Goal: Task Accomplishment & Management: Manage account settings

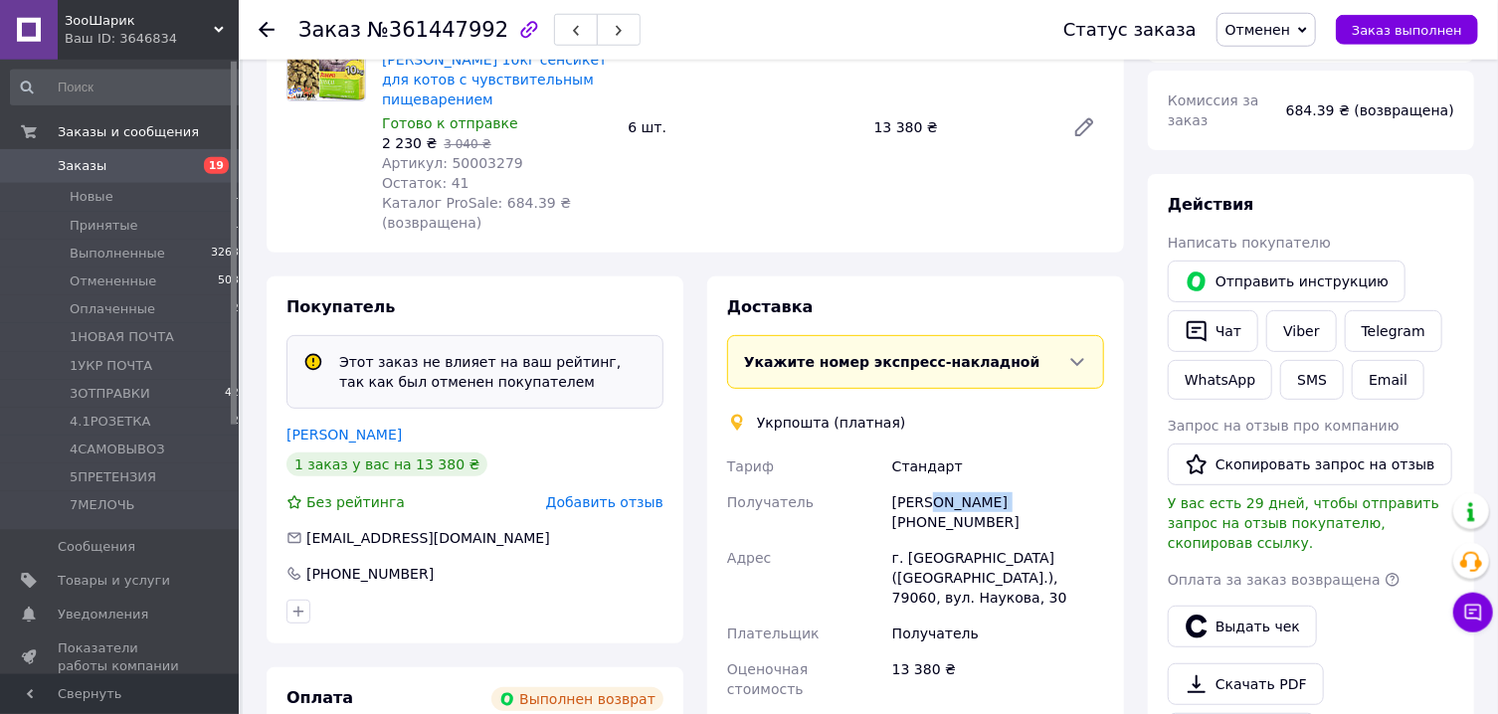
scroll to position [252, 0]
click at [98, 170] on span "Заказы" at bounding box center [82, 166] width 49 height 18
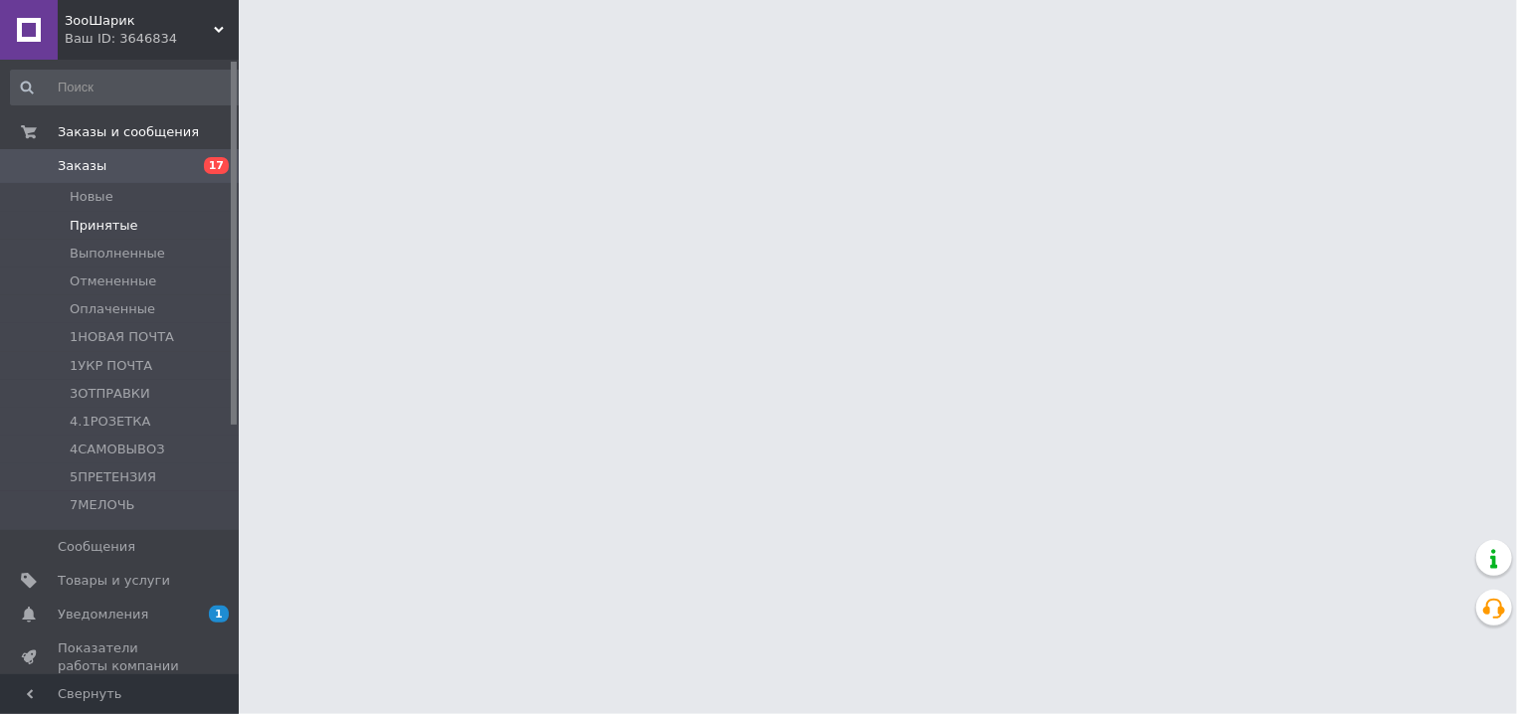
click at [116, 228] on span "Принятые" at bounding box center [104, 226] width 69 height 18
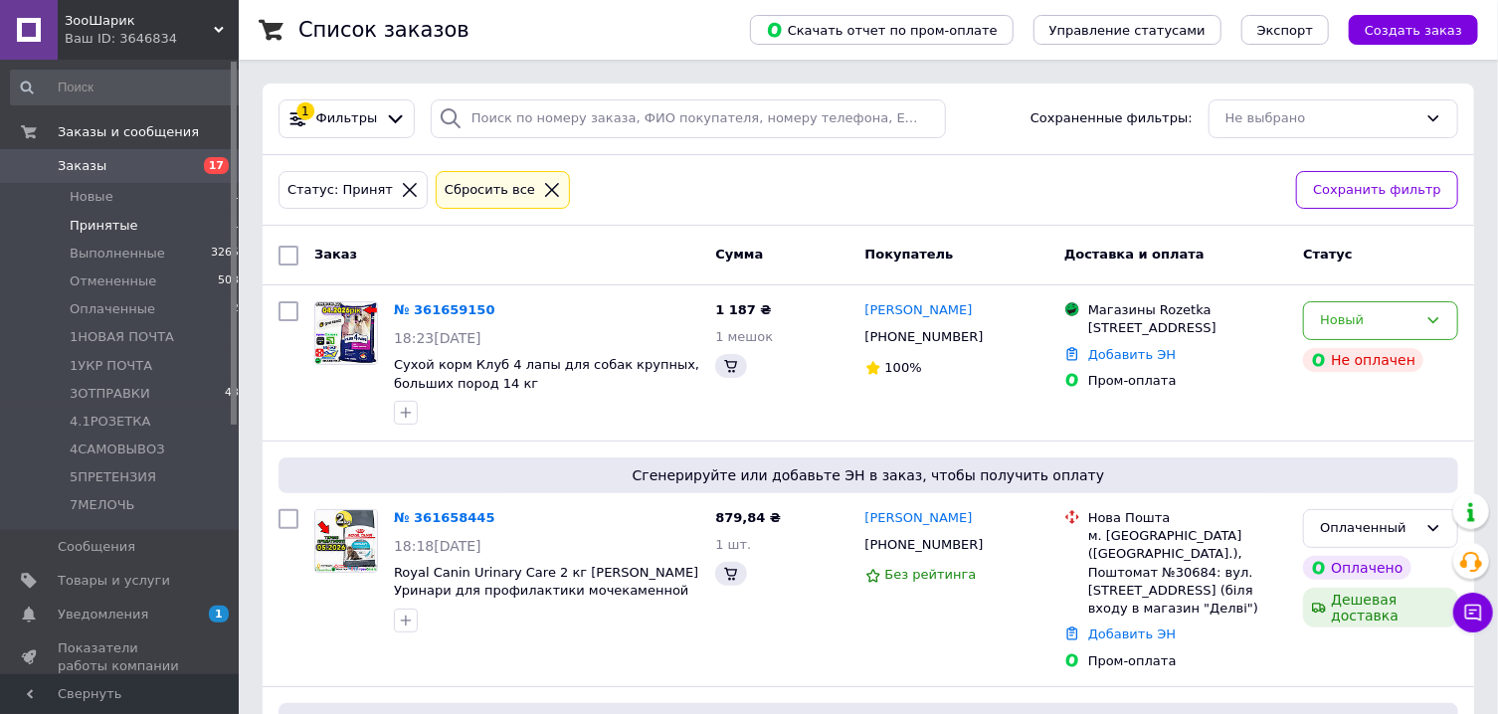
click at [116, 228] on span "Принятые" at bounding box center [104, 226] width 69 height 18
click at [124, 235] on span "Принятые" at bounding box center [104, 226] width 69 height 18
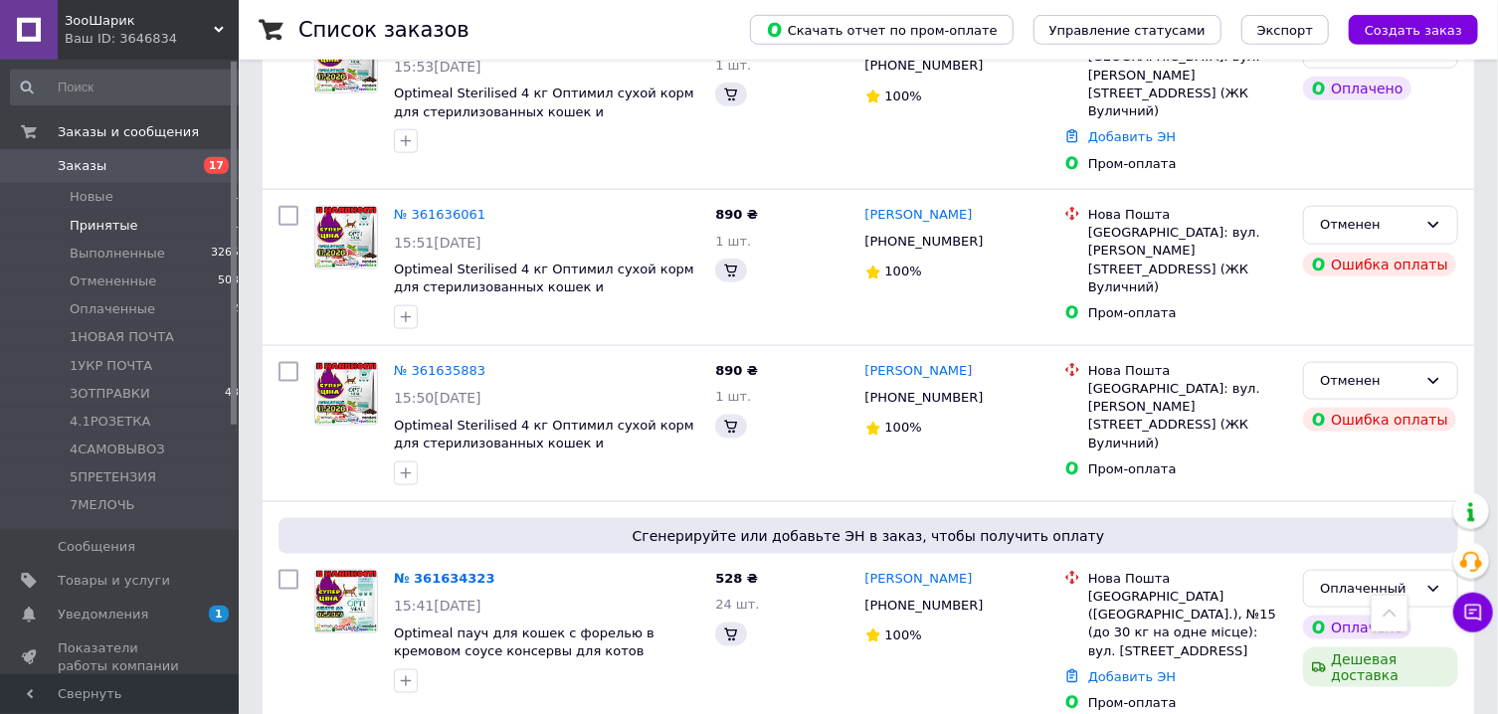
scroll to position [5109, 0]
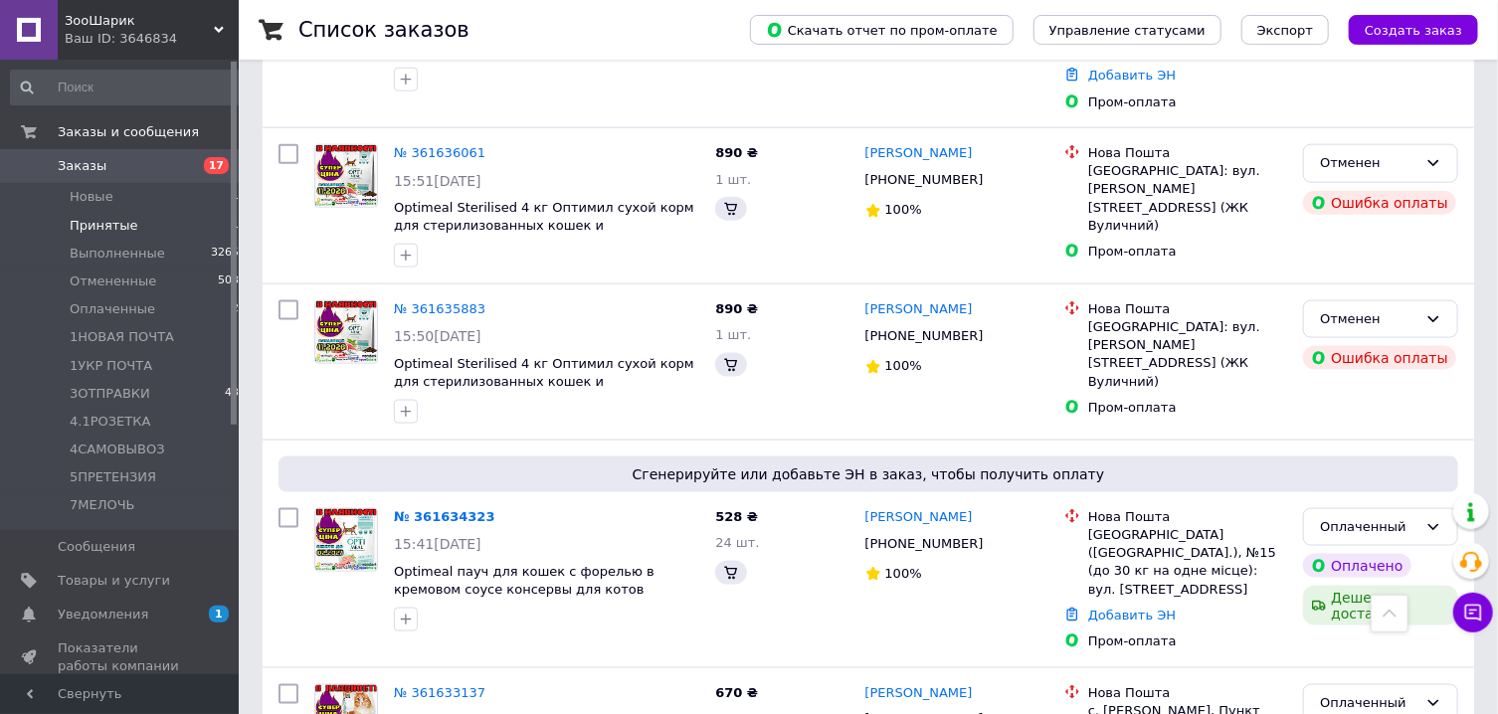
click at [112, 219] on span "Принятые" at bounding box center [104, 226] width 69 height 18
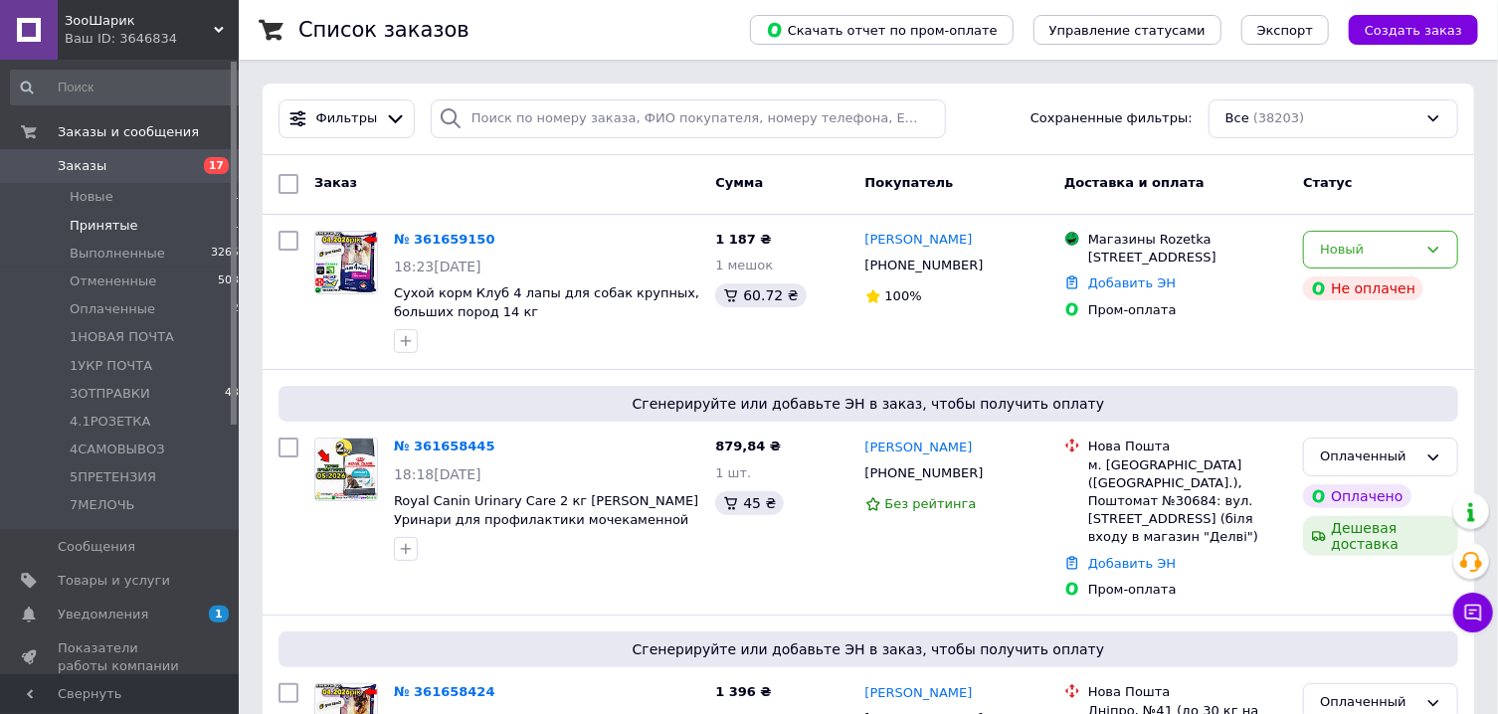
click at [124, 230] on span "Принятые" at bounding box center [104, 226] width 69 height 18
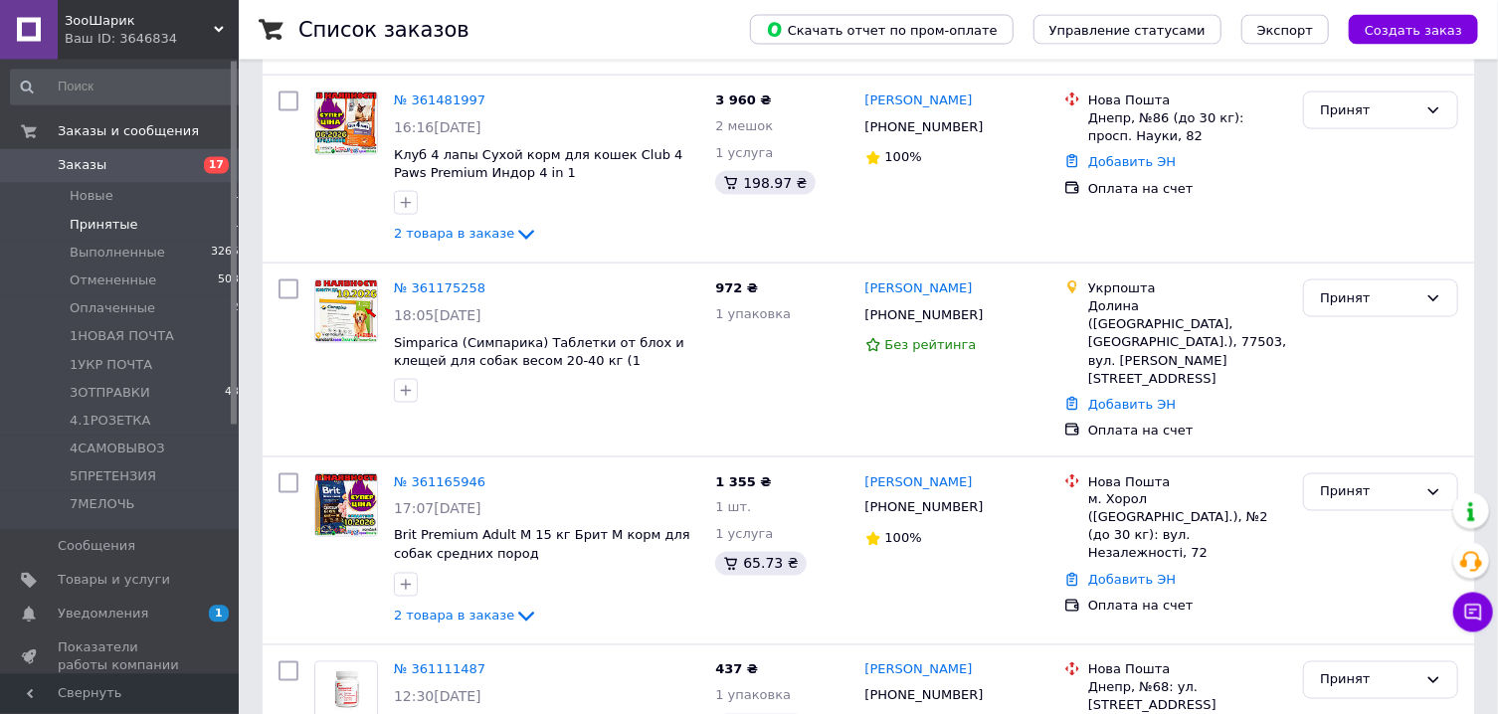
scroll to position [1665, 0]
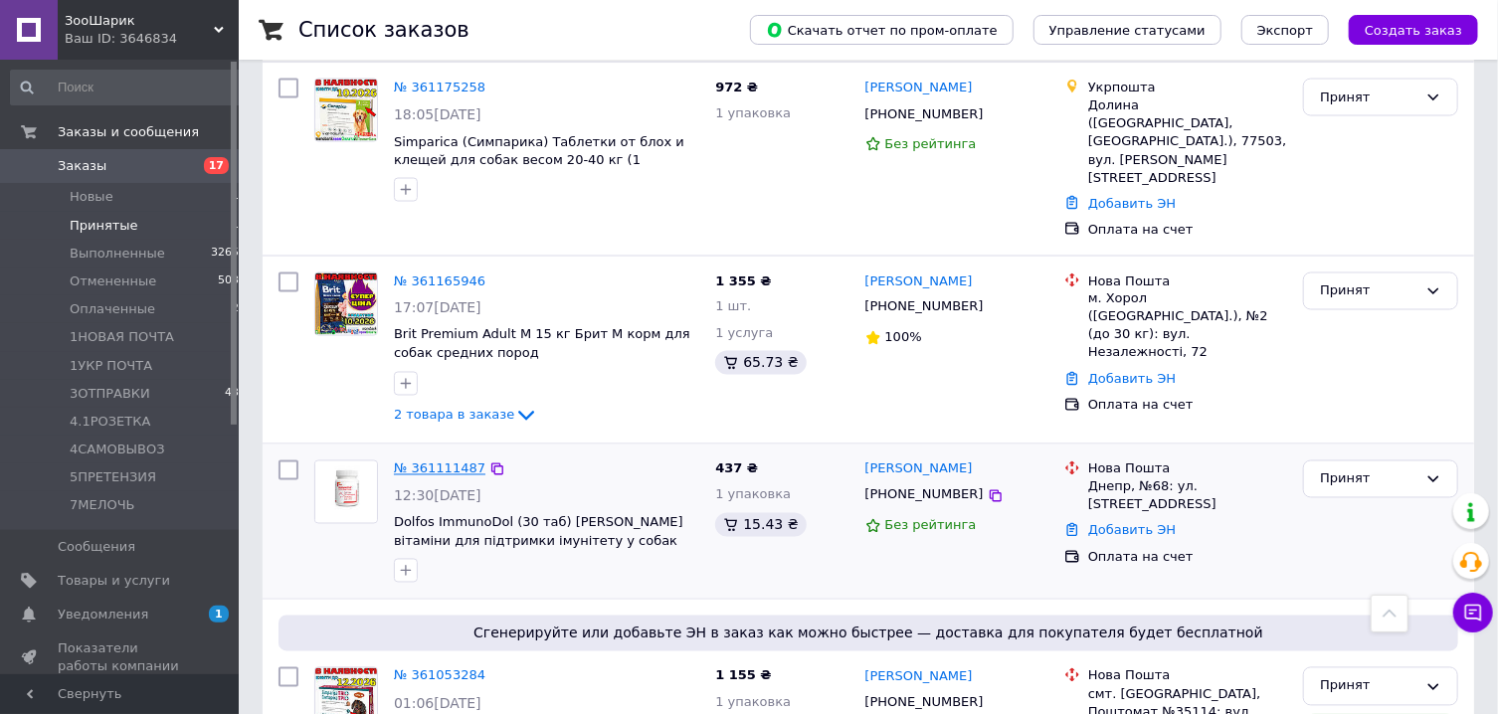
click at [430, 462] on link "№ 361111487" at bounding box center [440, 469] width 92 height 15
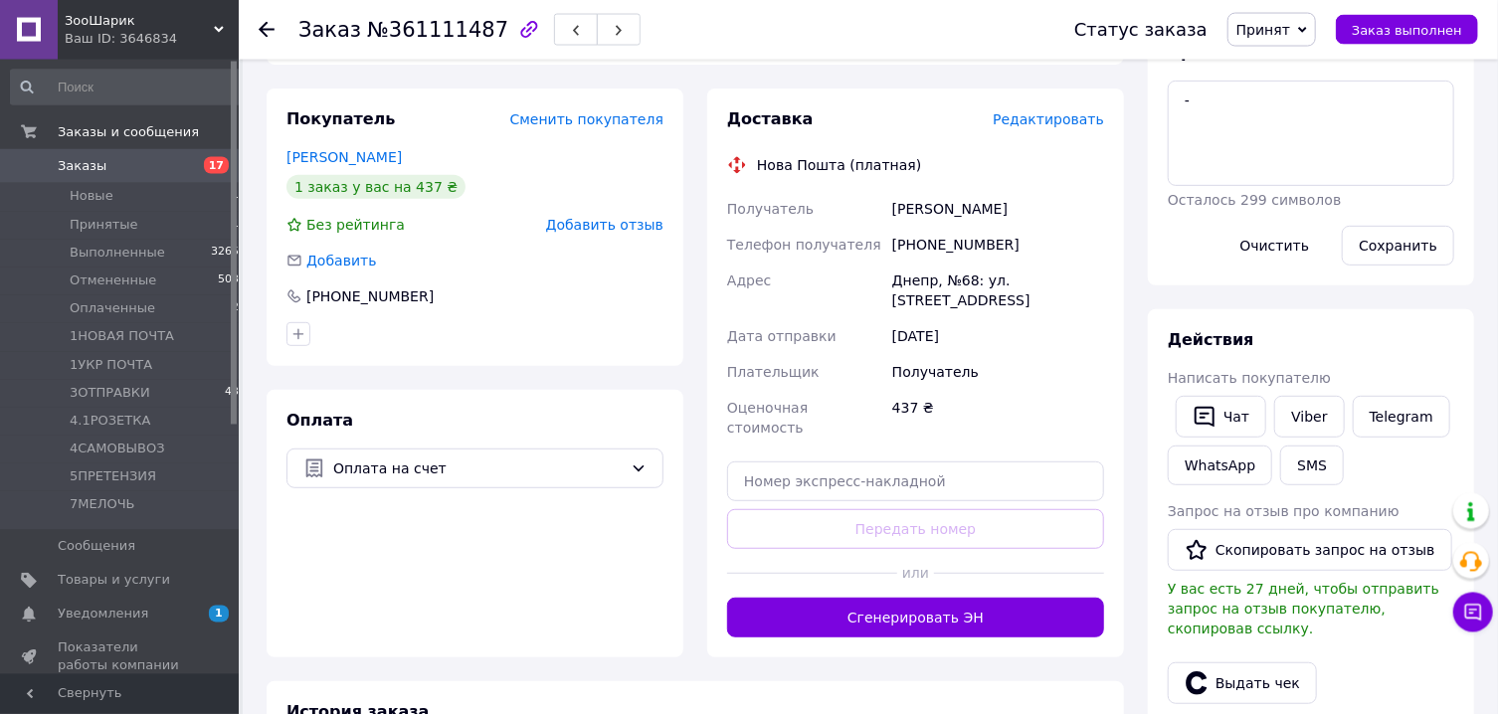
scroll to position [402, 0]
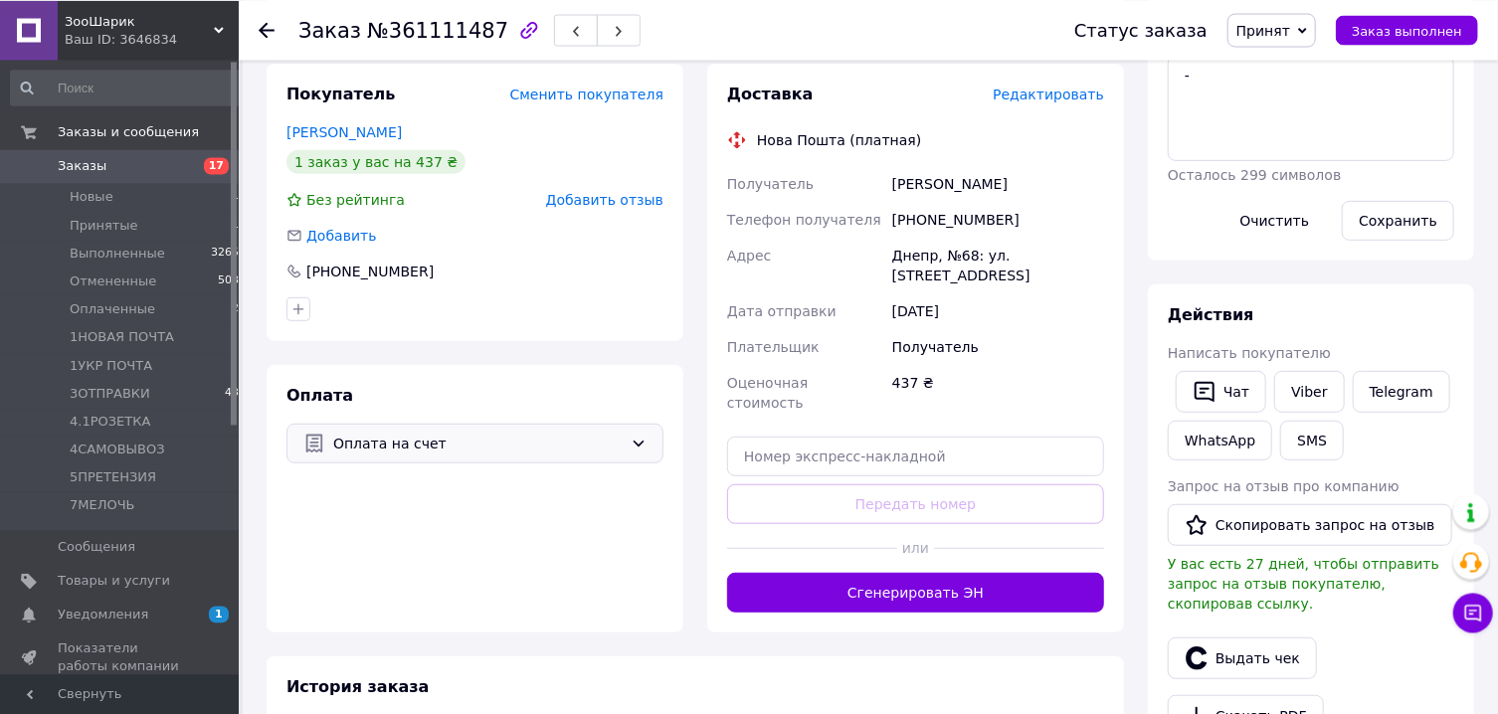
click at [521, 443] on span "Оплата на счет" at bounding box center [478, 443] width 290 height 22
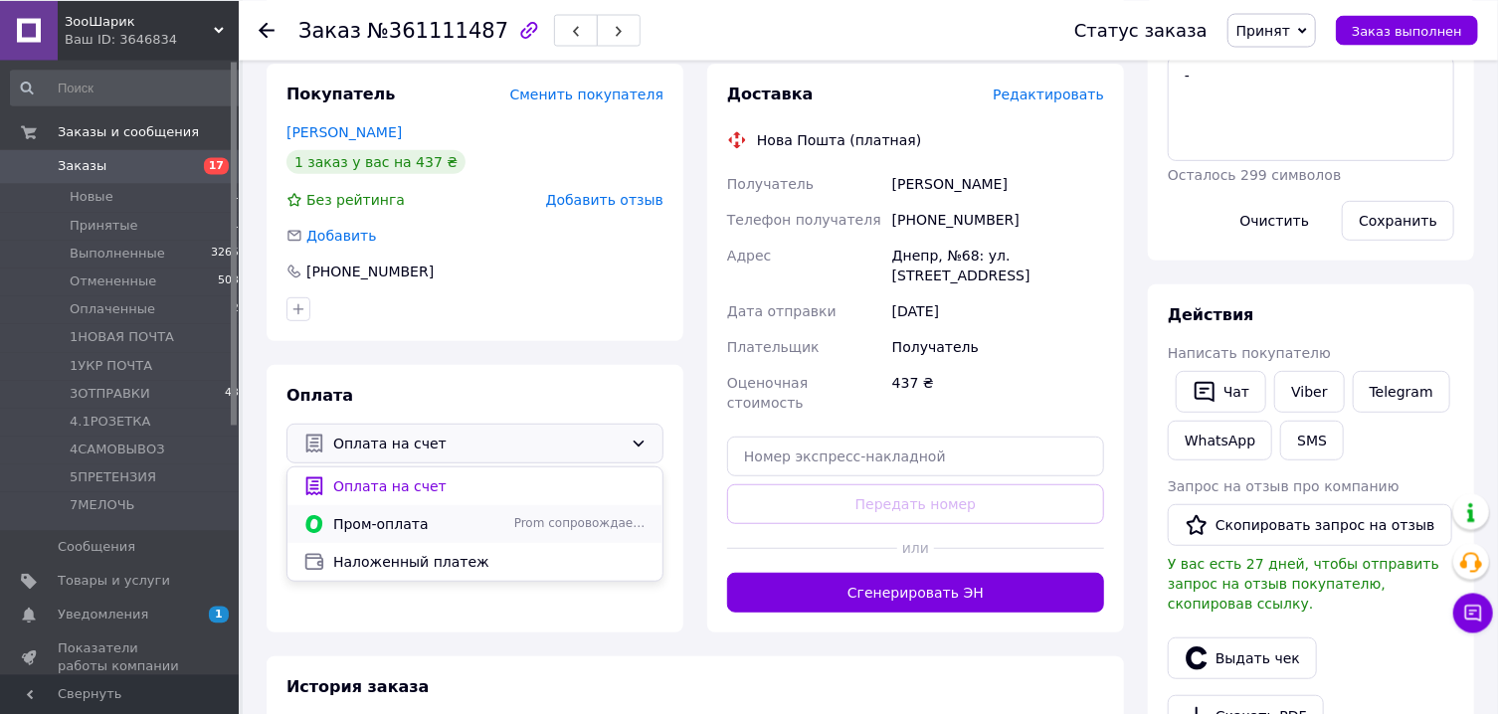
click at [489, 525] on span "Пром-оплата" at bounding box center [419, 523] width 173 height 20
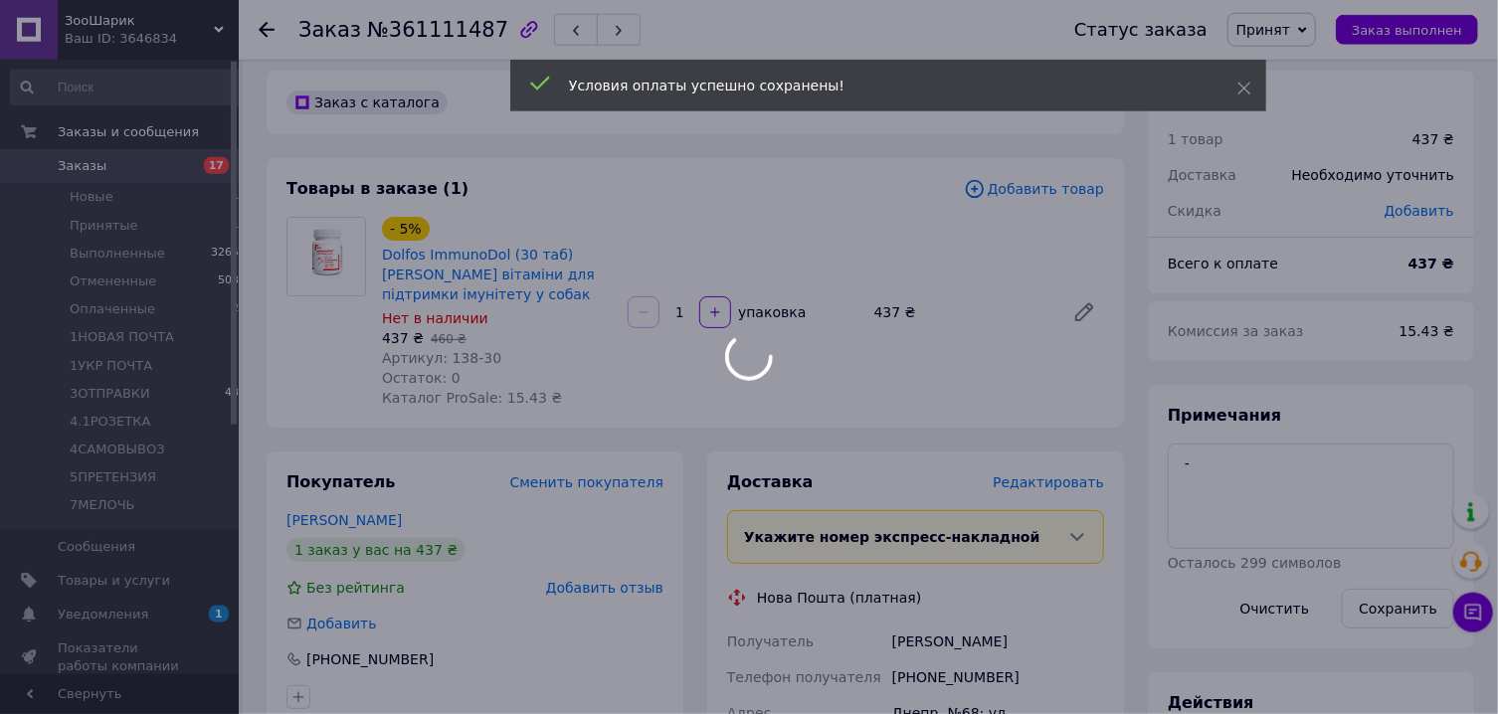
scroll to position [0, 0]
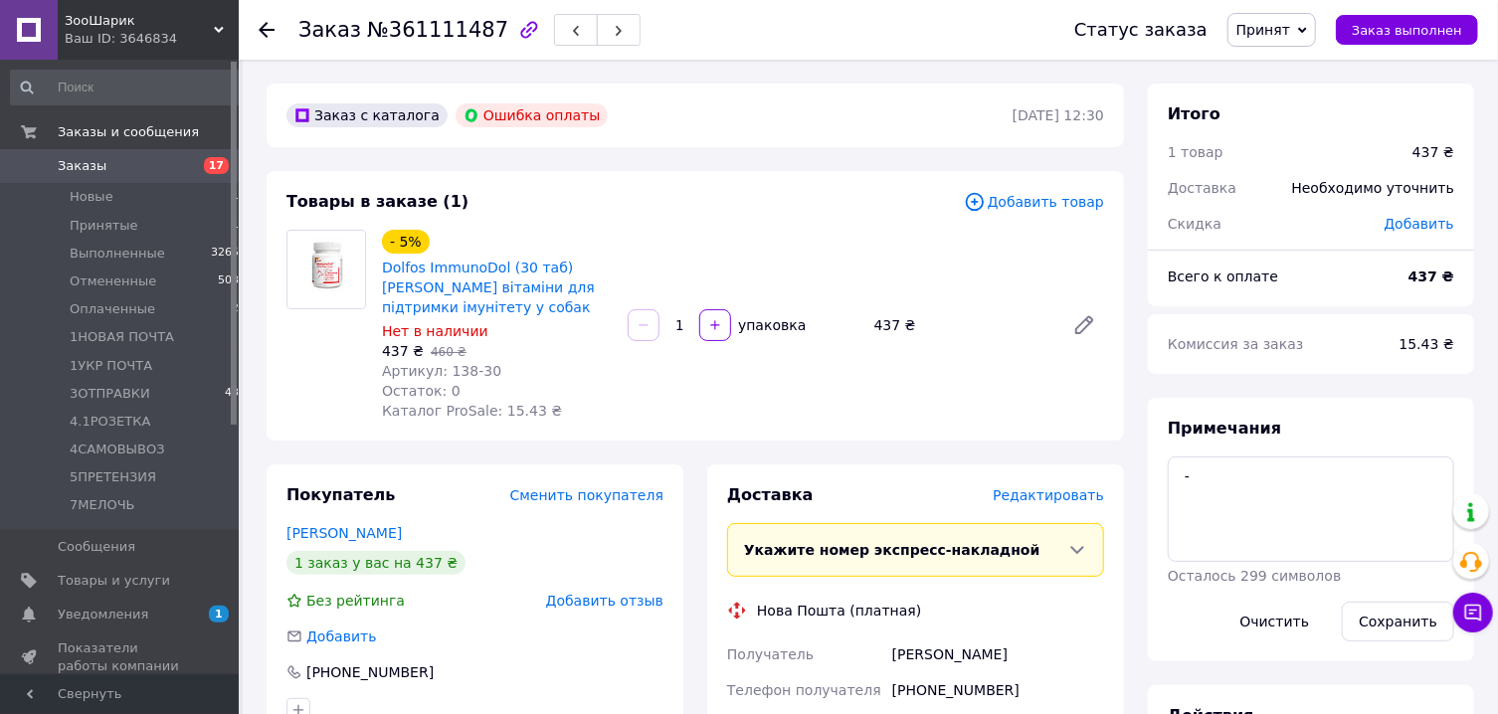
click at [1276, 22] on span "Принят" at bounding box center [1264, 30] width 54 height 16
click at [1278, 103] on li "Отменен" at bounding box center [1291, 100] width 124 height 30
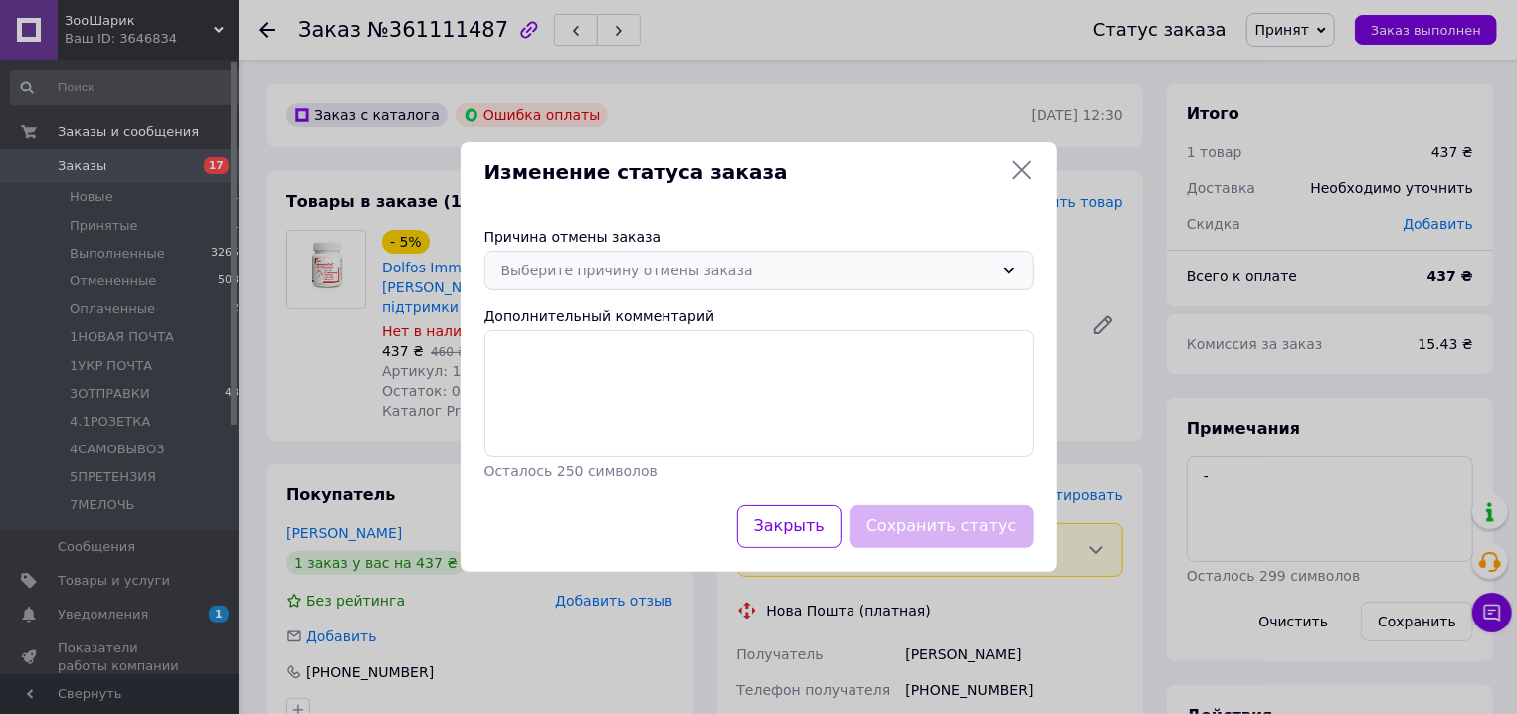
click at [737, 266] on div "Выберите причину отмены заказа" at bounding box center [746, 271] width 491 height 22
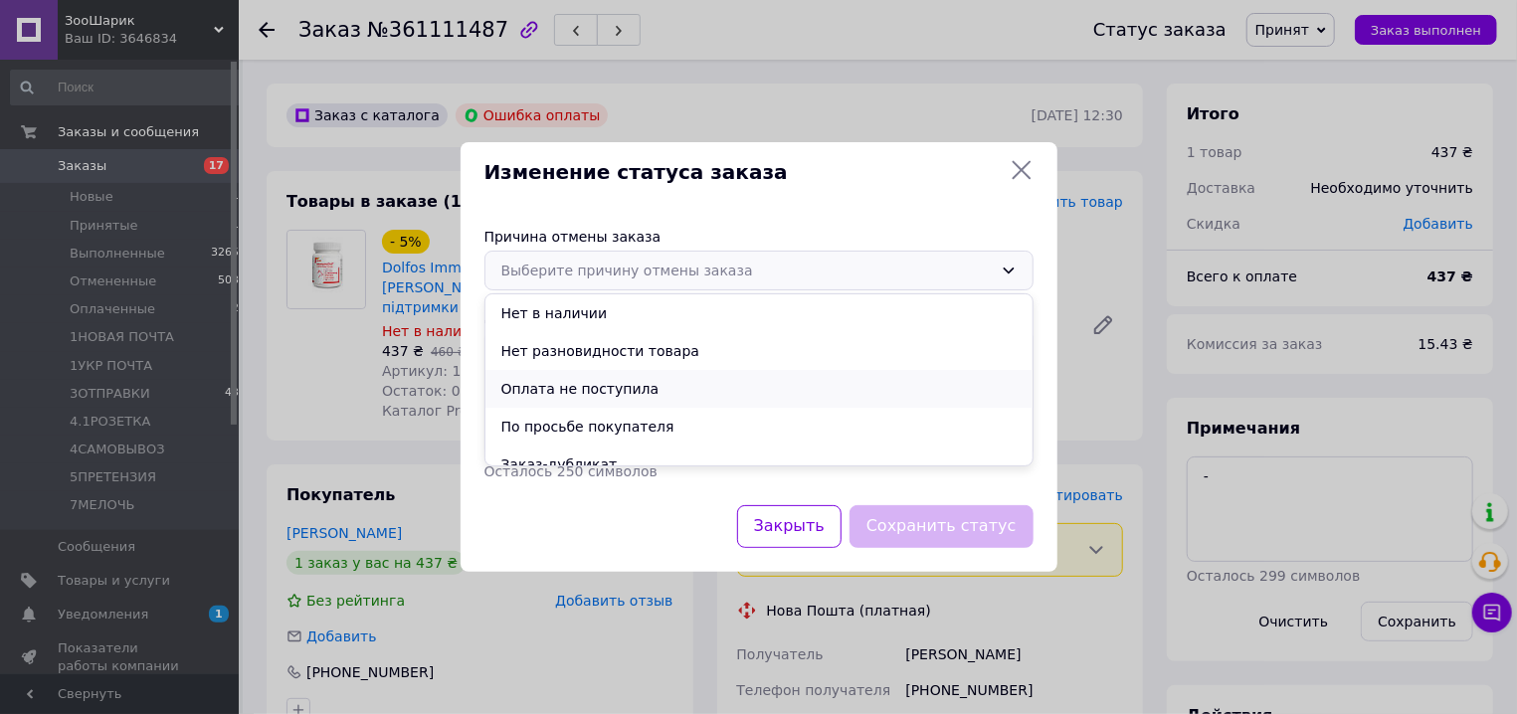
click at [668, 387] on li "Оплата не поступила" at bounding box center [759, 389] width 547 height 38
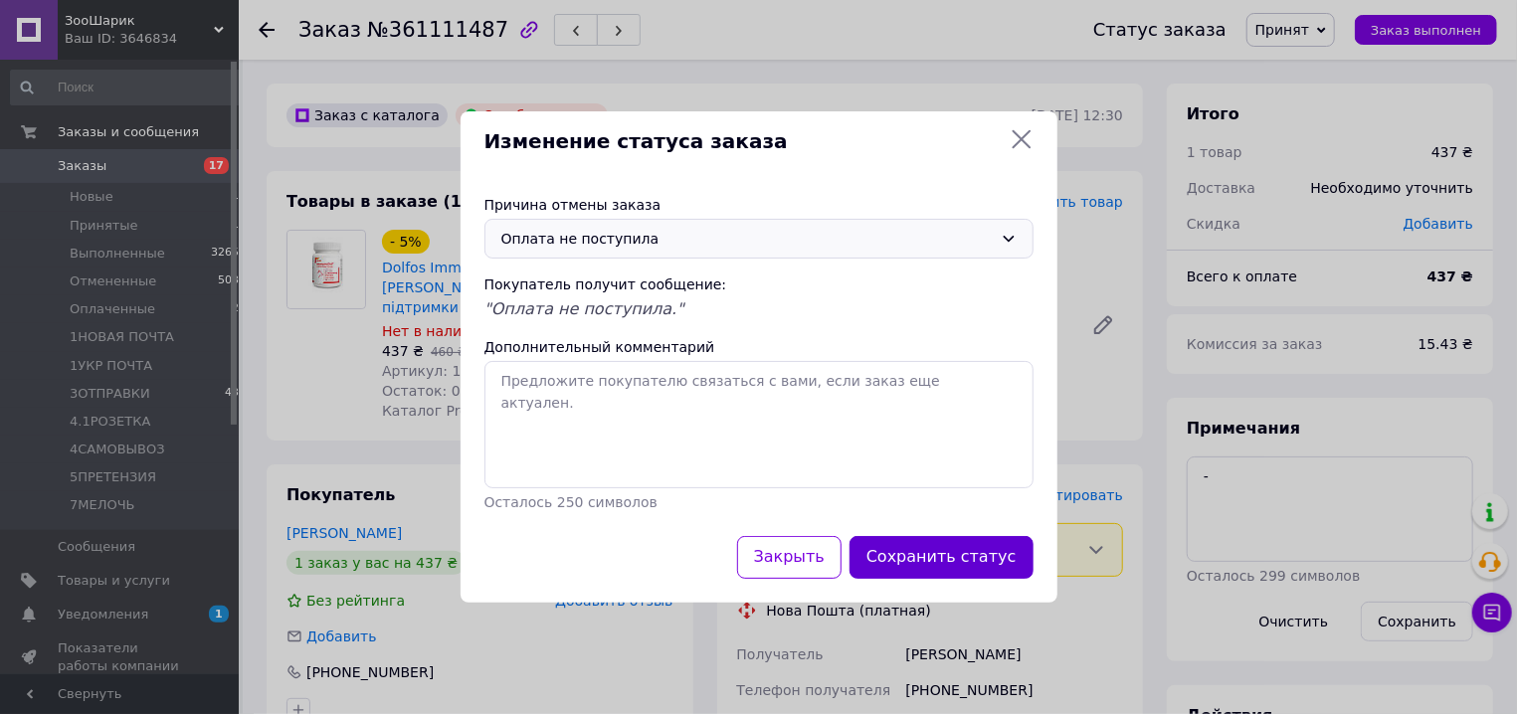
click at [918, 554] on button "Сохранить статус" at bounding box center [942, 557] width 184 height 43
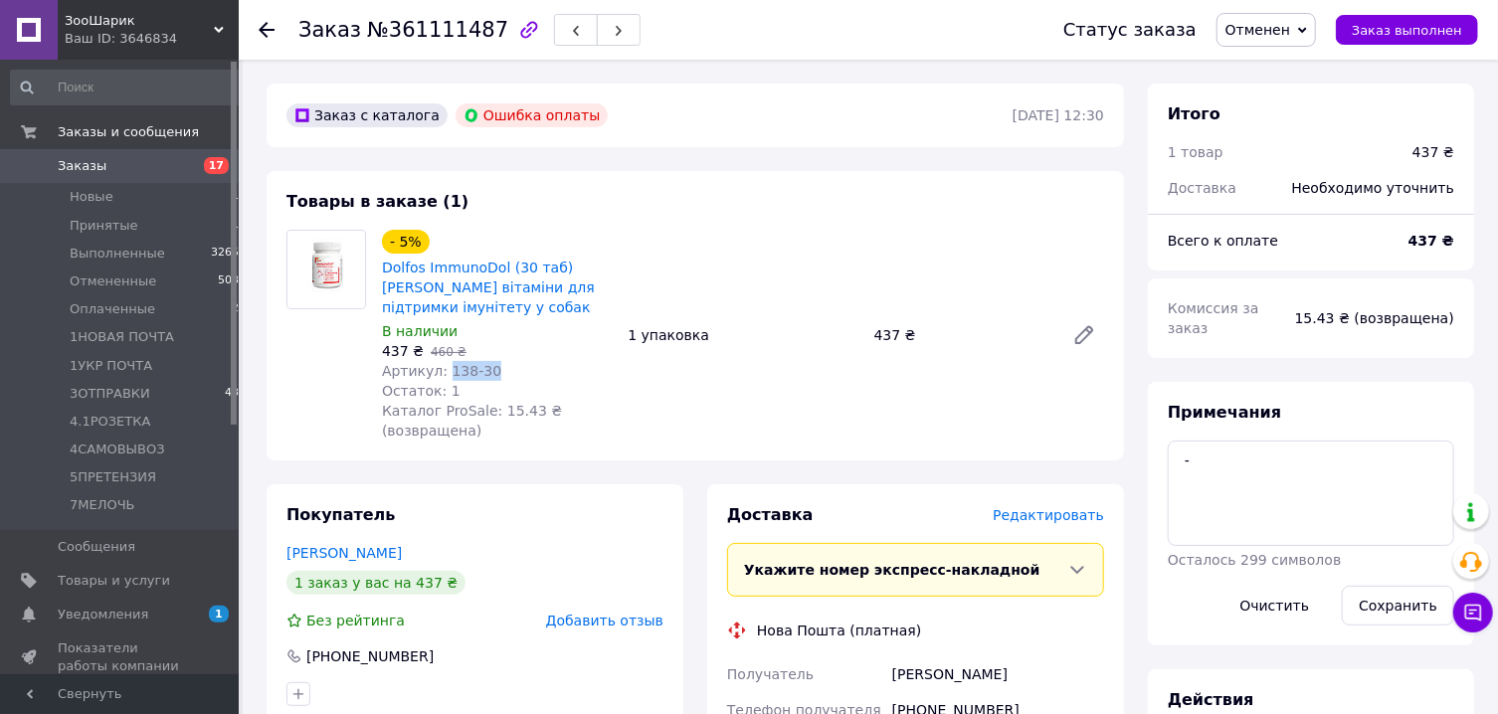
drag, startPoint x: 491, startPoint y: 373, endPoint x: 444, endPoint y: 377, distance: 47.9
click at [444, 377] on div "Артикул: 138-30" at bounding box center [497, 371] width 230 height 20
copy span "138-30"
click at [125, 579] on span "Товары и услуги" at bounding box center [114, 581] width 112 height 18
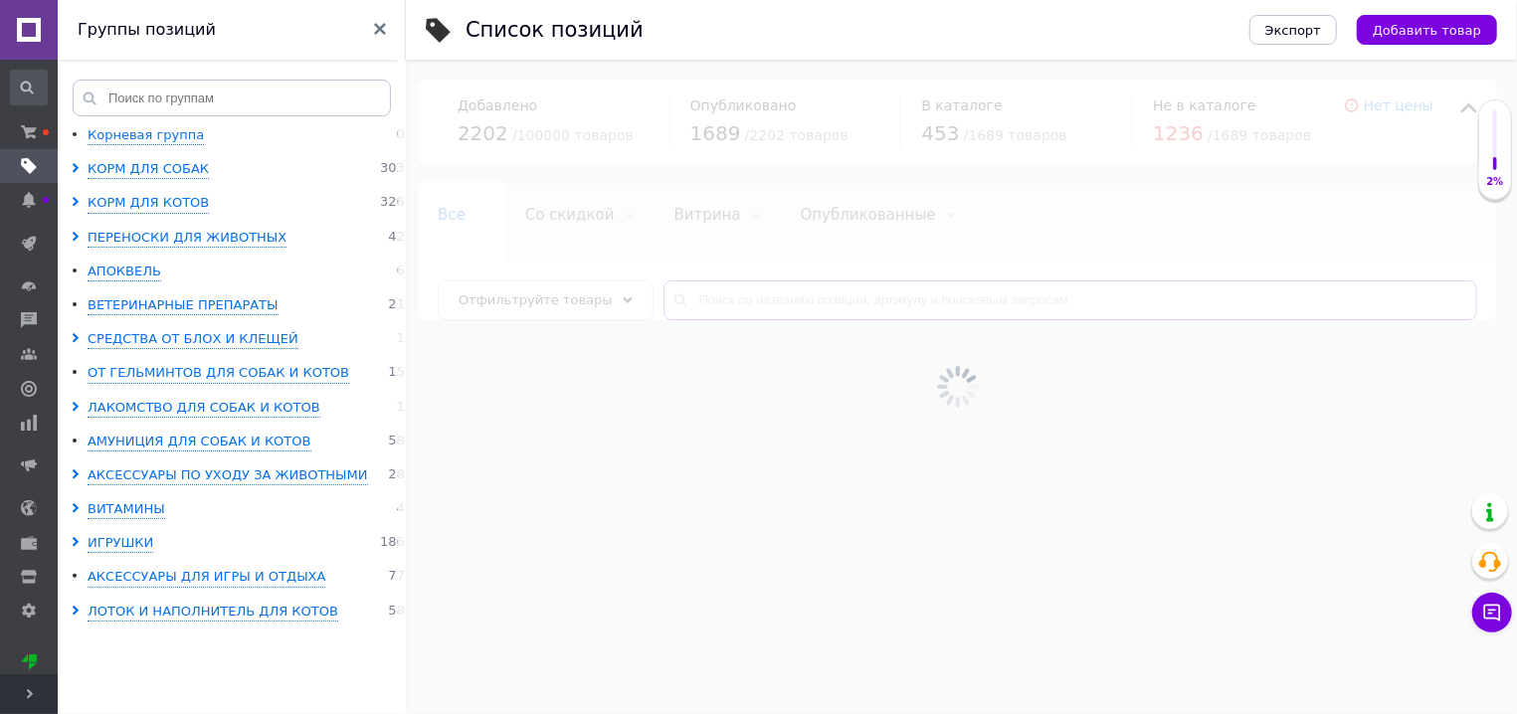
click at [746, 295] on input "text" at bounding box center [1071, 301] width 814 height 40
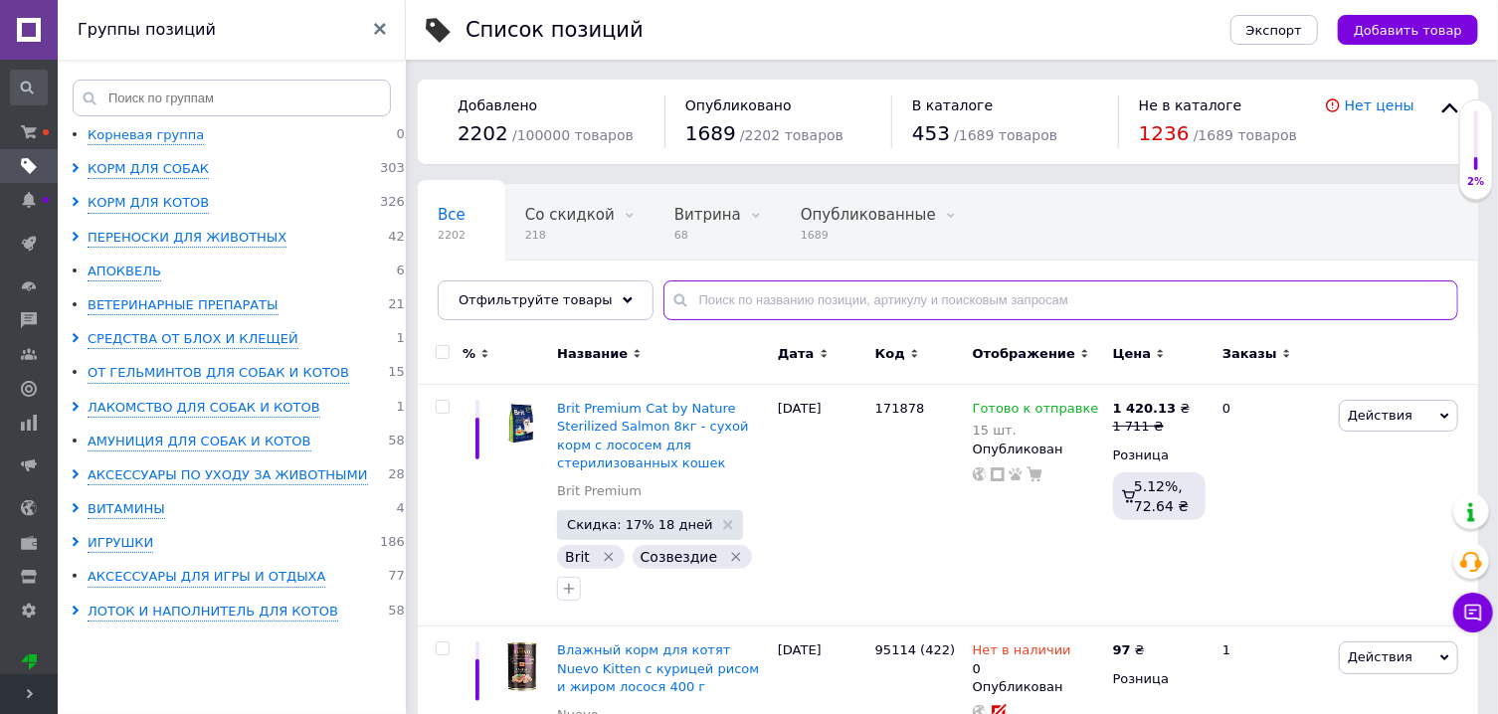
paste input "138-30"
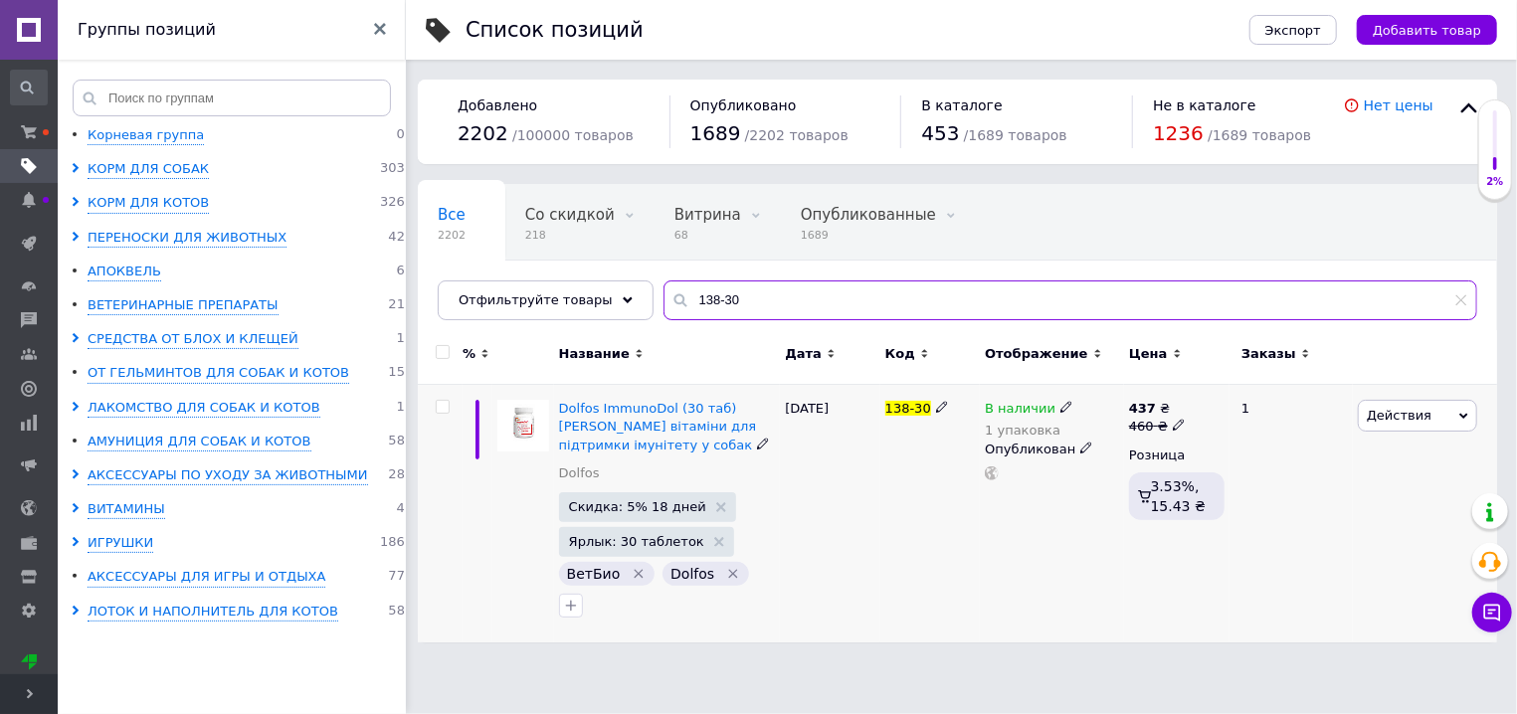
type input "138-30"
click at [1061, 409] on icon at bounding box center [1067, 407] width 12 height 12
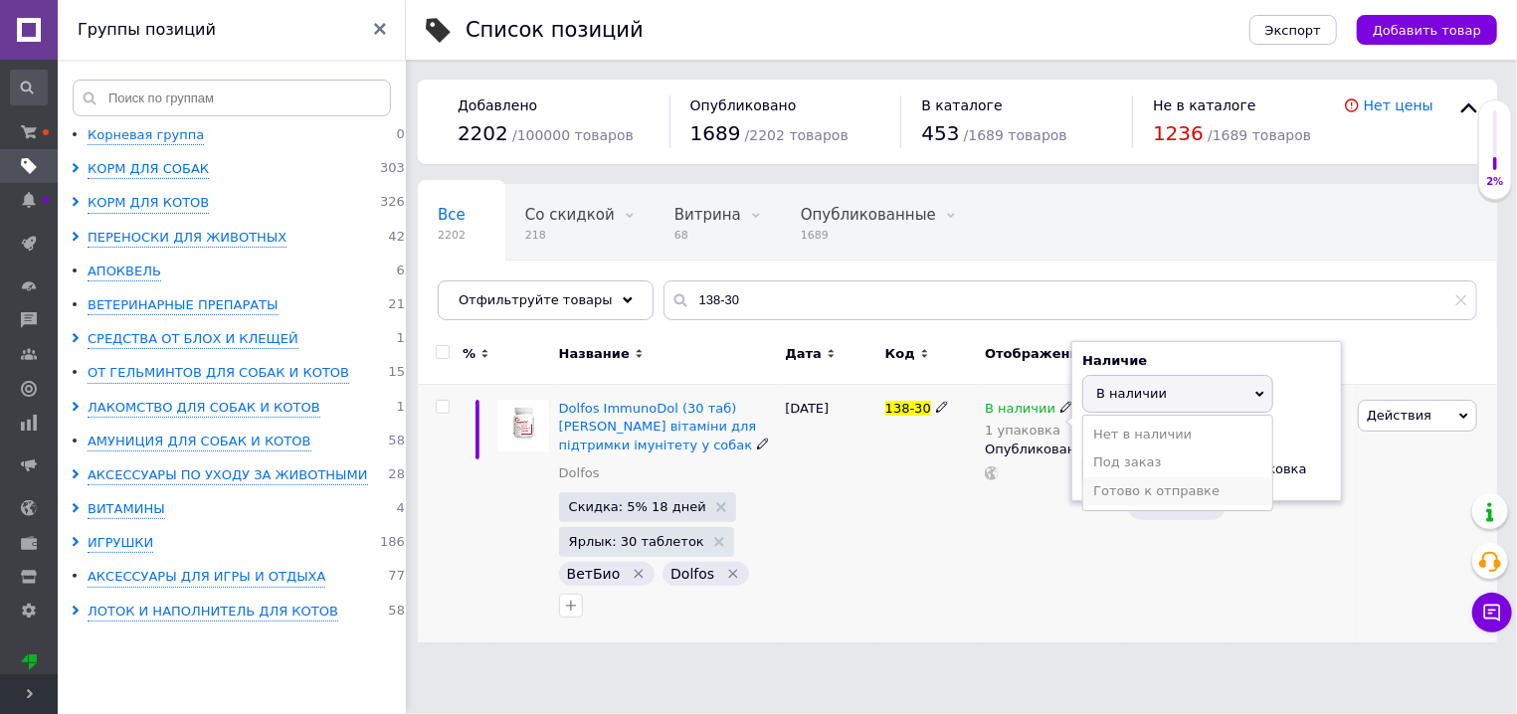
click at [1102, 486] on li "Готово к отправке" at bounding box center [1177, 492] width 189 height 28
click at [863, 507] on div "12.09.2025" at bounding box center [829, 514] width 99 height 259
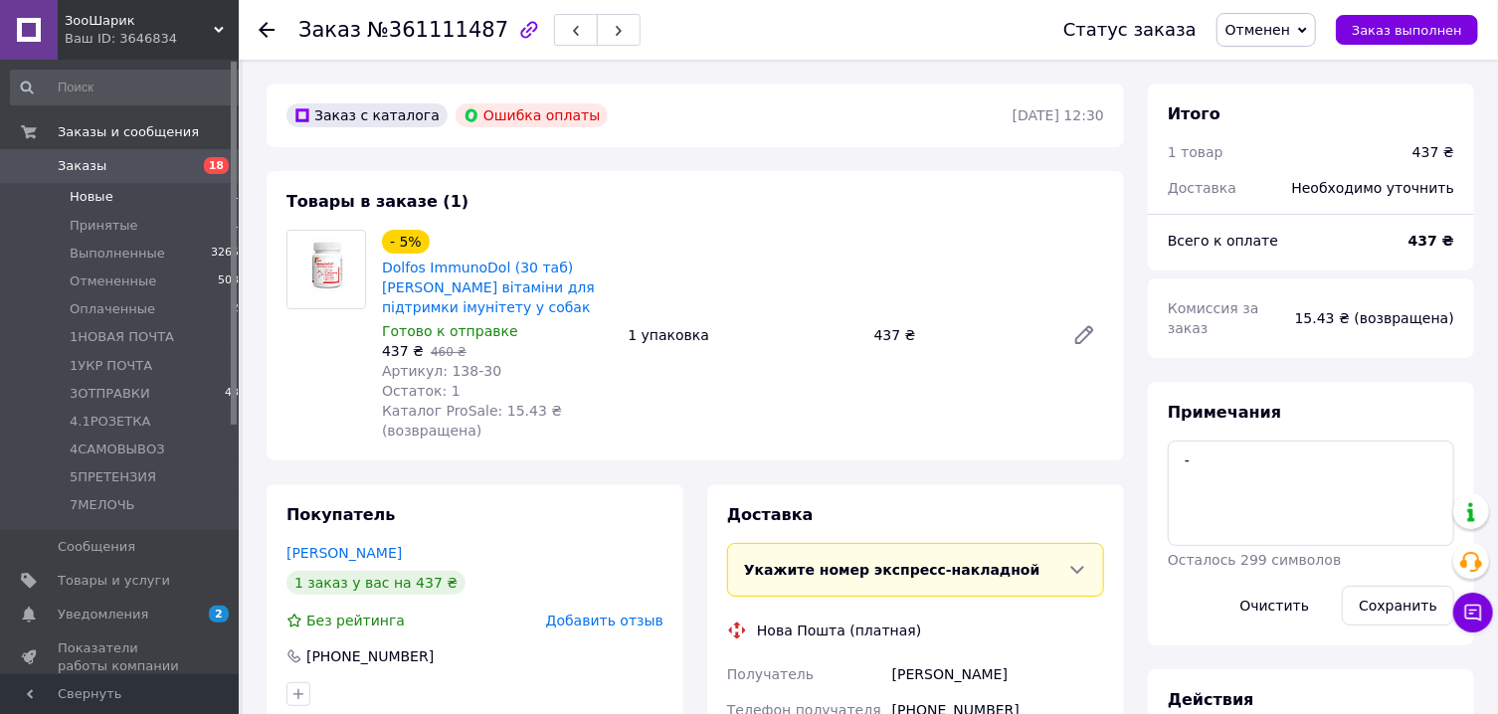
click at [97, 192] on span "Новые" at bounding box center [92, 197] width 44 height 18
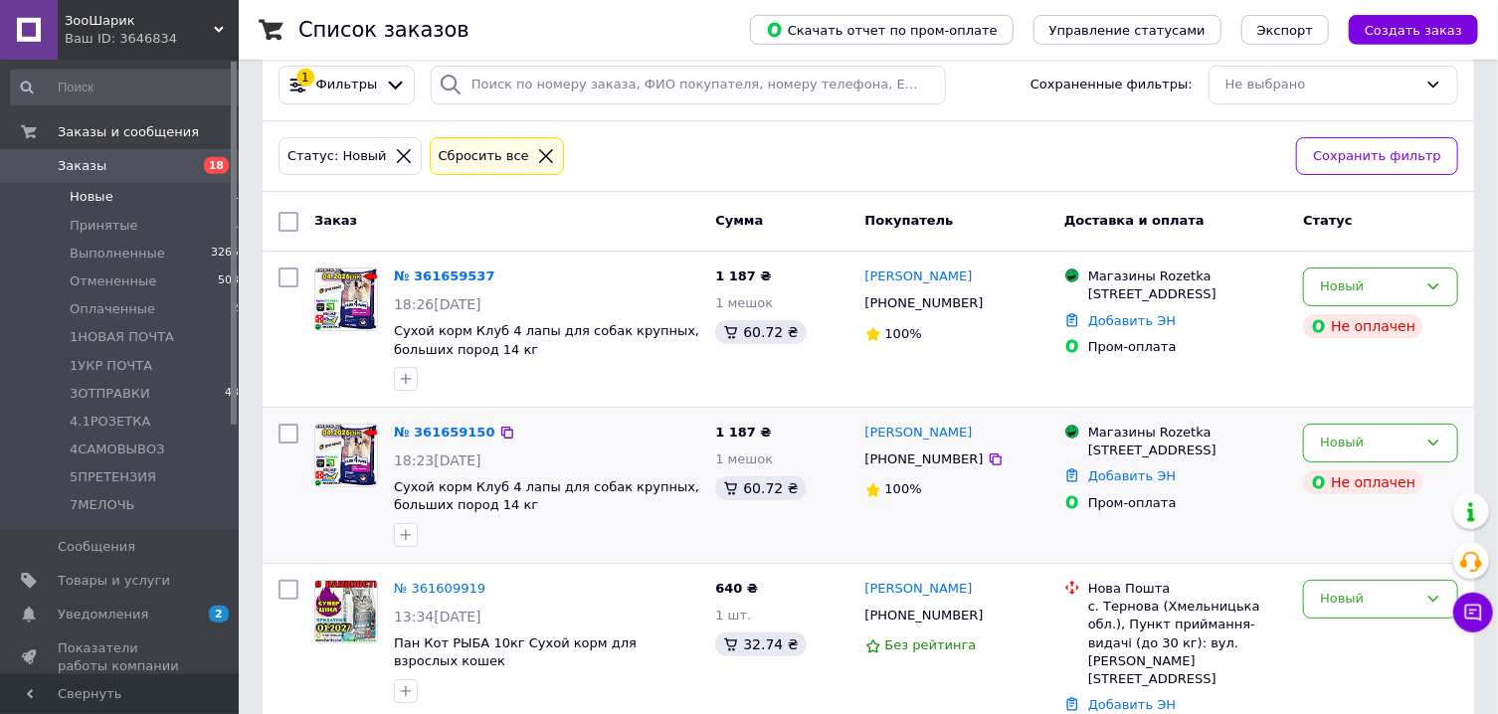
scroll to position [124, 0]
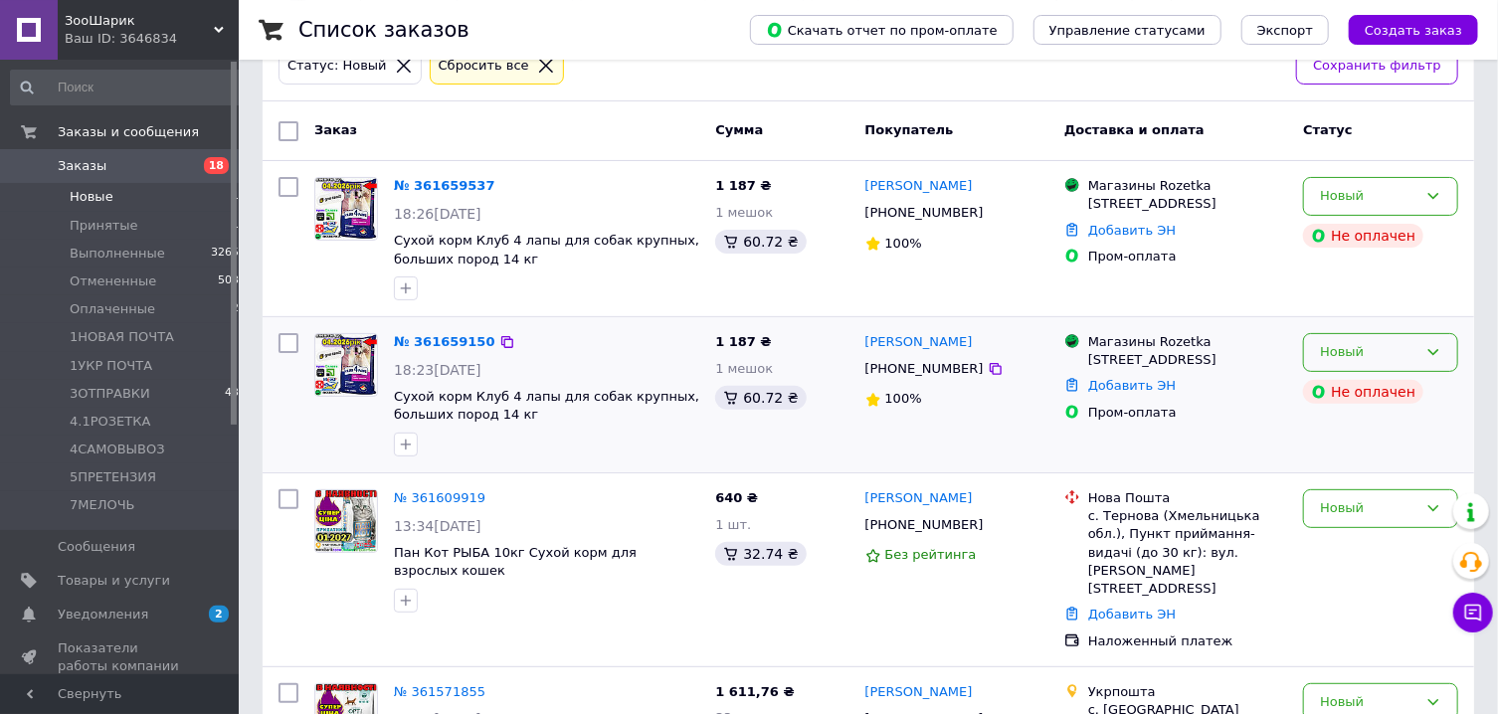
click at [1431, 349] on icon at bounding box center [1434, 352] width 16 height 16
click at [1356, 464] on li "Отменен" at bounding box center [1380, 467] width 153 height 37
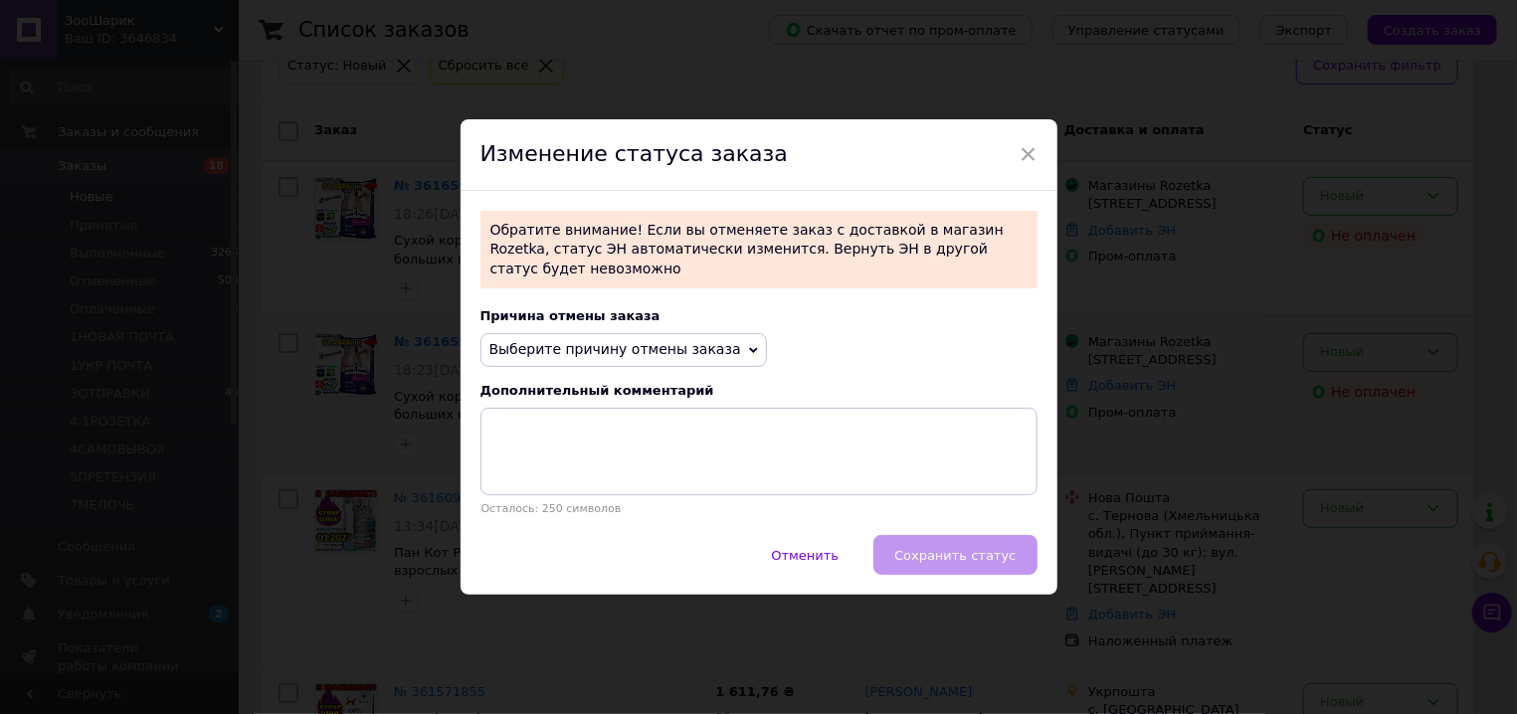
click at [749, 346] on icon at bounding box center [753, 350] width 9 height 9
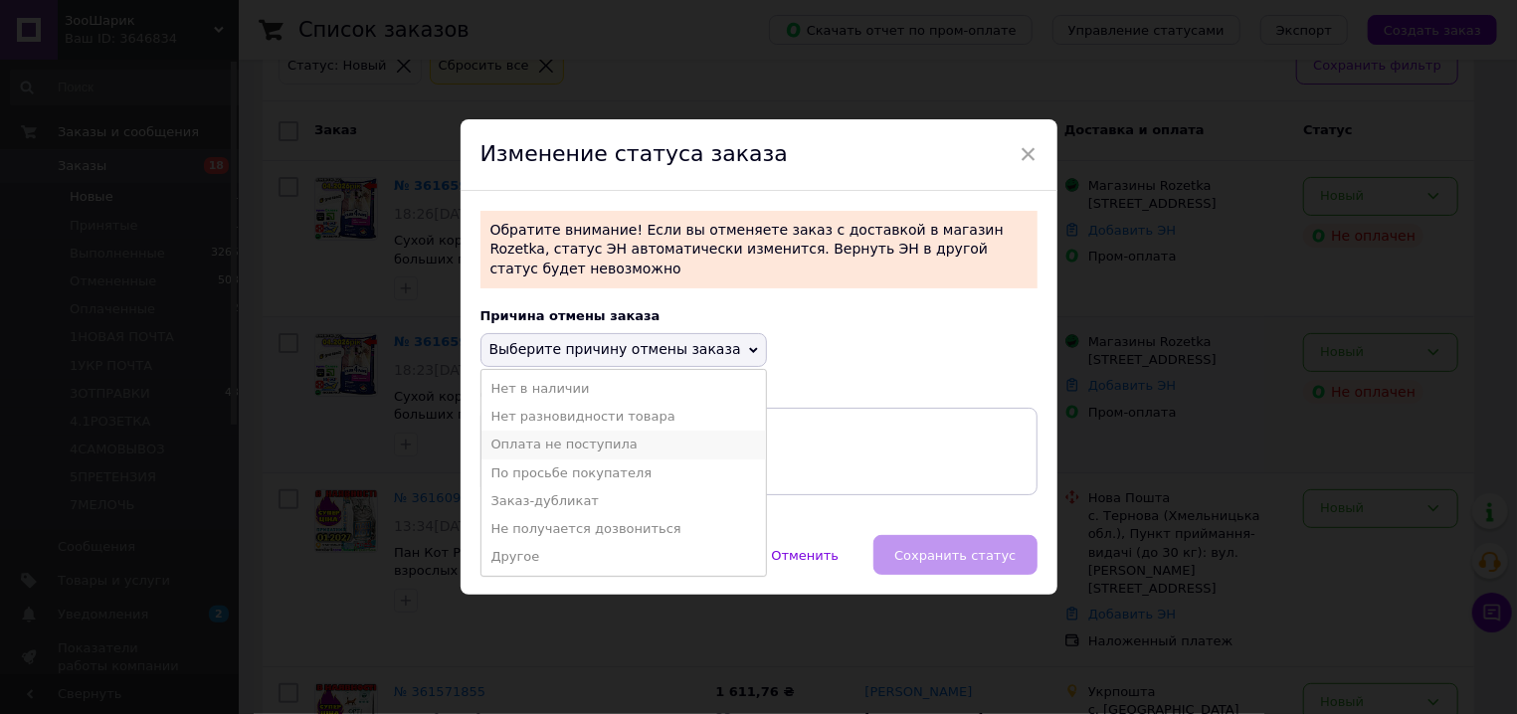
click at [635, 438] on li "Оплата не поступила" at bounding box center [624, 445] width 285 height 28
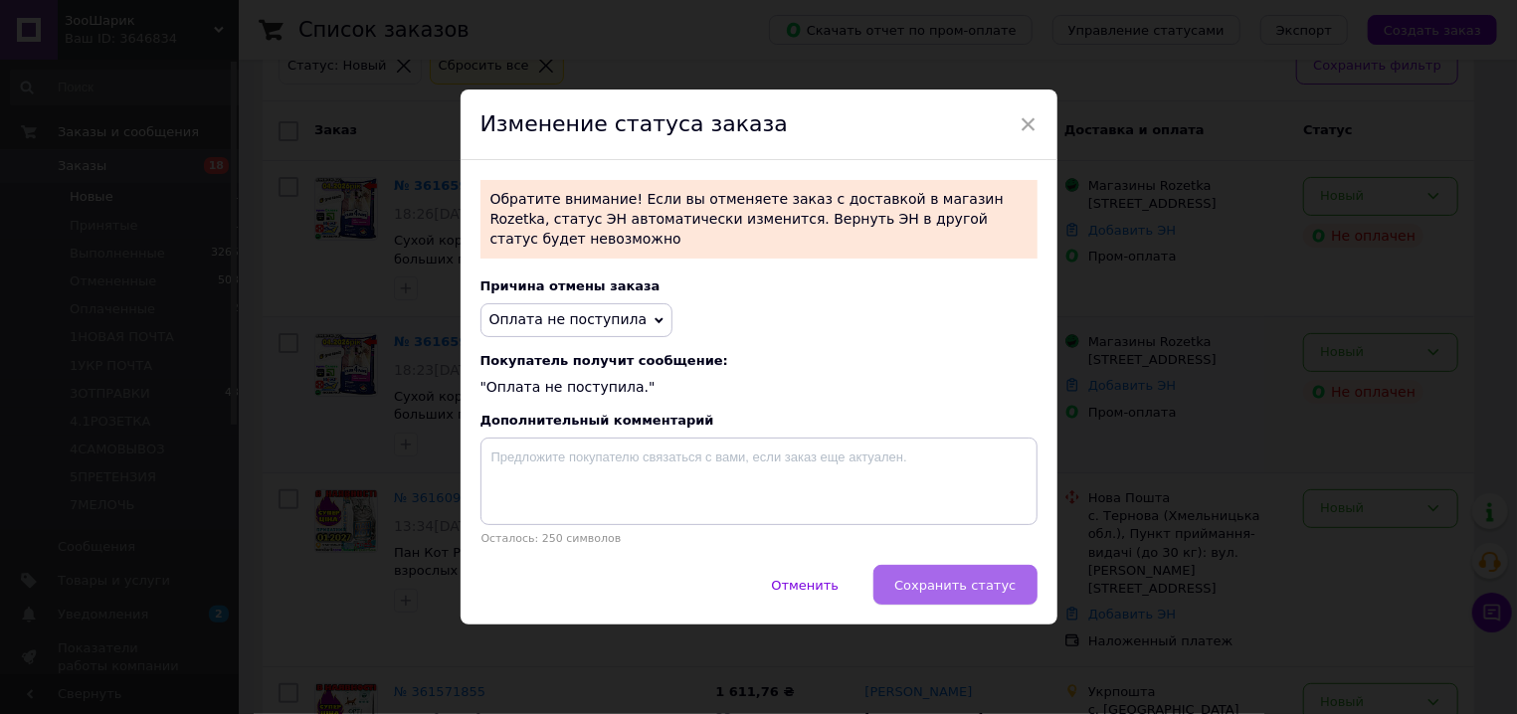
click at [939, 578] on span "Сохранить статус" at bounding box center [954, 585] width 121 height 15
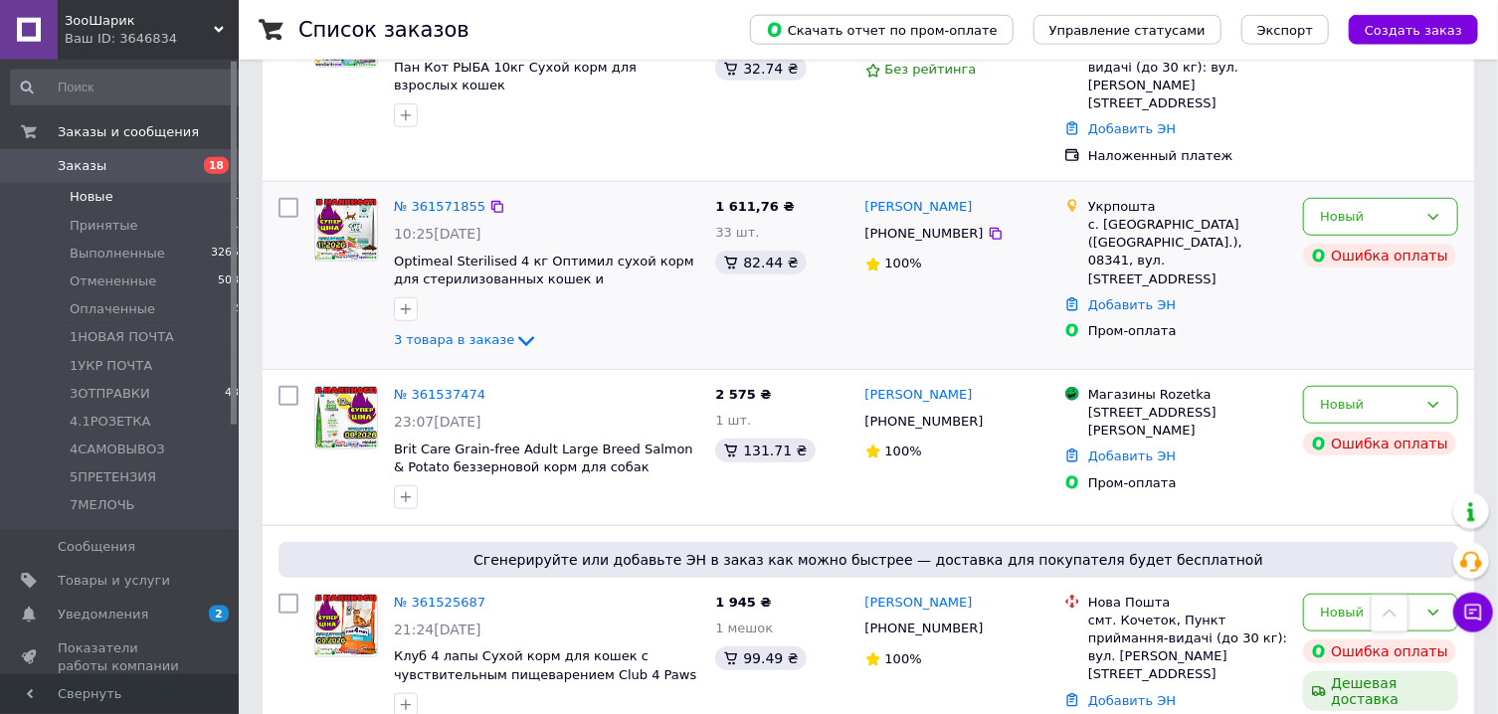
scroll to position [643, 0]
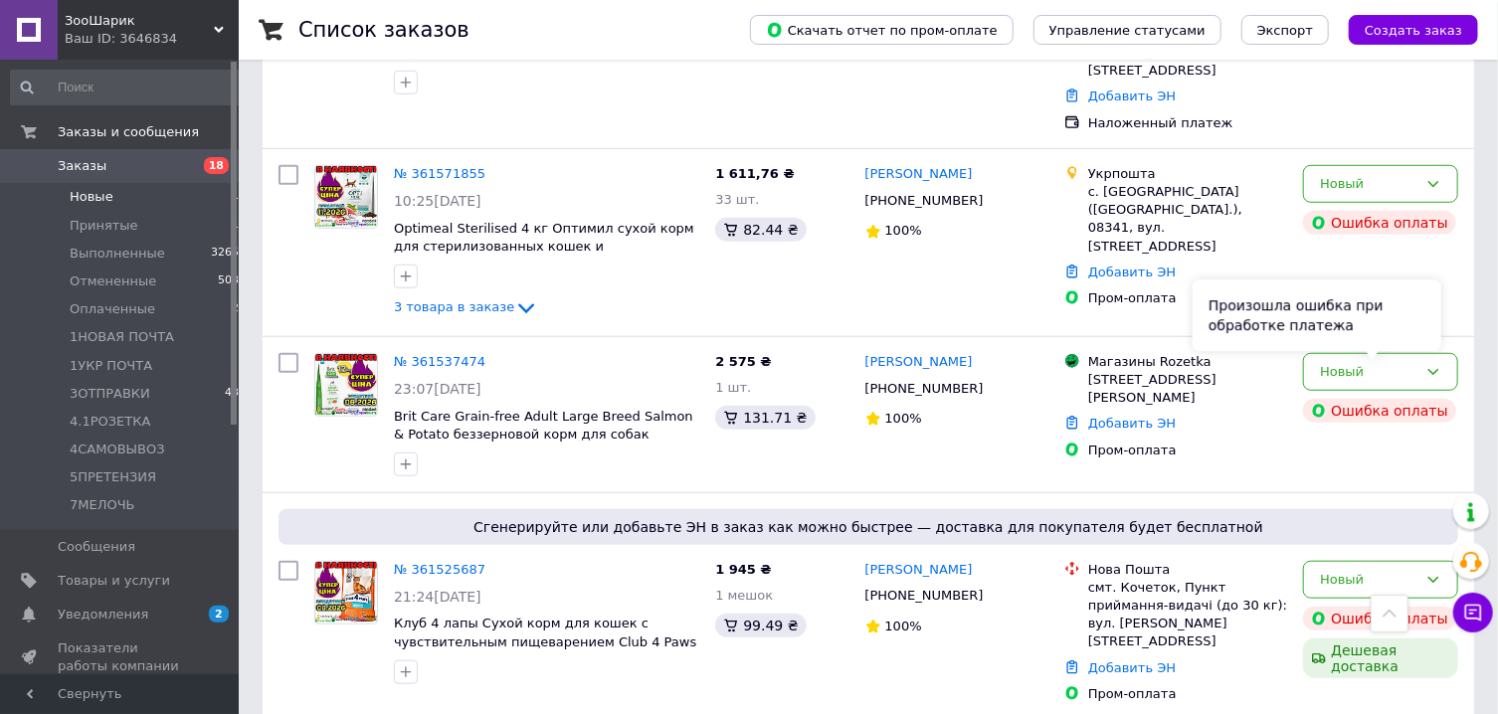
click at [1438, 339] on div "Произошла ошибка при обработке платежа" at bounding box center [1317, 316] width 249 height 72
click at [1441, 364] on icon at bounding box center [1434, 372] width 16 height 16
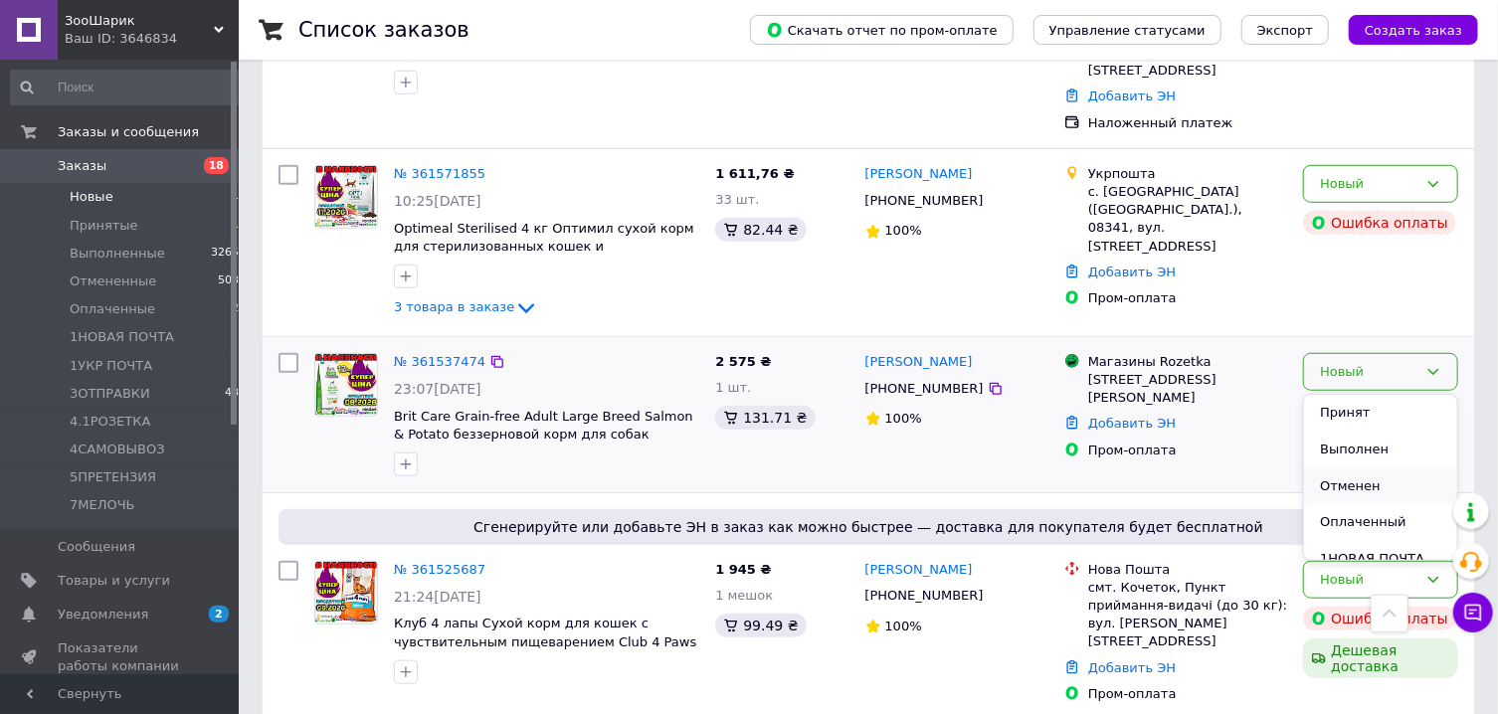
click at [1373, 469] on li "Отменен" at bounding box center [1380, 487] width 153 height 37
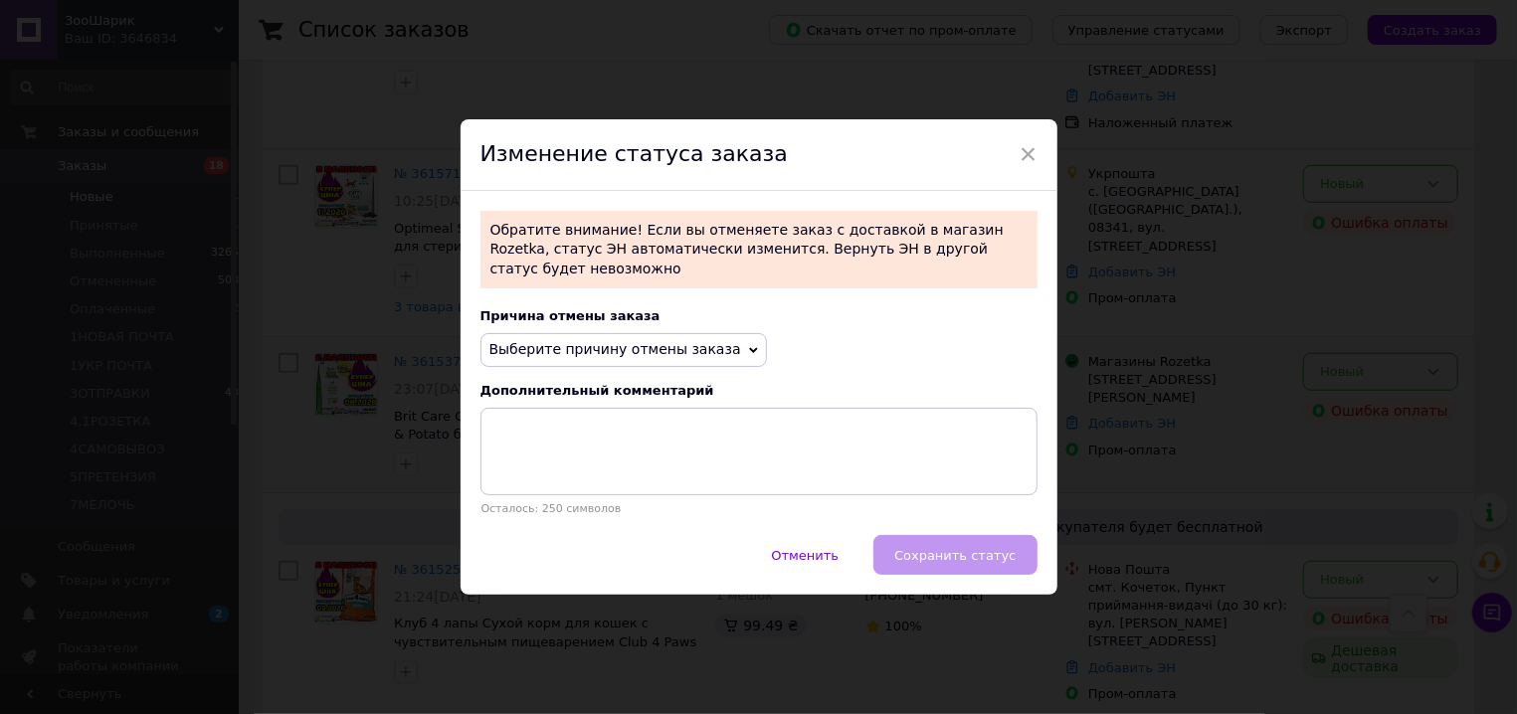
click at [680, 343] on span "Выберите причину отмены заказа" at bounding box center [616, 349] width 252 height 16
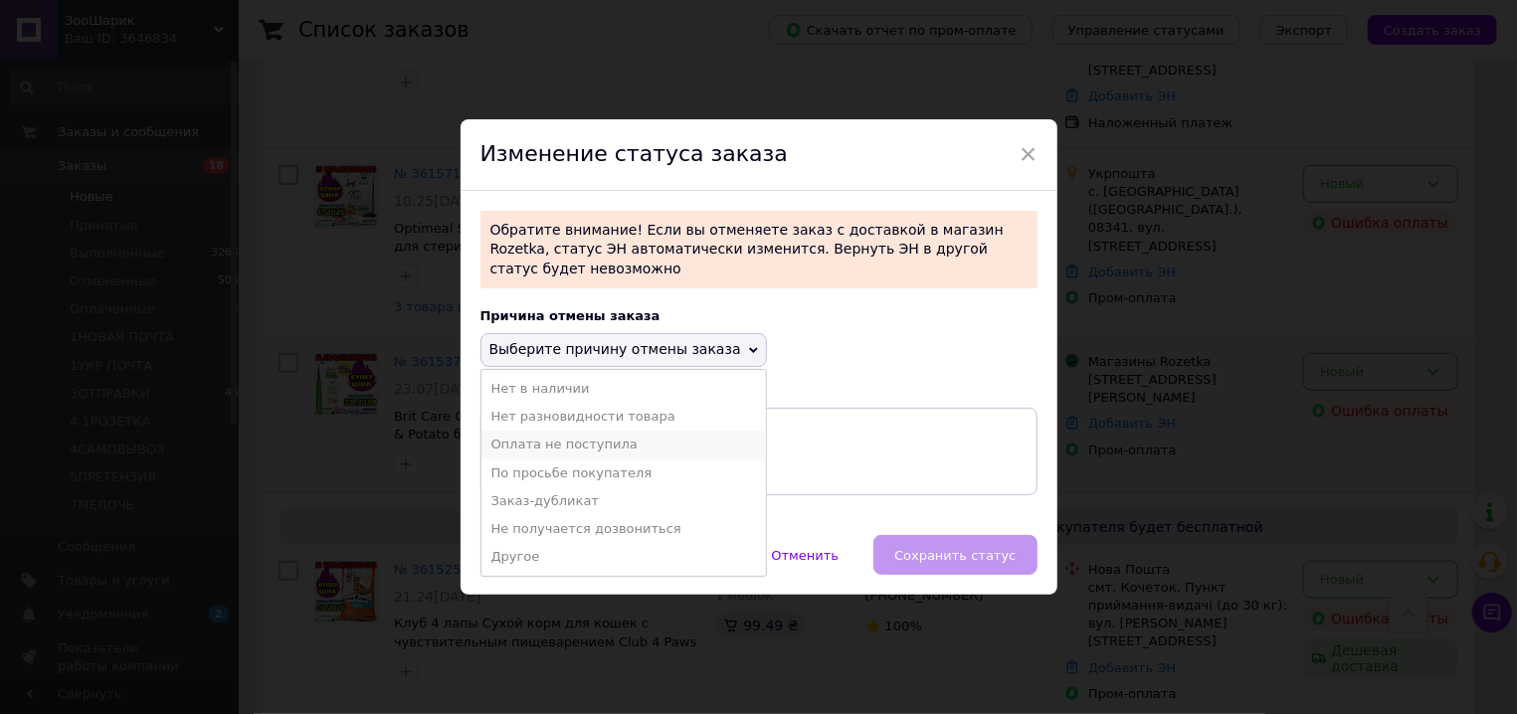
click at [622, 437] on li "Оплата не поступила" at bounding box center [624, 445] width 285 height 28
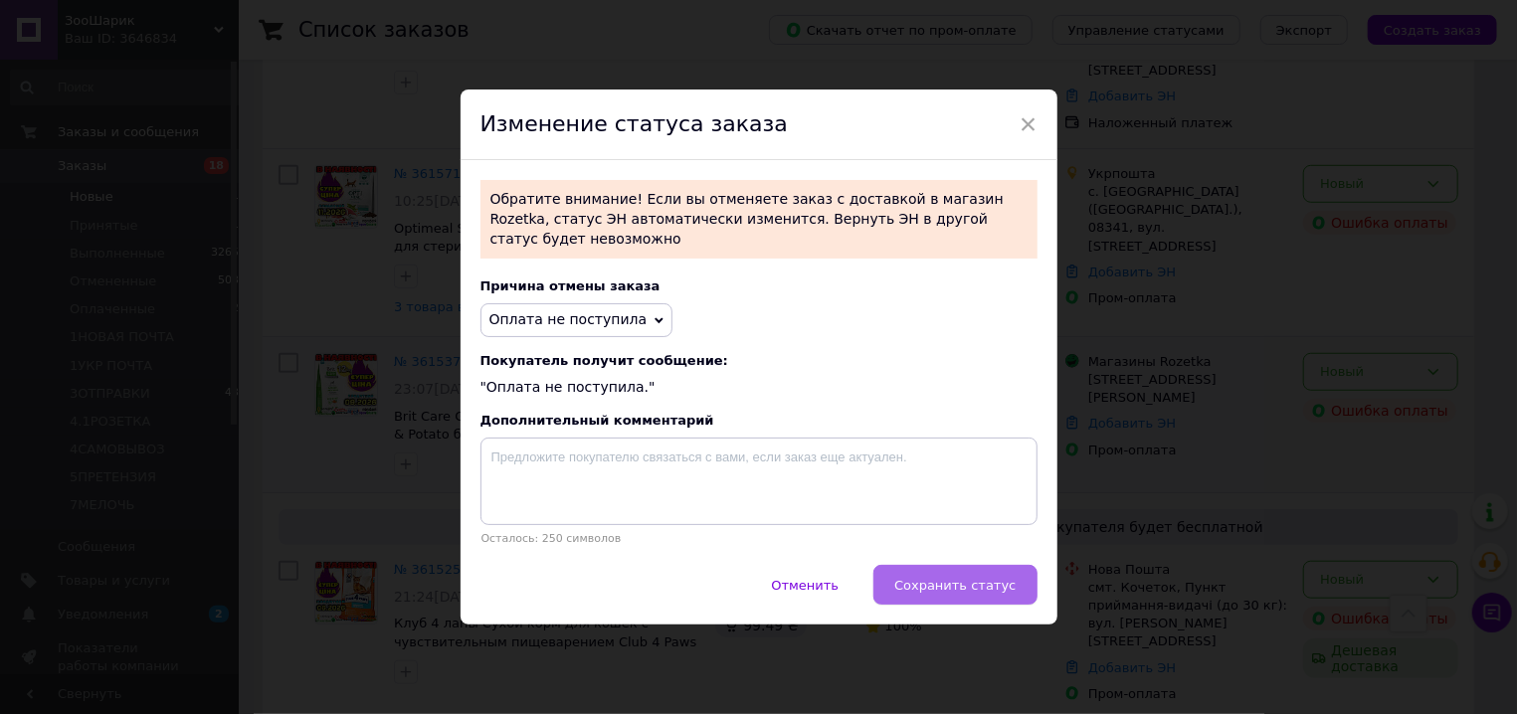
click at [984, 582] on span "Сохранить статус" at bounding box center [954, 585] width 121 height 15
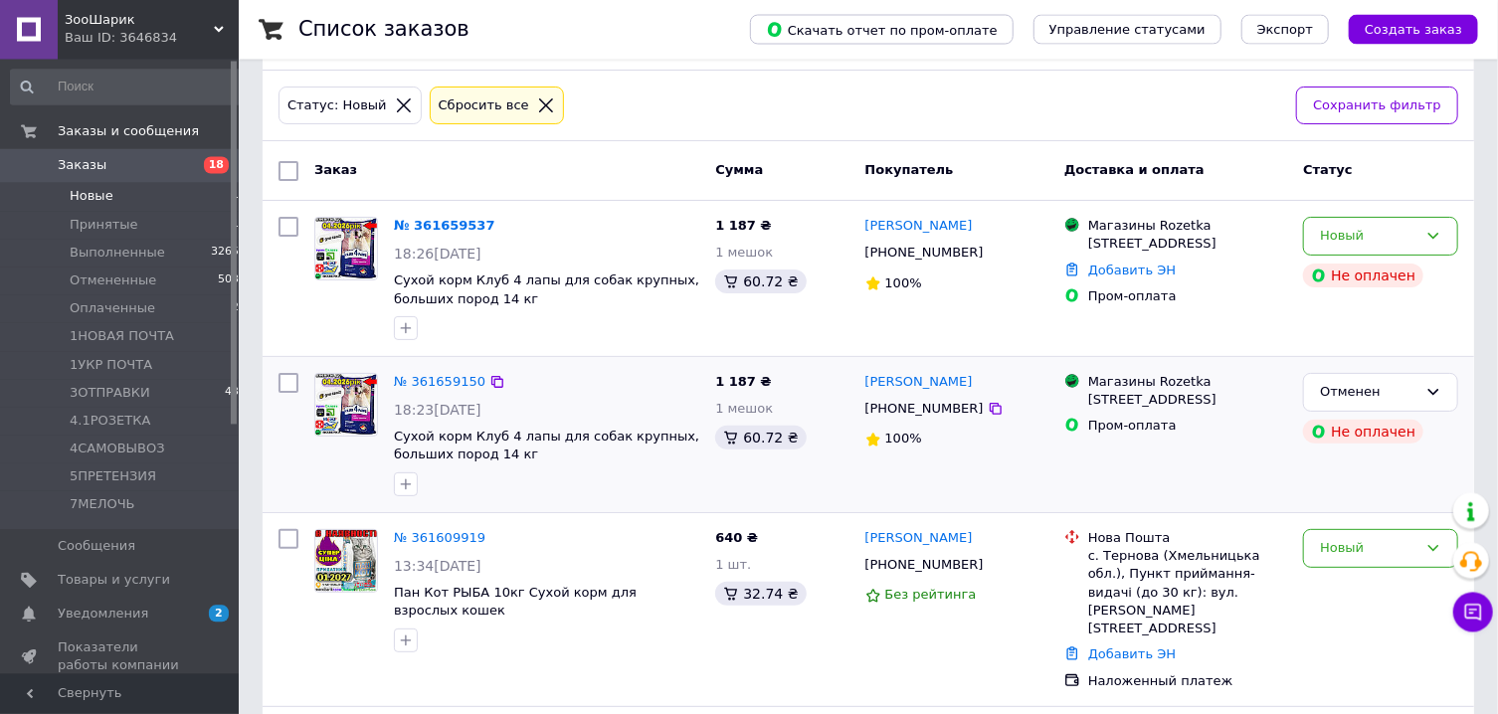
scroll to position [67, 0]
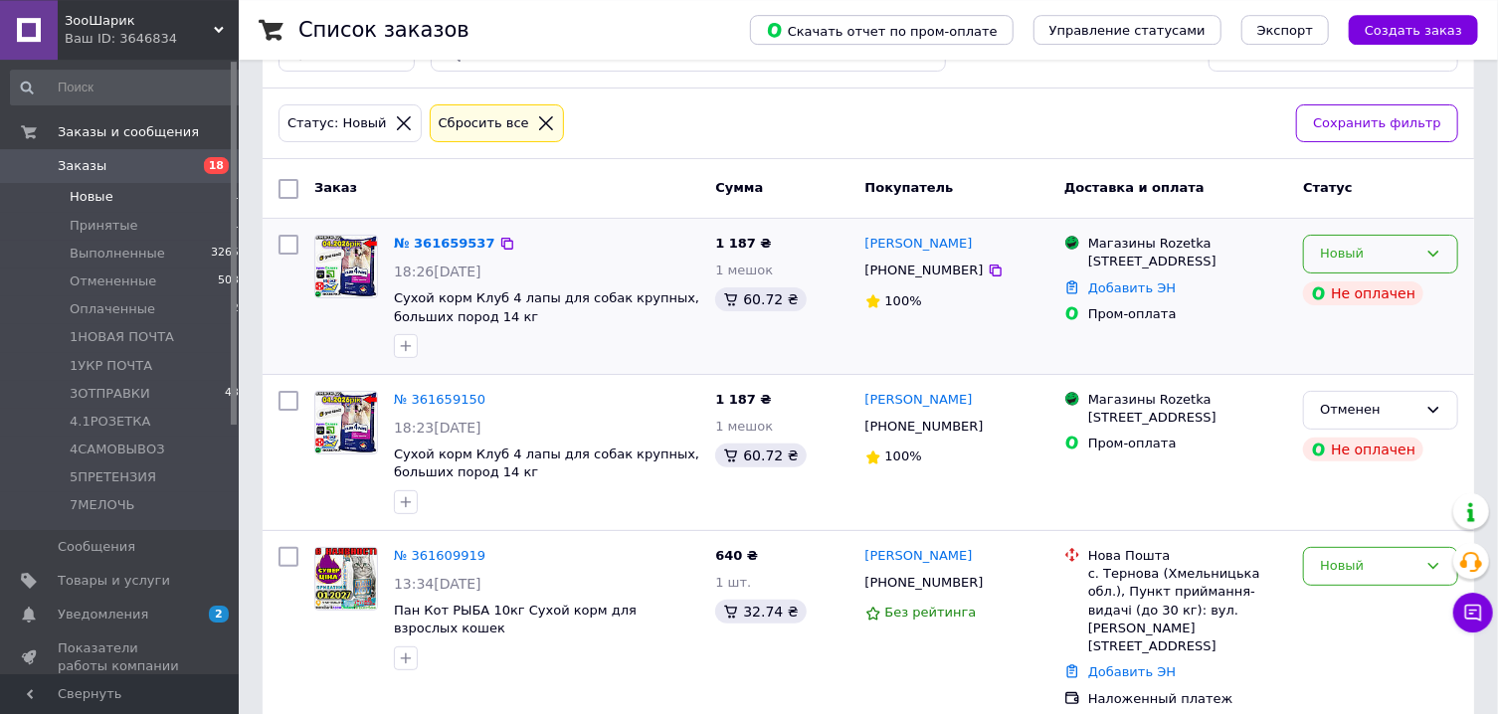
click at [1404, 265] on div "Новый" at bounding box center [1369, 254] width 98 height 21
click at [1371, 357] on li "Отменен" at bounding box center [1380, 368] width 153 height 37
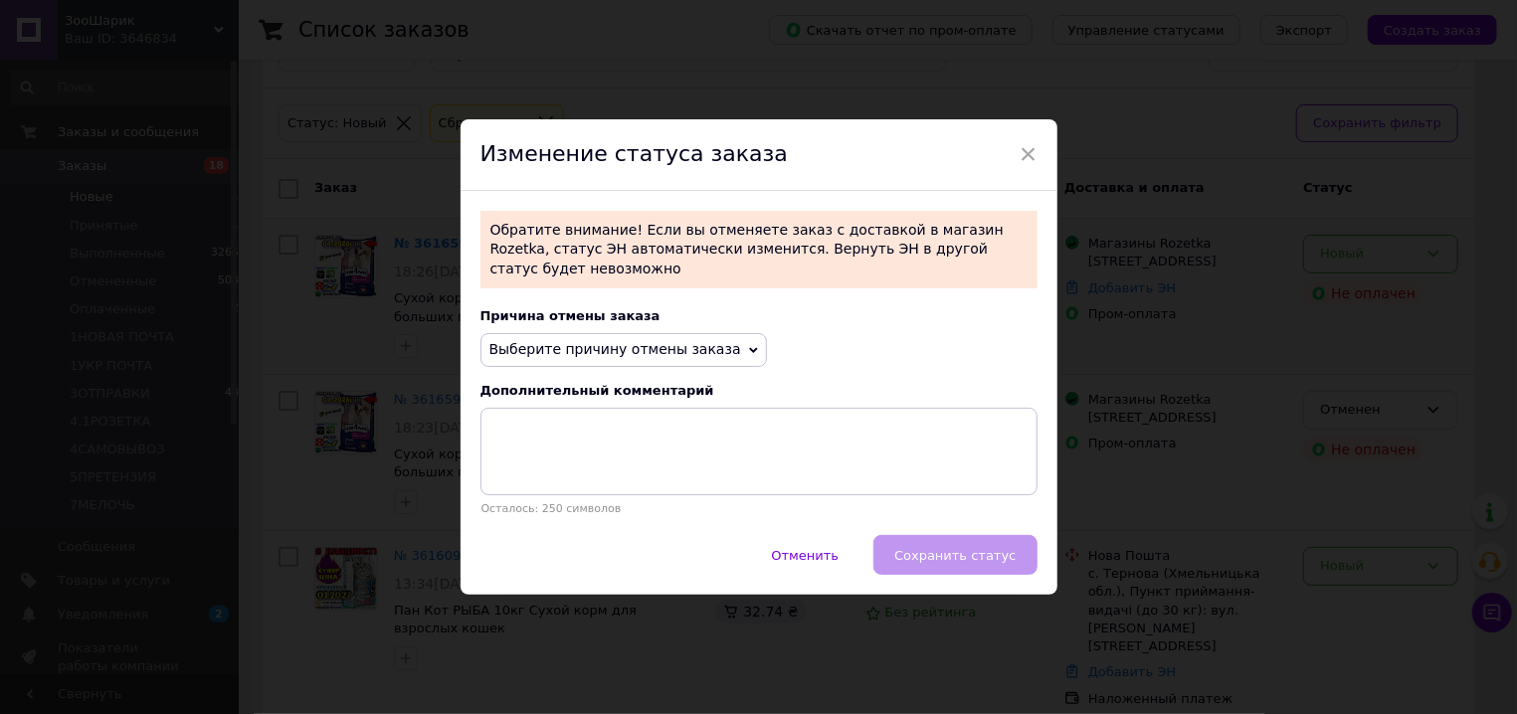
click at [661, 341] on span "Выберите причину отмены заказа" at bounding box center [616, 349] width 252 height 16
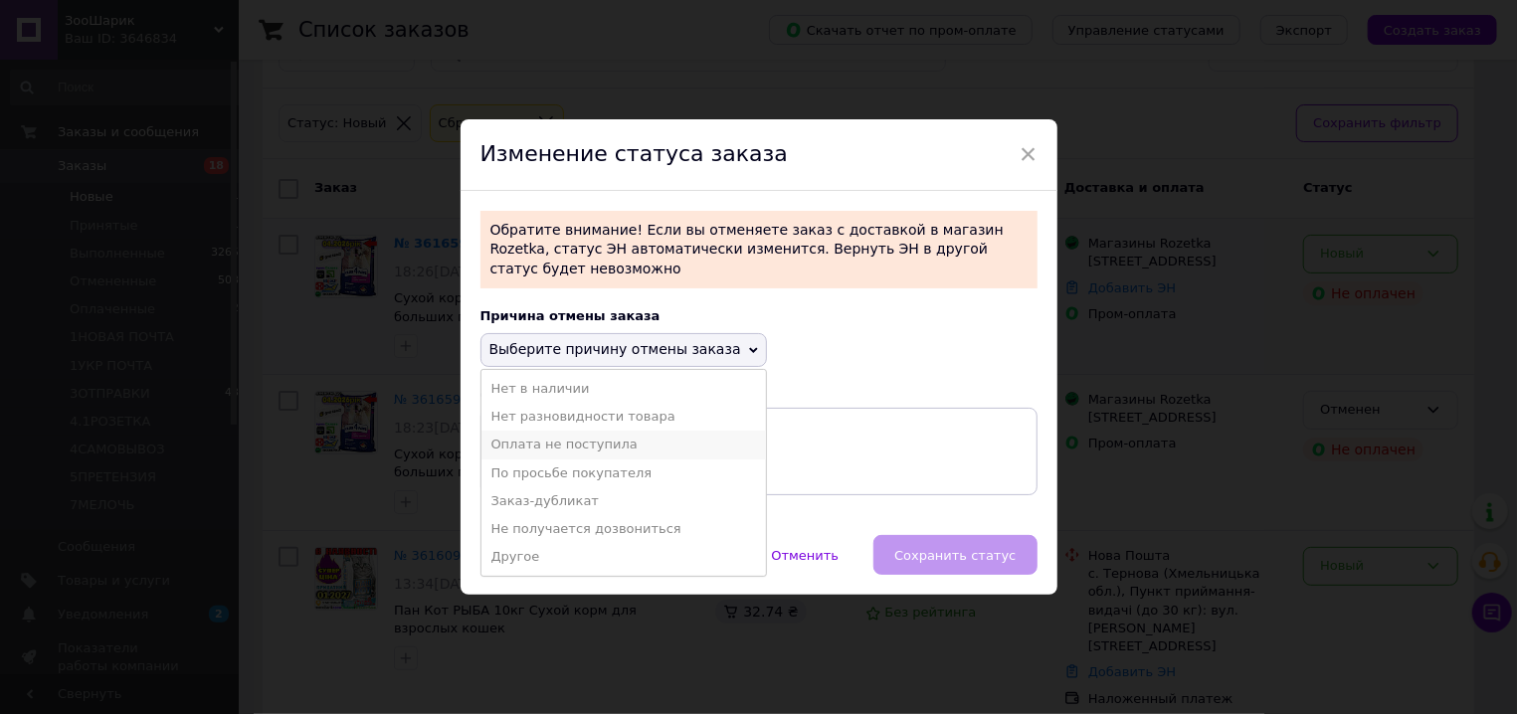
click at [589, 435] on li "Оплата не поступила" at bounding box center [624, 445] width 285 height 28
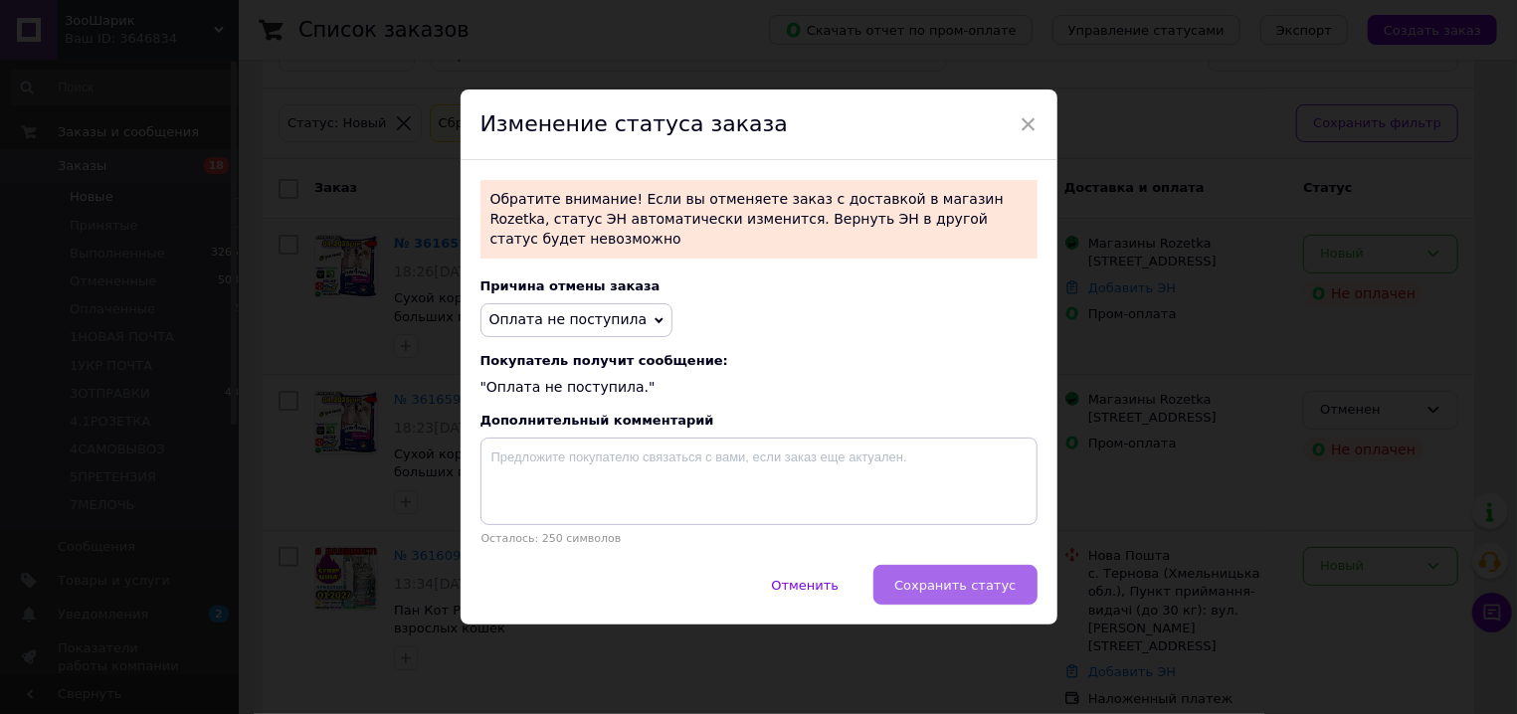
click at [978, 584] on span "Сохранить статус" at bounding box center [954, 585] width 121 height 15
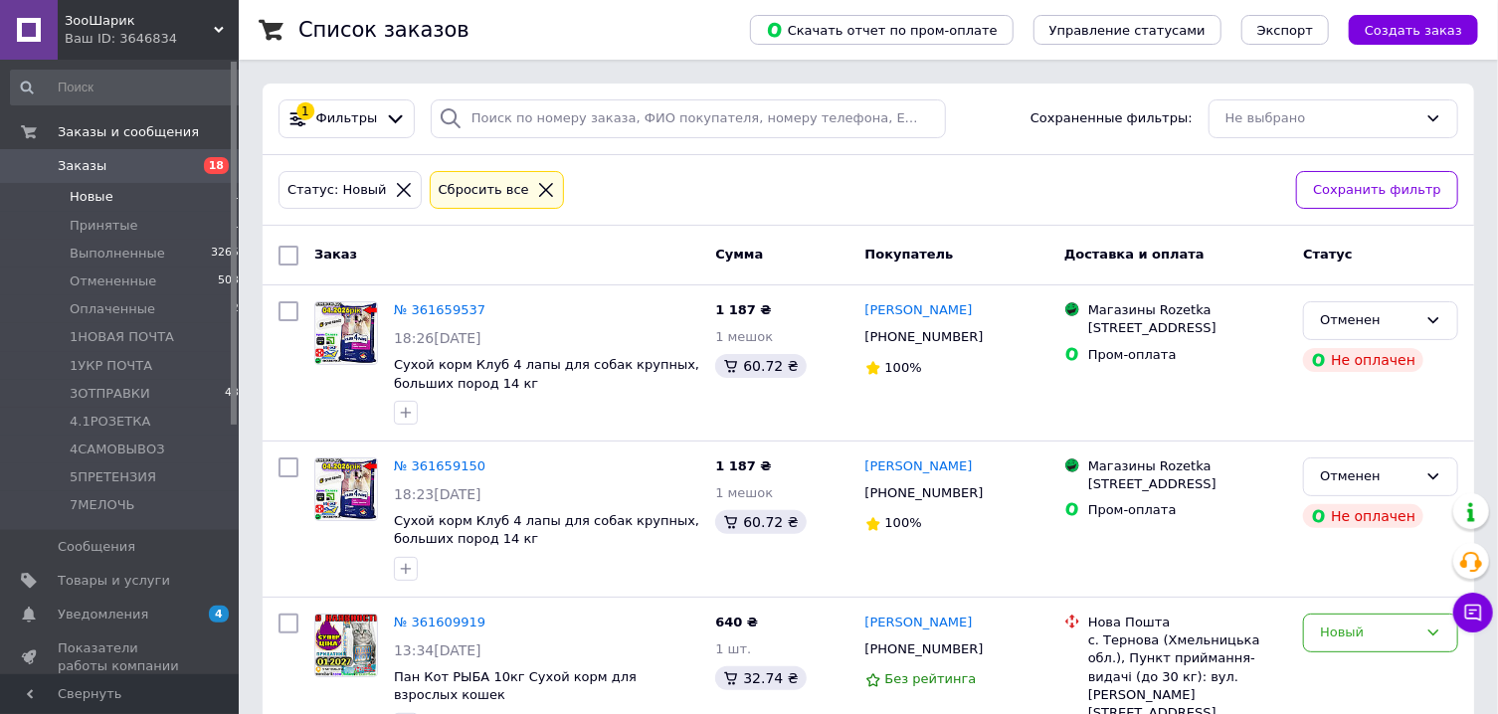
click at [114, 167] on span "Заказы" at bounding box center [121, 166] width 126 height 18
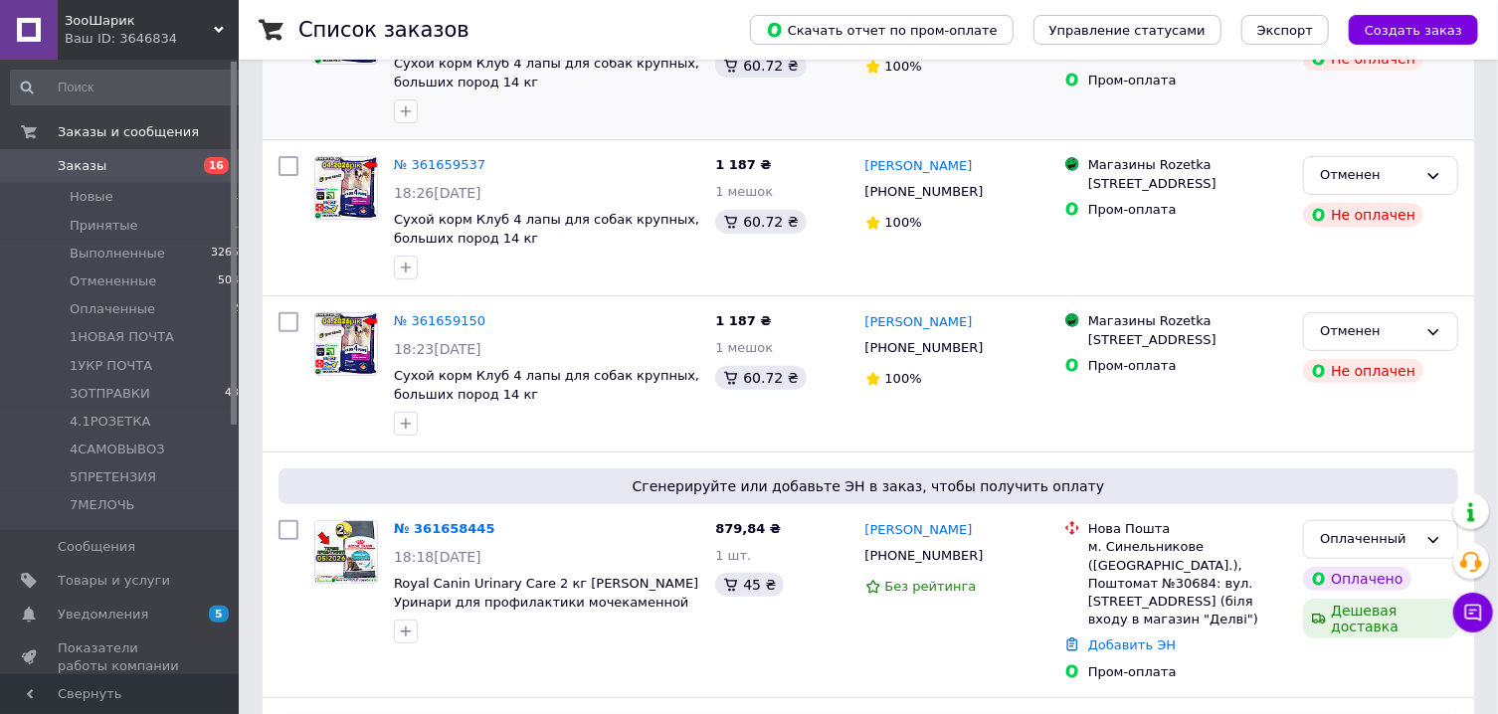
scroll to position [310, 0]
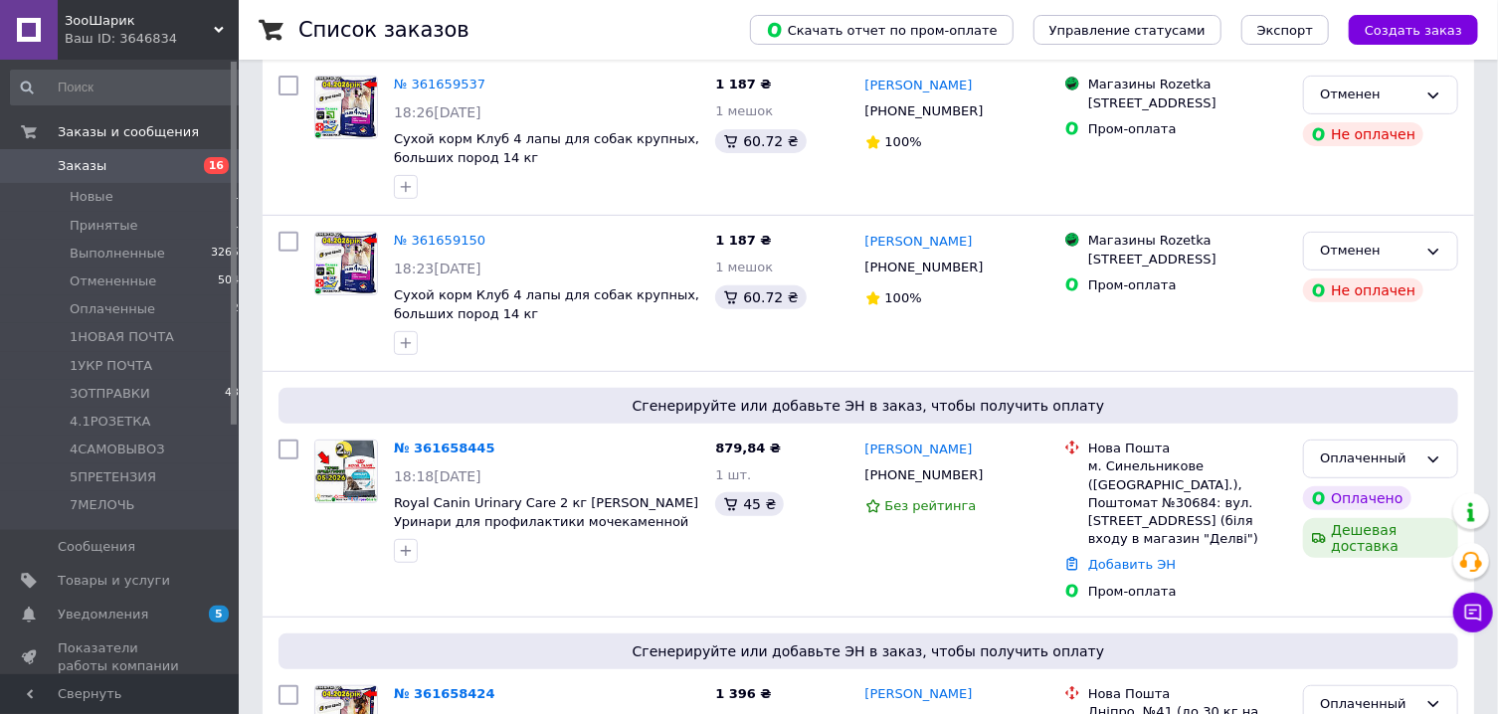
click at [92, 174] on span "Заказы" at bounding box center [82, 166] width 49 height 18
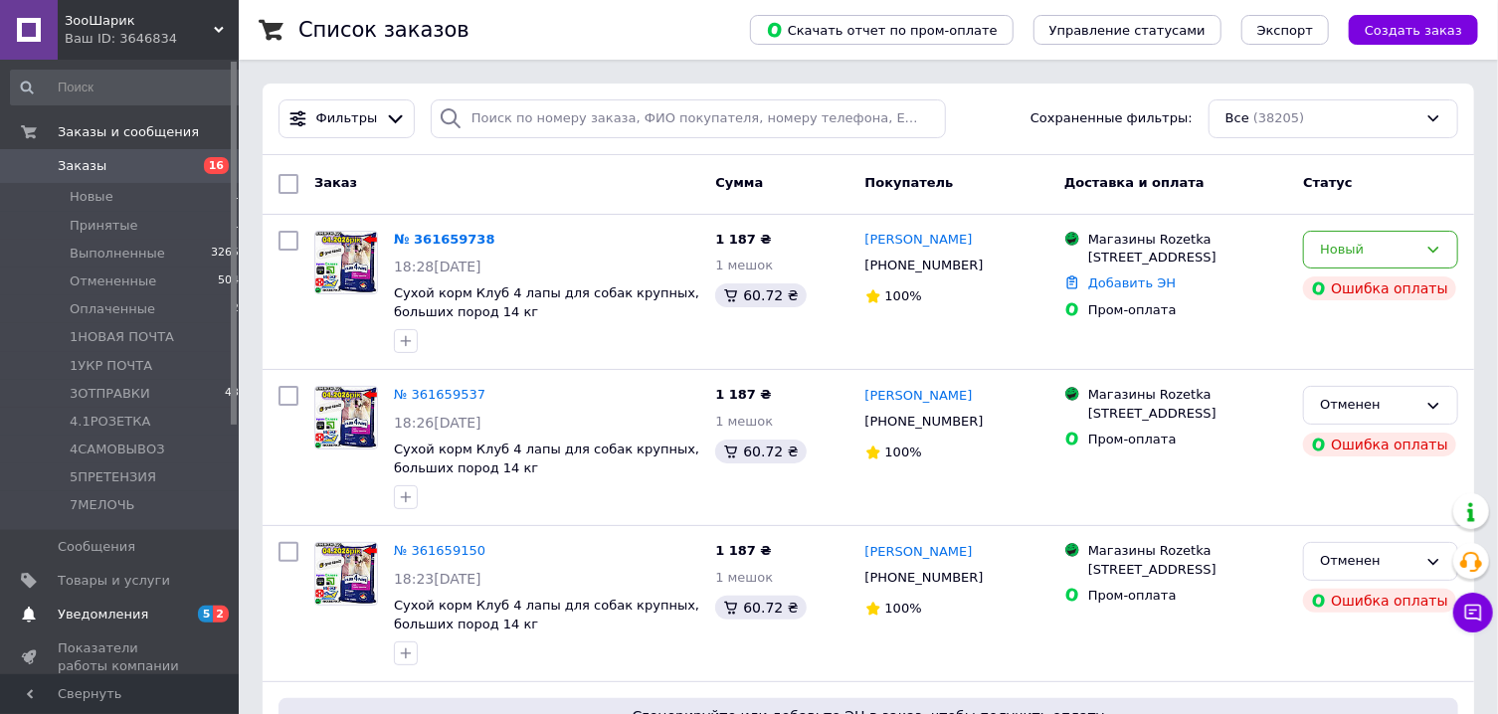
click at [150, 617] on span "Уведомления" at bounding box center [121, 615] width 126 height 18
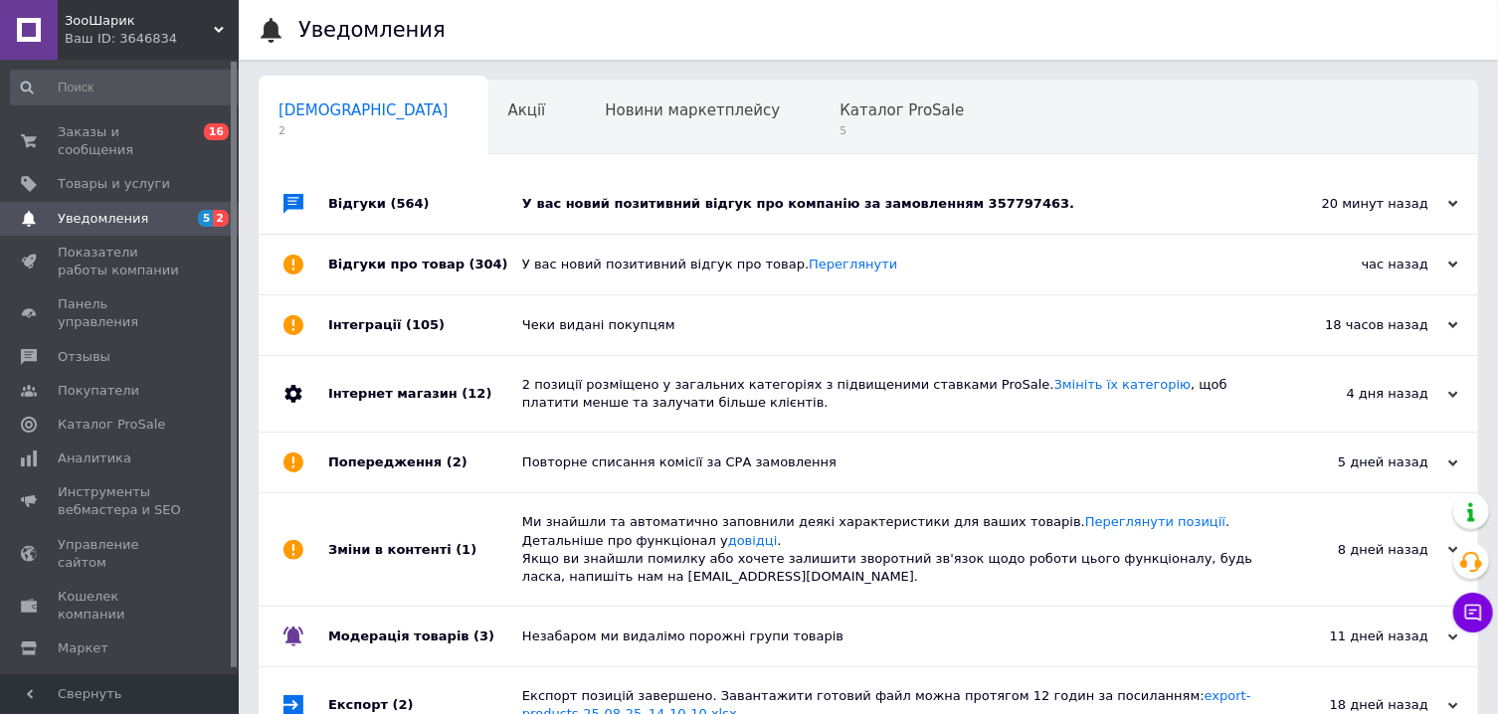
click at [1075, 206] on div "У вас новий позитивний відгук про компанію за замовленням 357797463." at bounding box center [890, 204] width 737 height 18
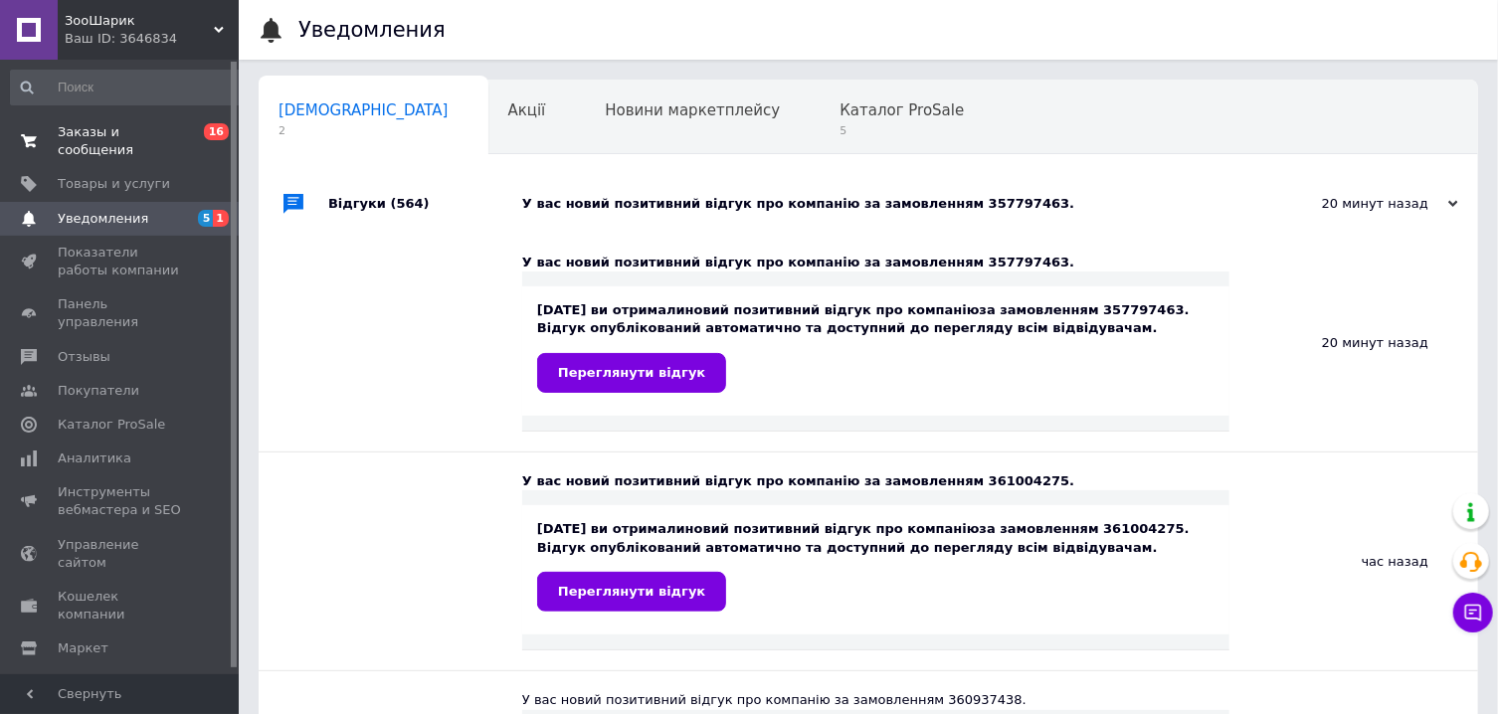
click at [198, 133] on span "0 16" at bounding box center [211, 141] width 55 height 36
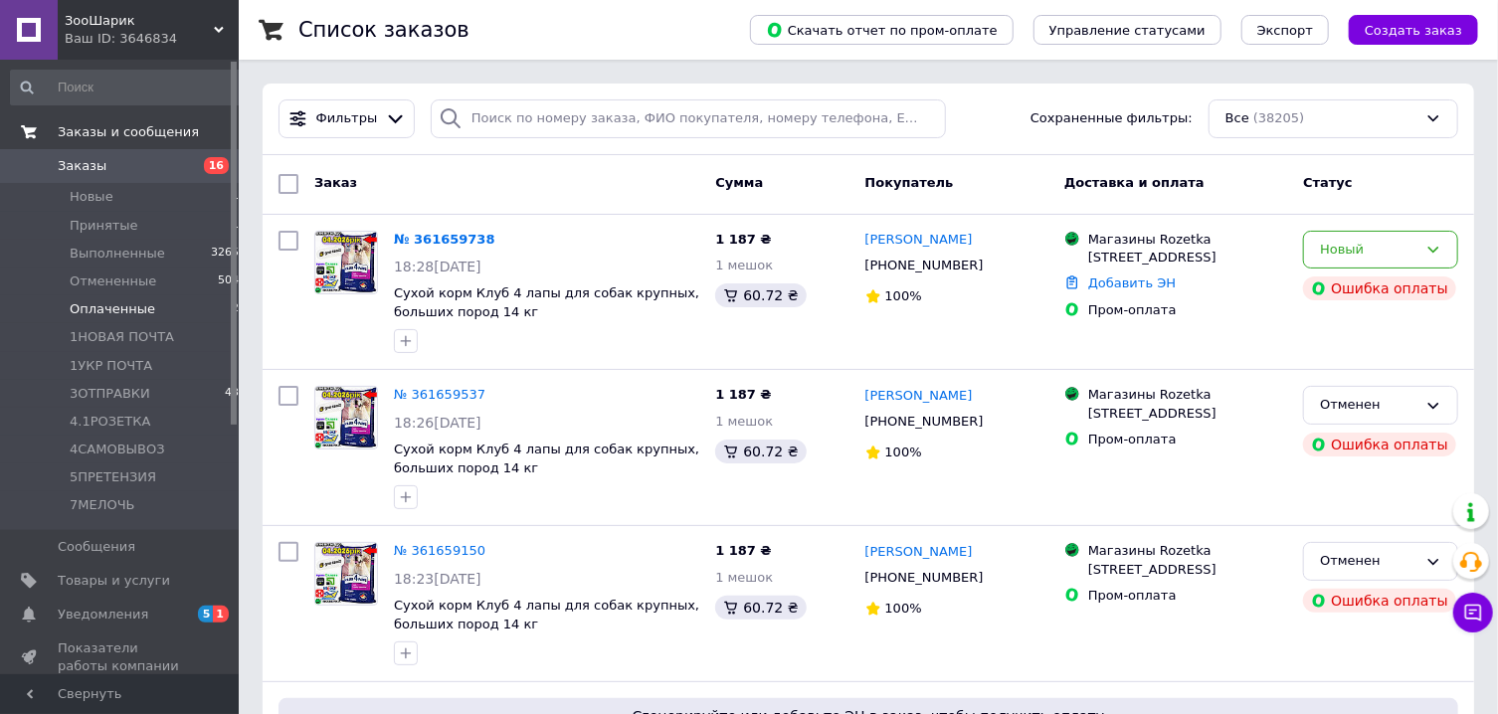
click at [104, 313] on span "Оплаченные" at bounding box center [113, 309] width 86 height 18
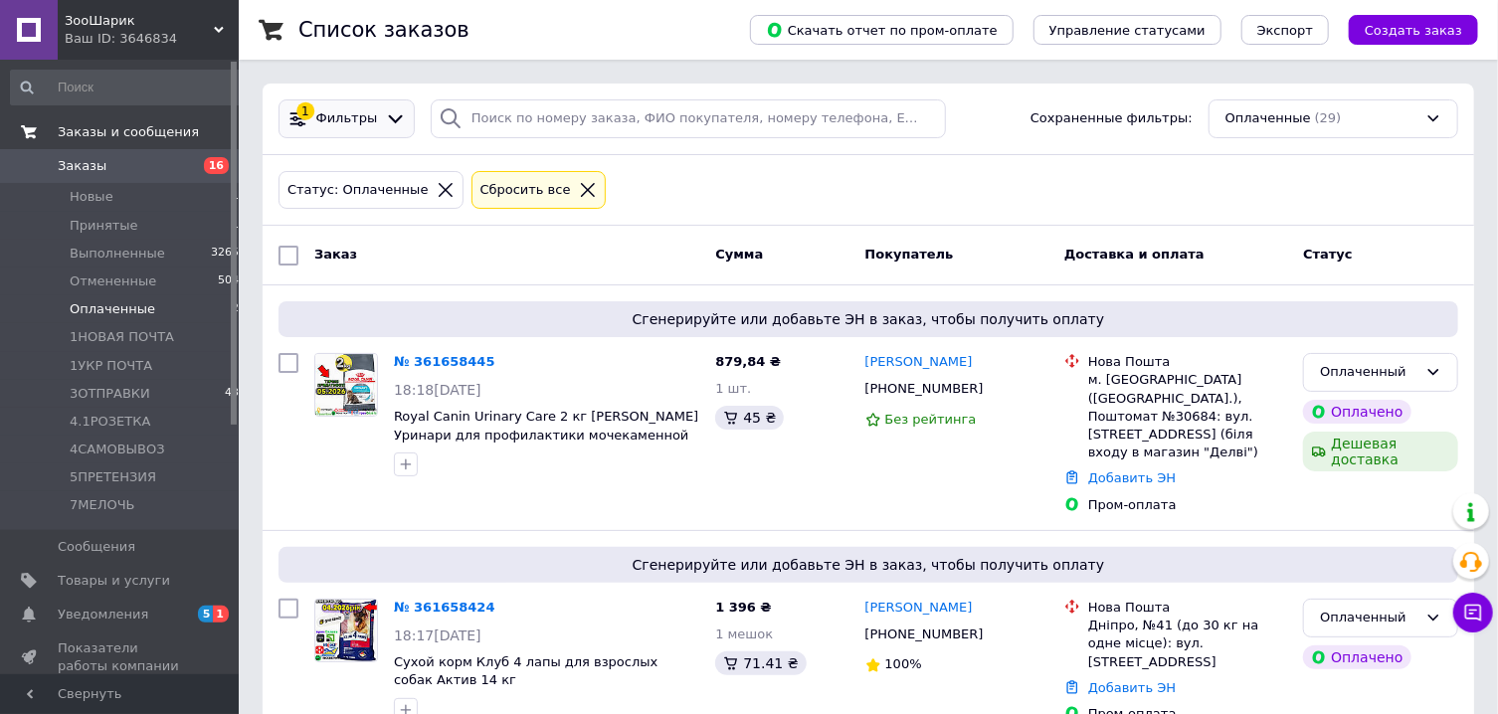
click at [387, 118] on icon at bounding box center [395, 118] width 21 height 21
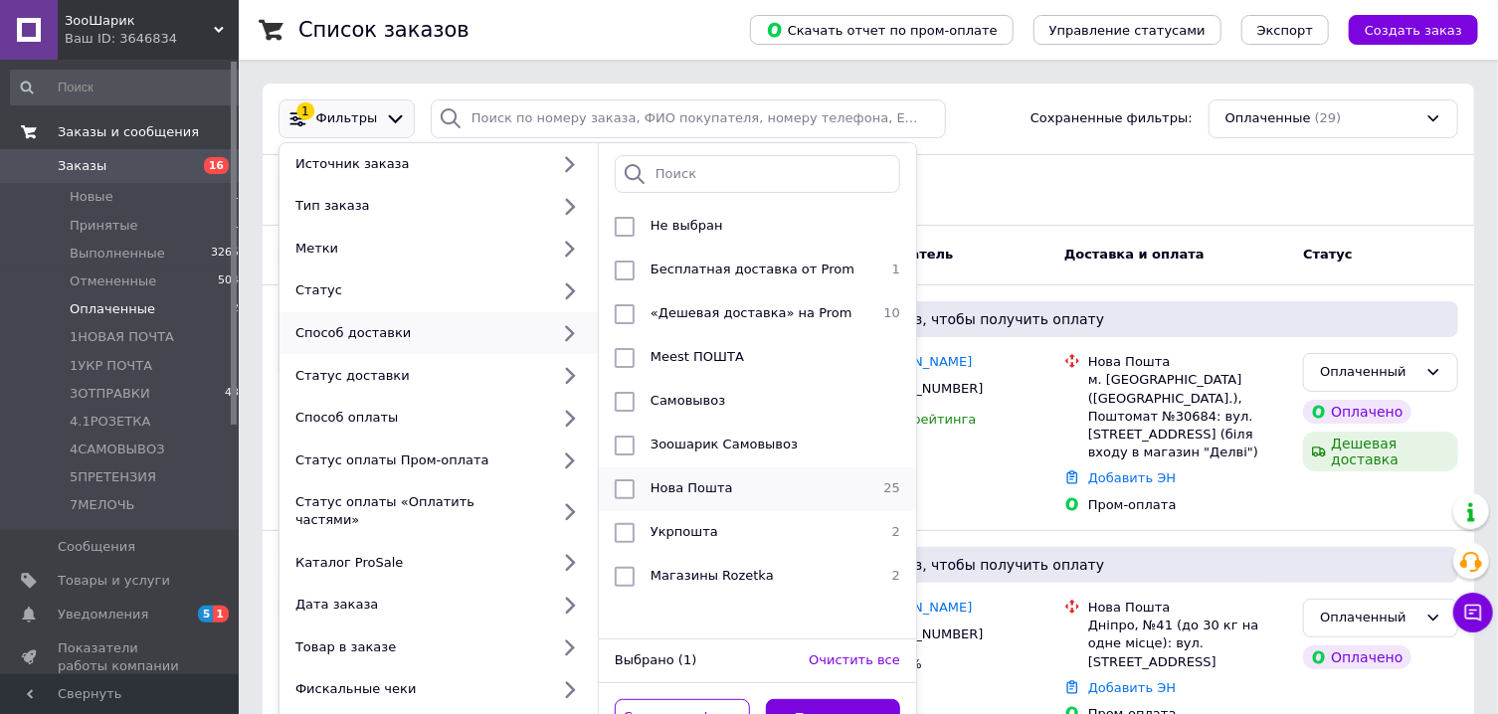
click at [675, 489] on span "Нова Пошта" at bounding box center [692, 488] width 83 height 15
checkbox input "true"
click at [806, 699] on button "Применить" at bounding box center [833, 718] width 135 height 39
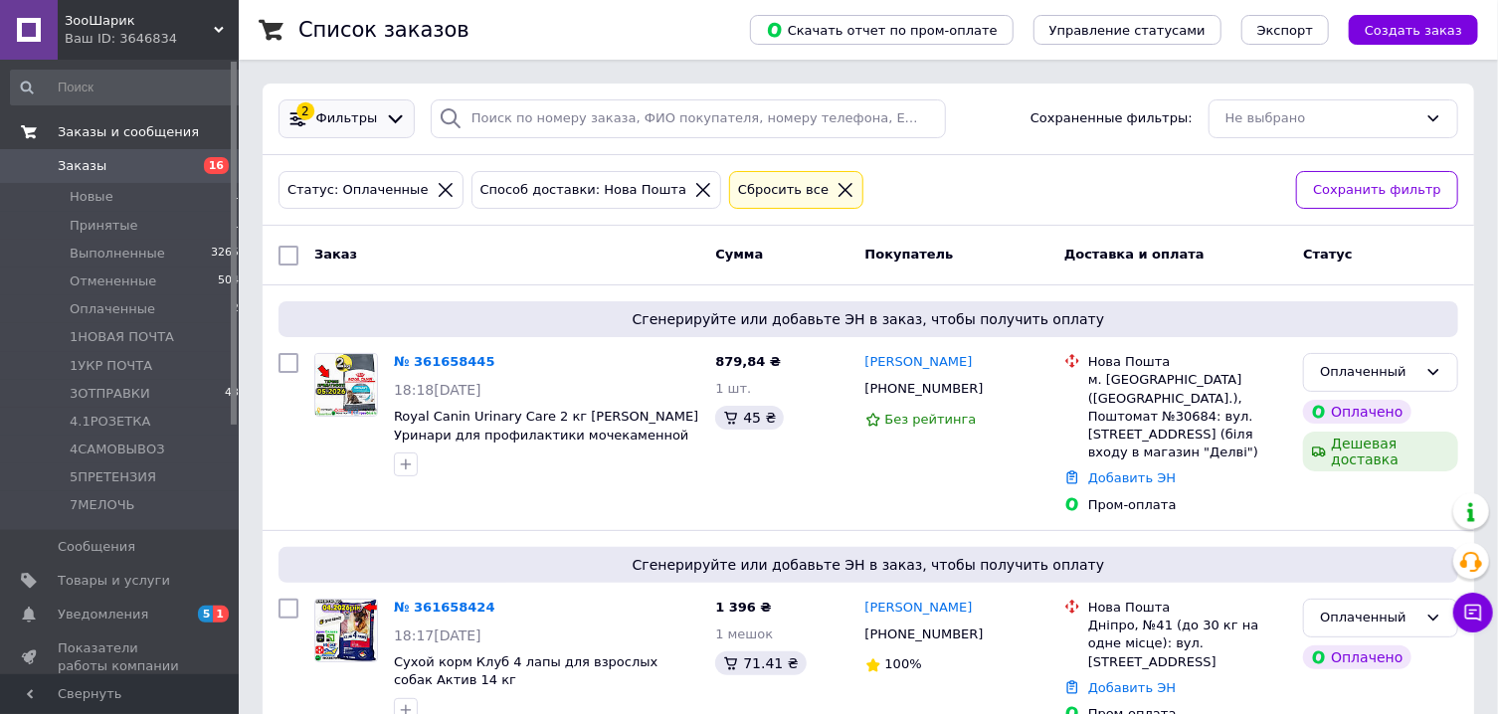
click at [389, 118] on icon at bounding box center [396, 119] width 14 height 8
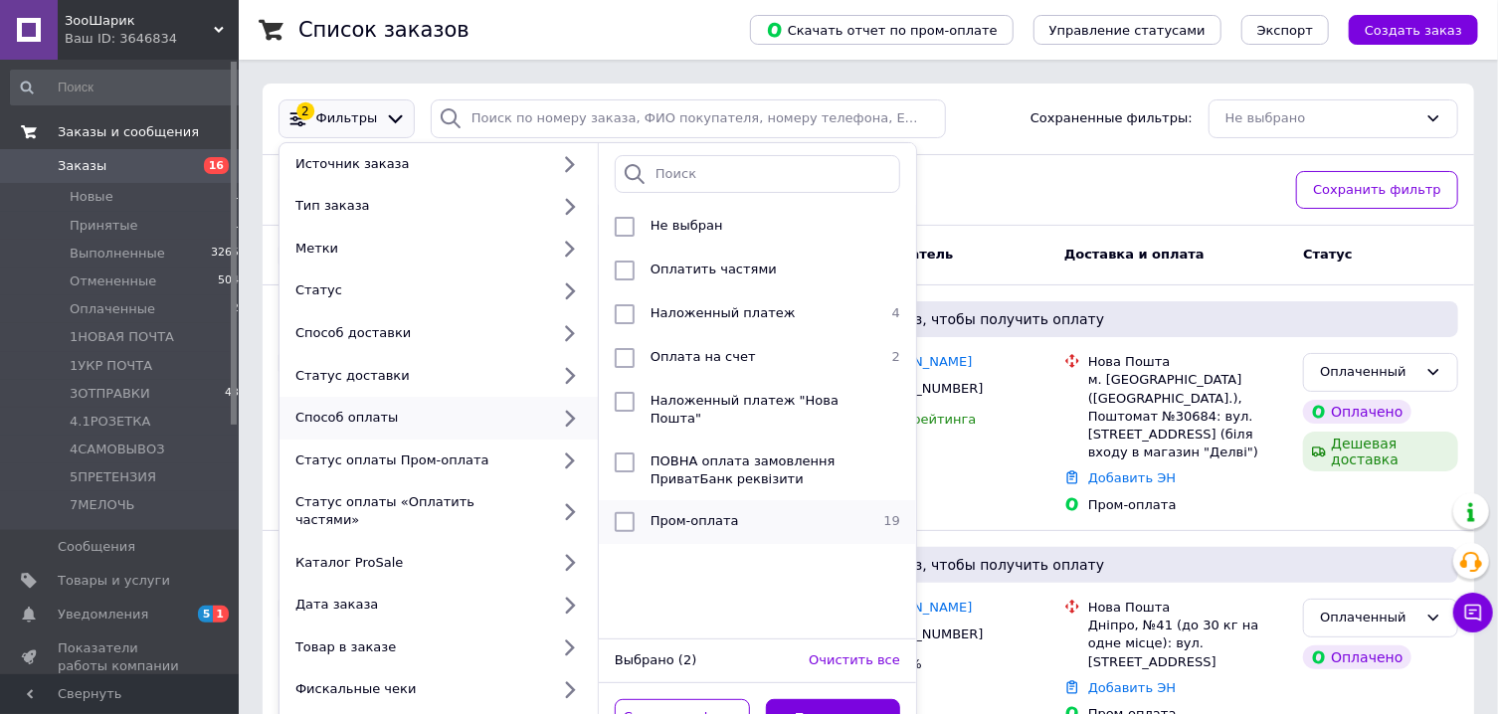
click at [687, 518] on span "Пром-оплата" at bounding box center [695, 520] width 89 height 15
checkbox input "true"
click at [808, 699] on button "Применить" at bounding box center [833, 718] width 135 height 39
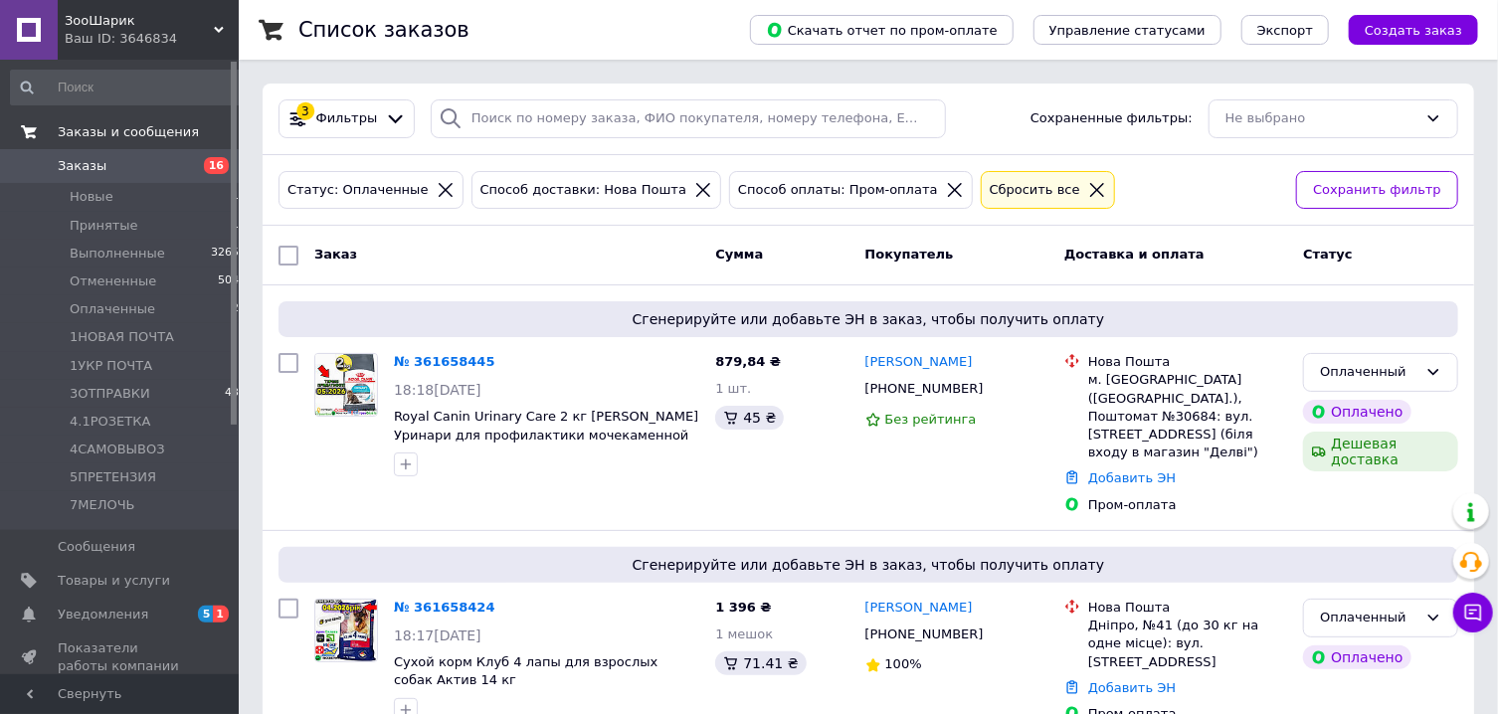
click at [290, 256] on input "checkbox" at bounding box center [289, 256] width 20 height 20
checkbox input "true"
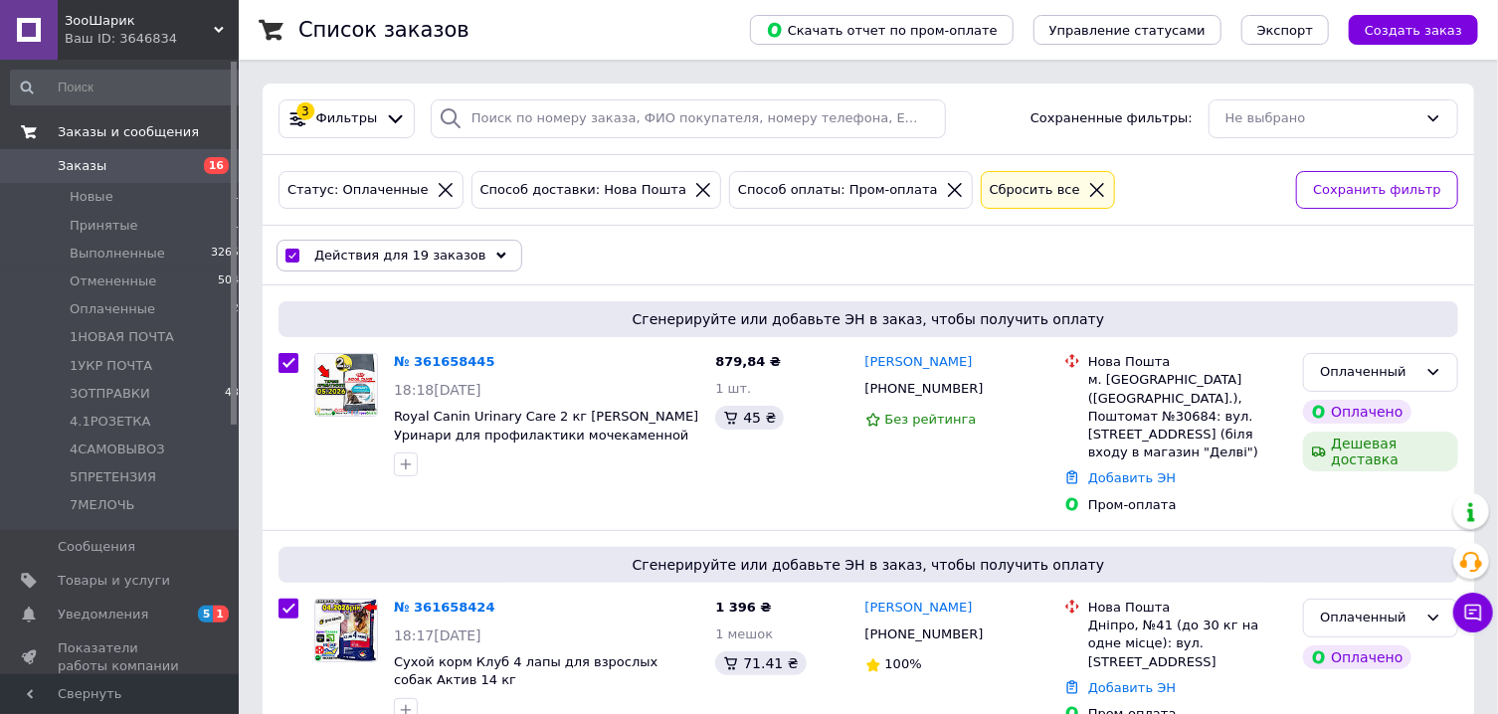
checkbox input "true"
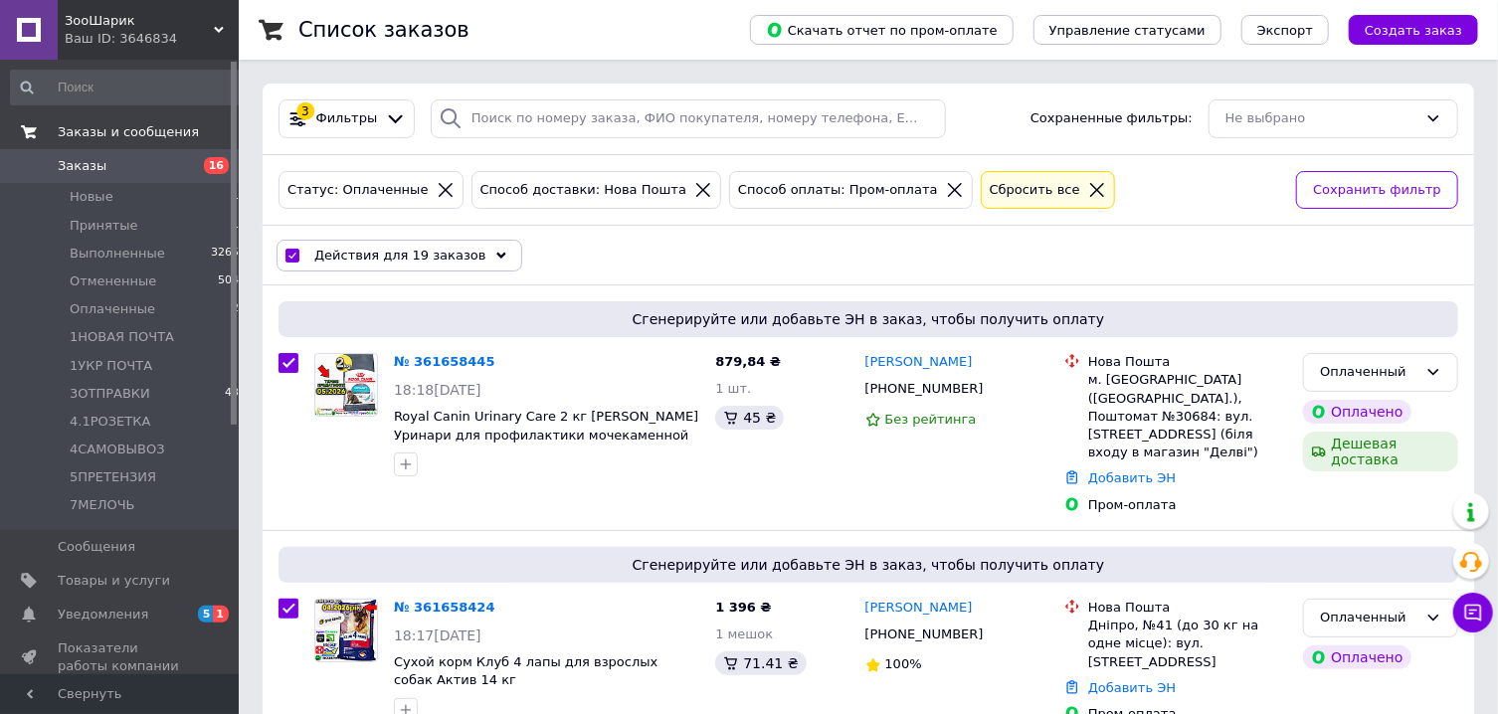
checkbox input "true"
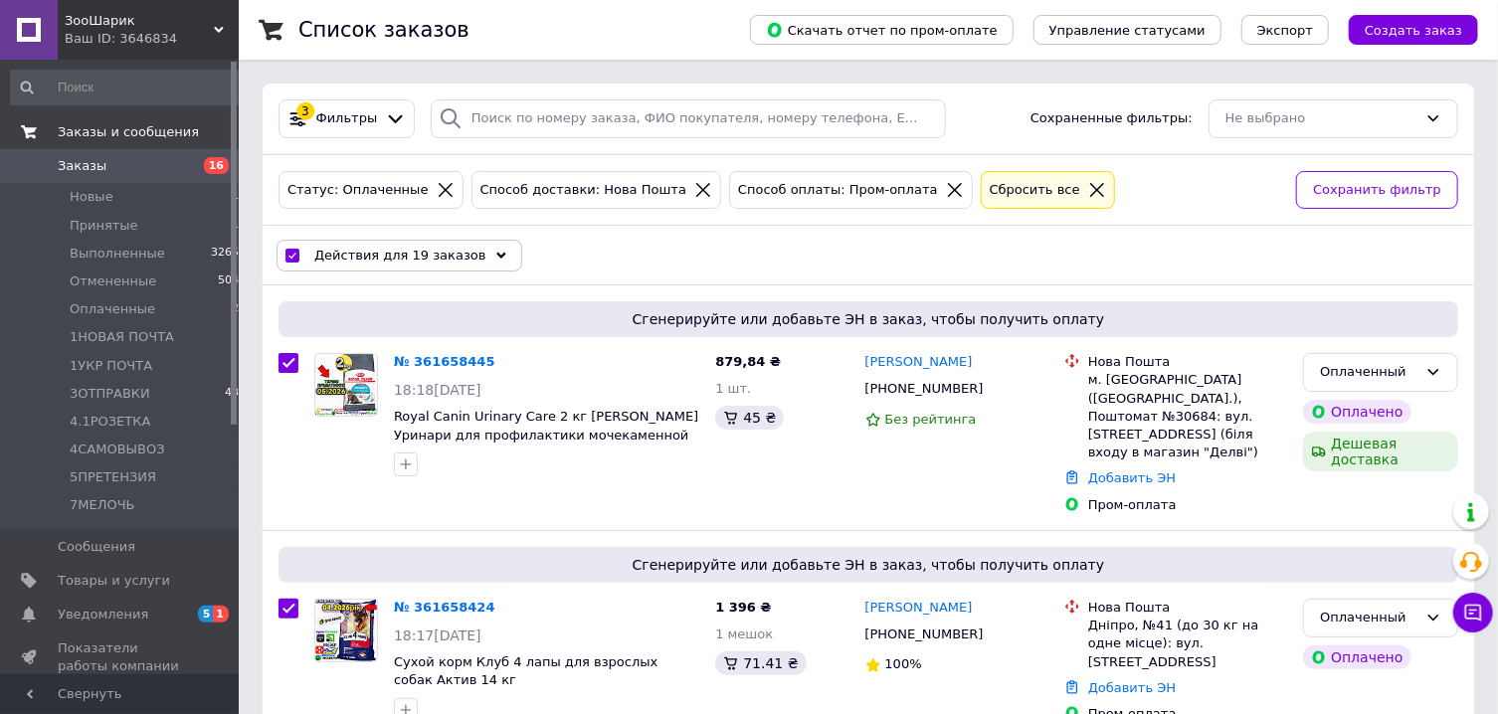
checkbox input "true"
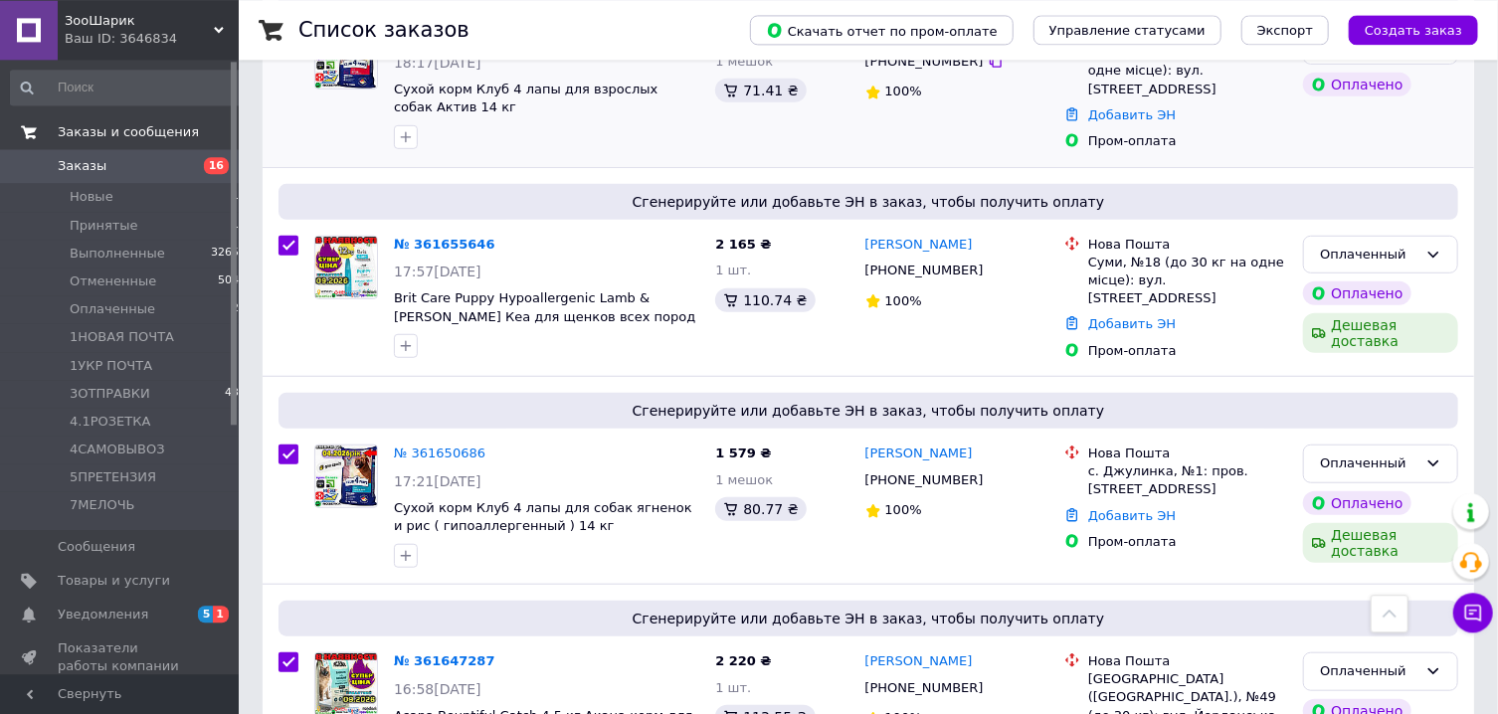
scroll to position [622, 0]
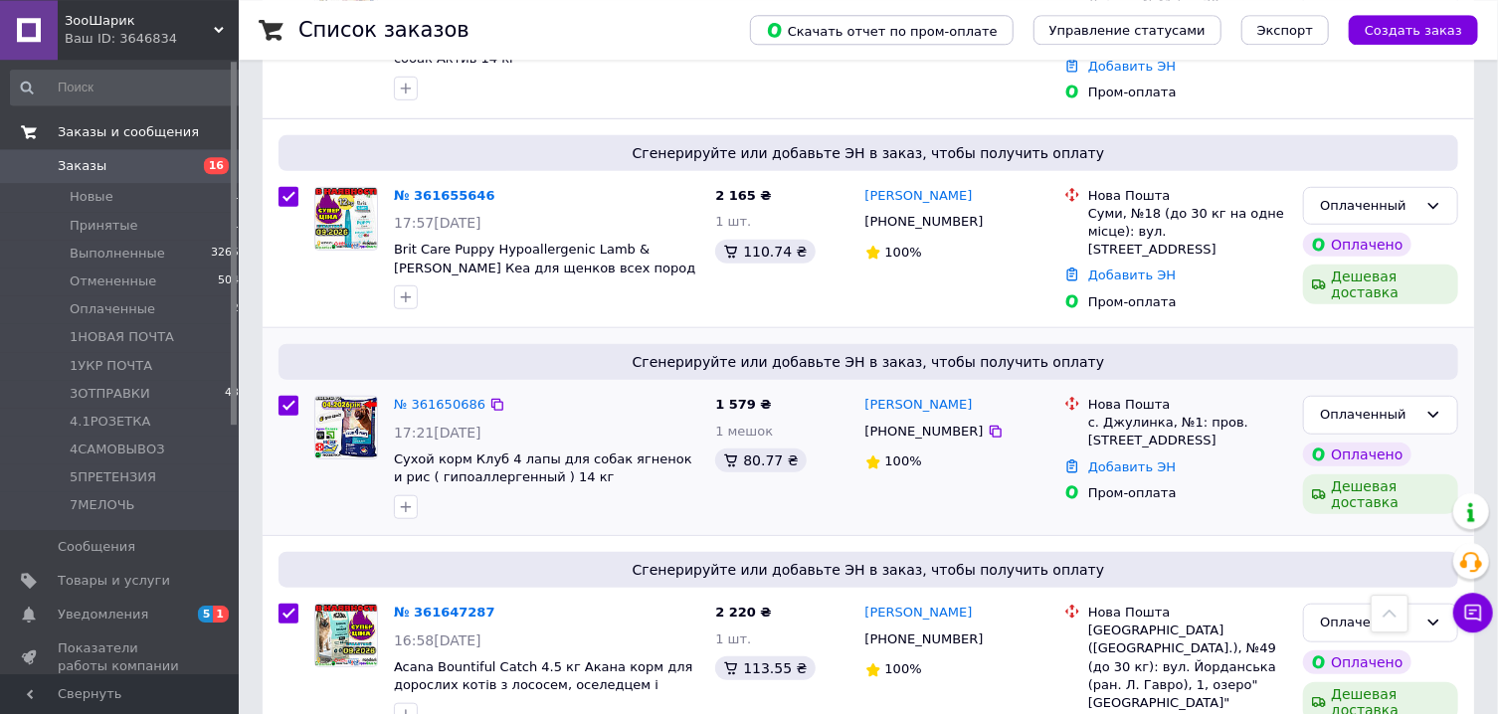
click at [293, 401] on input "checkbox" at bounding box center [289, 406] width 20 height 20
checkbox input "false"
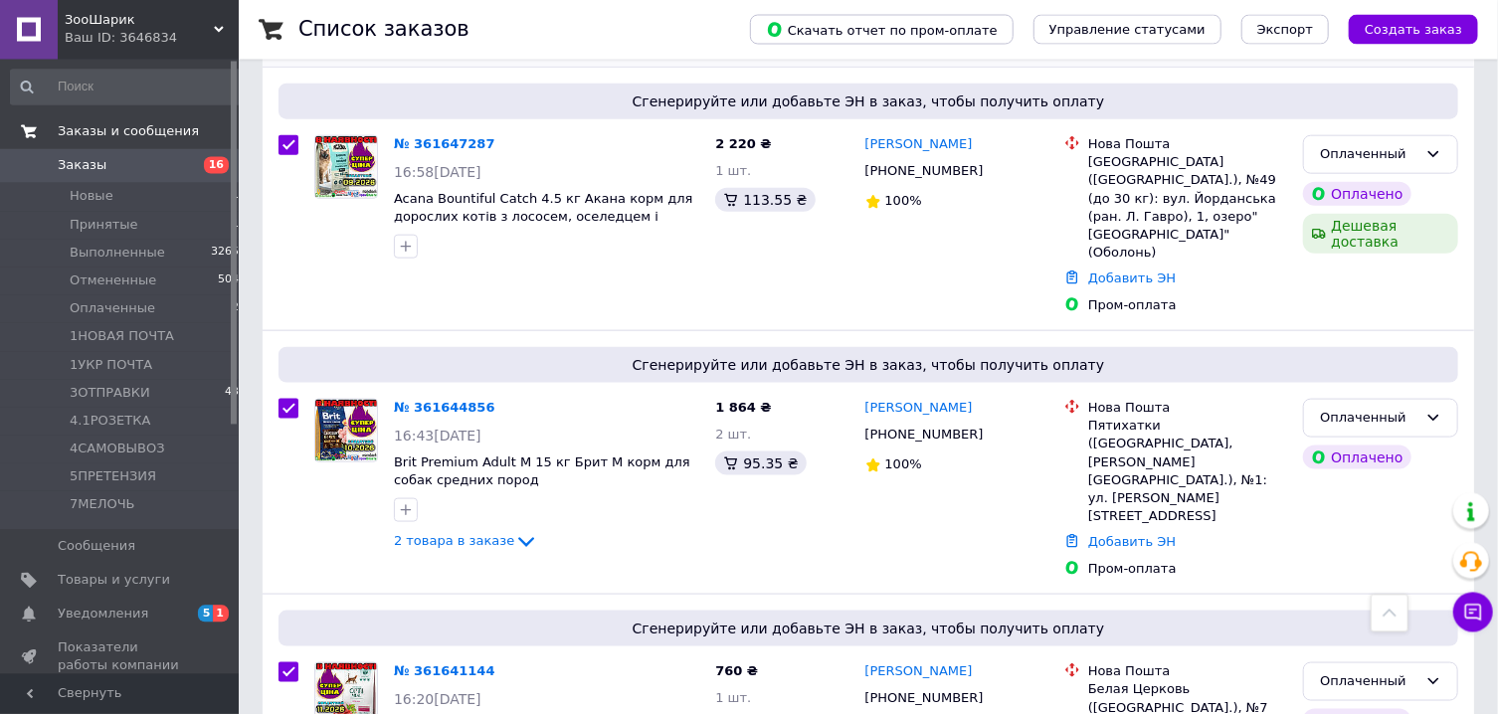
scroll to position [1093, 0]
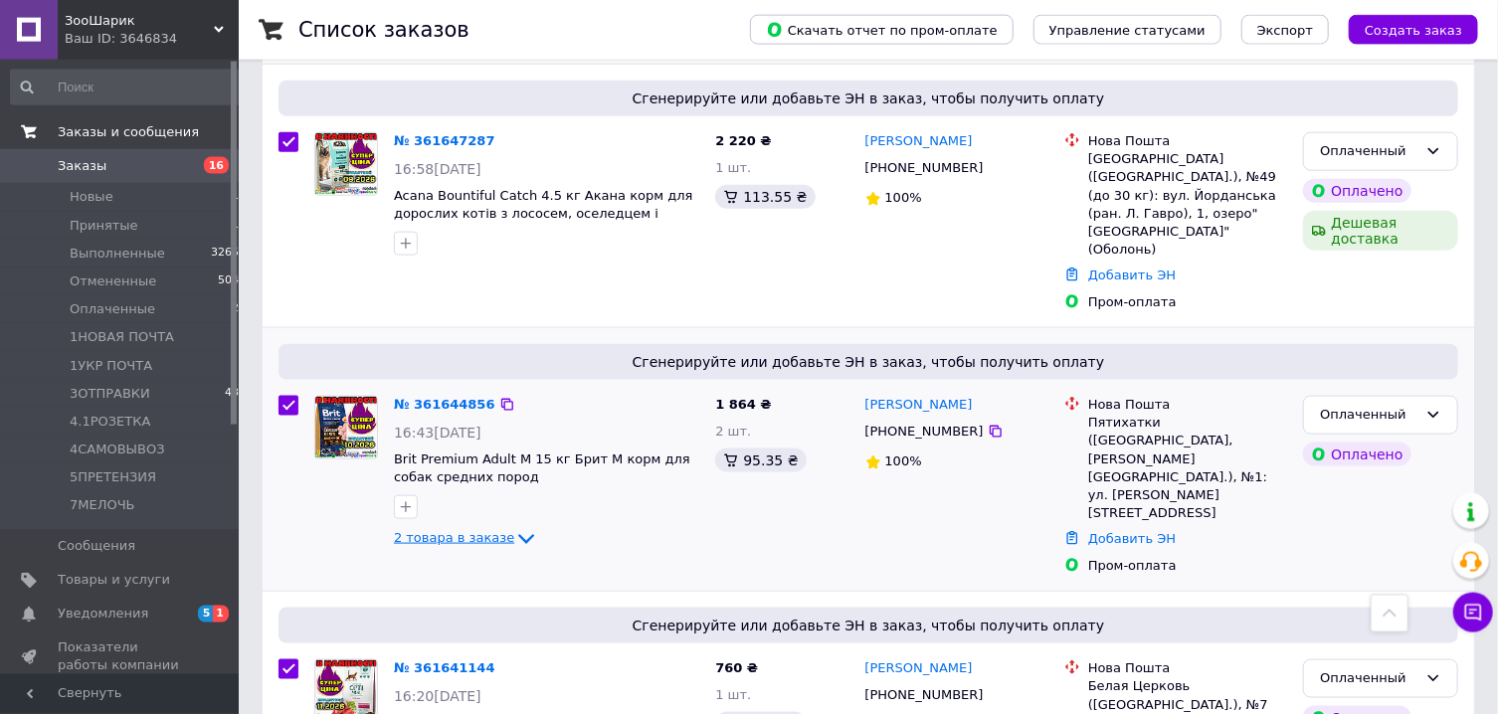
click at [518, 535] on icon at bounding box center [526, 540] width 16 height 10
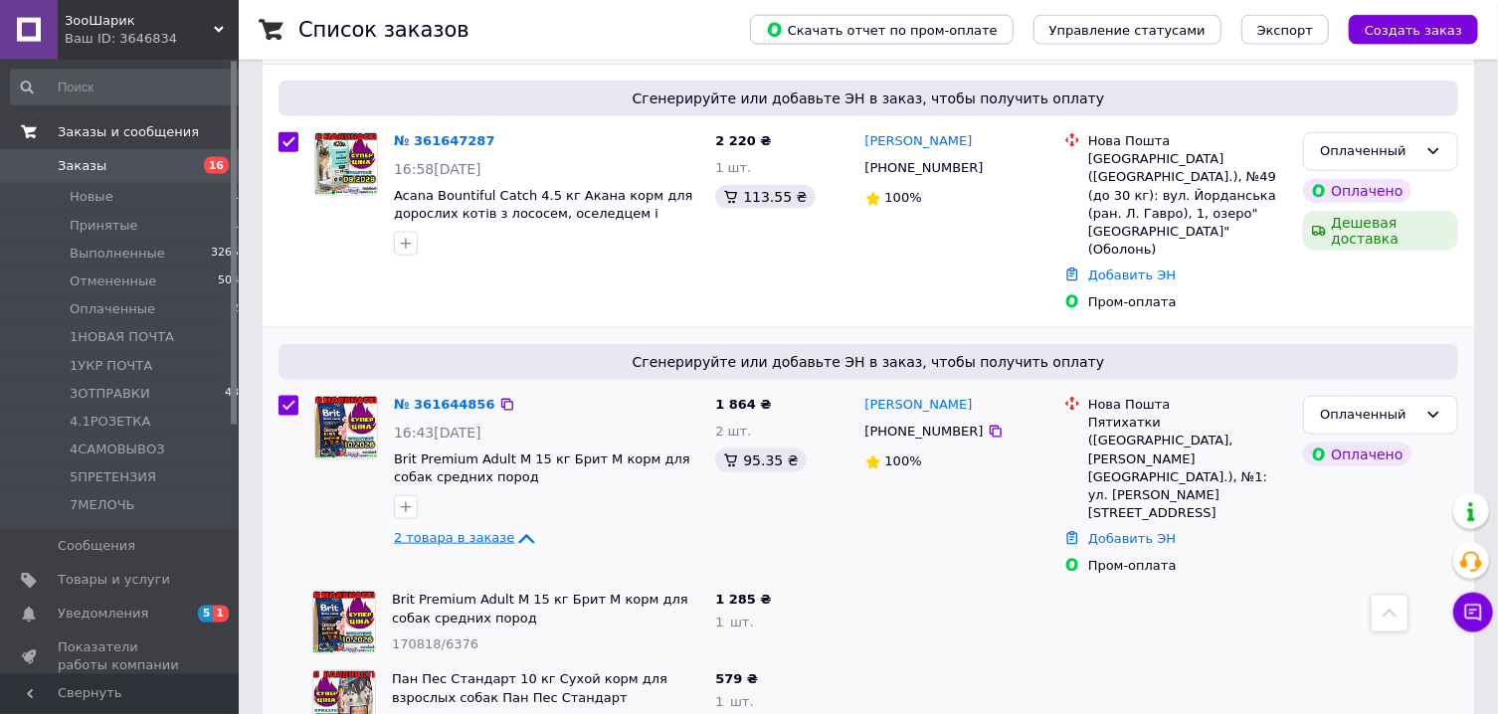
click at [519, 534] on icon at bounding box center [527, 539] width 16 height 10
checkbox input "true"
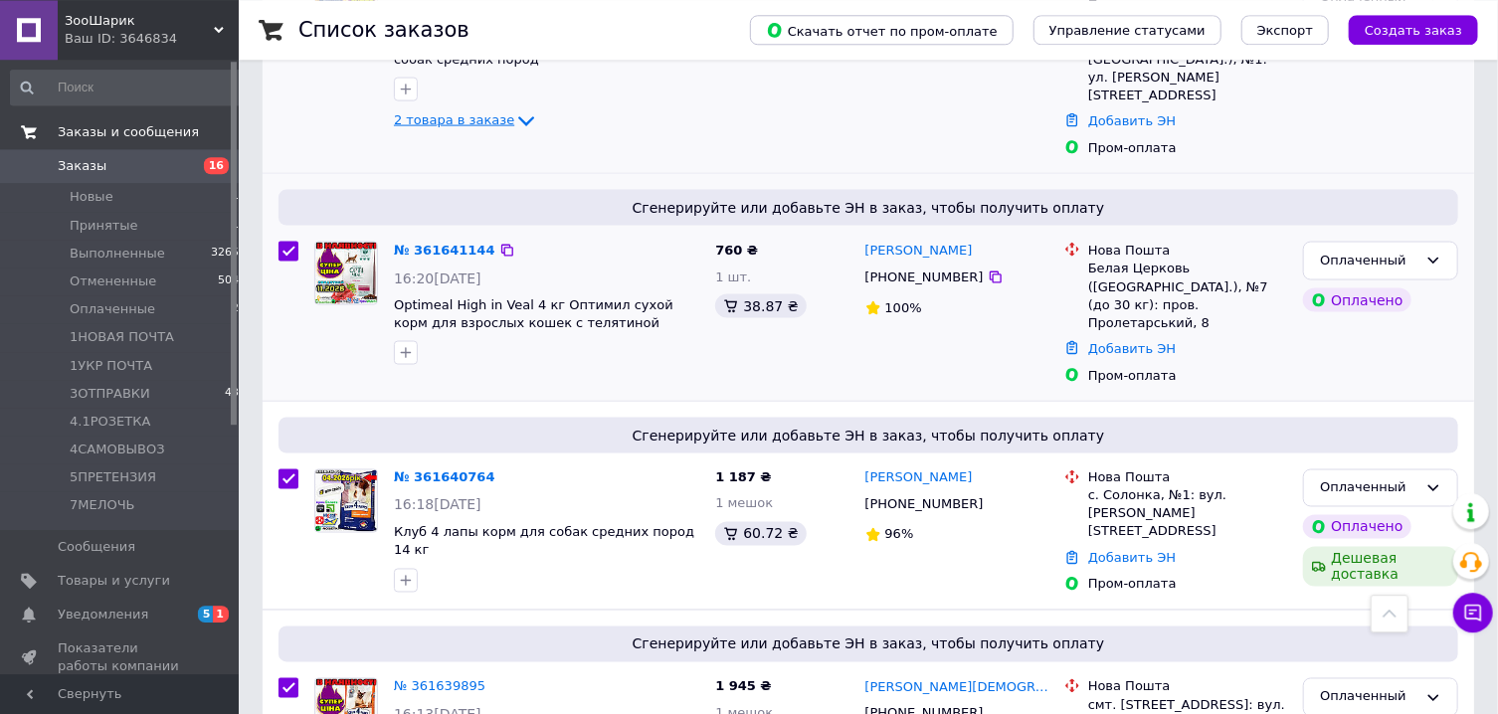
scroll to position [1514, 0]
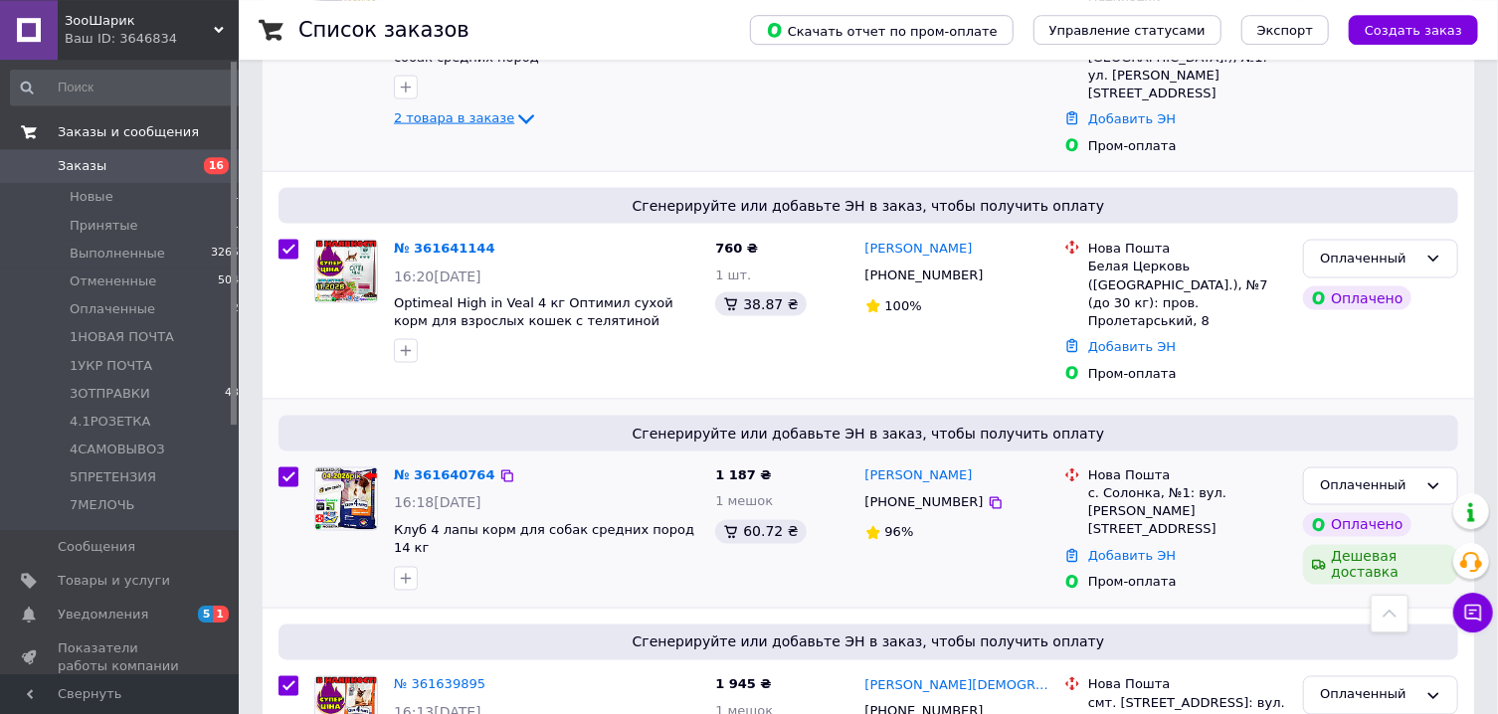
click at [295, 467] on input "checkbox" at bounding box center [289, 477] width 20 height 20
checkbox input "false"
checkbox input "true"
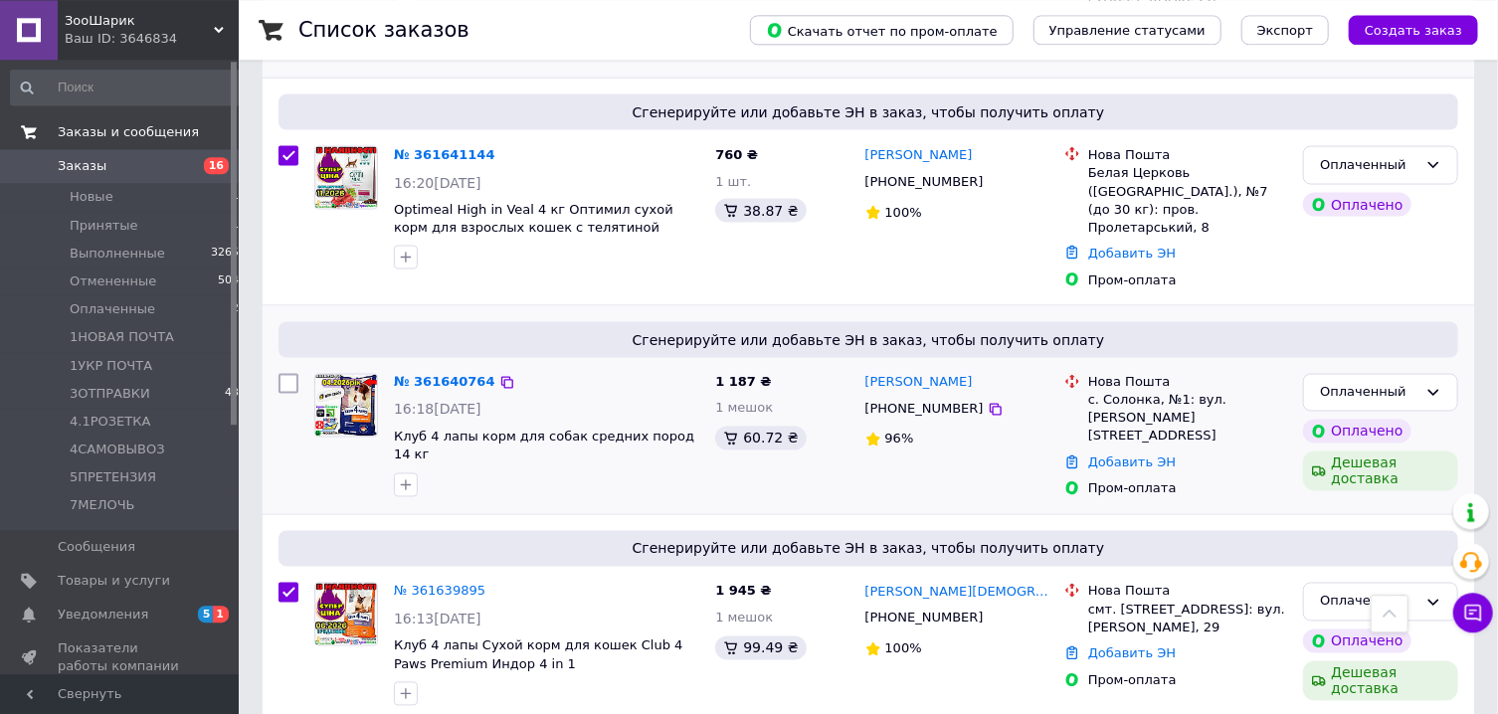
scroll to position [1670, 0]
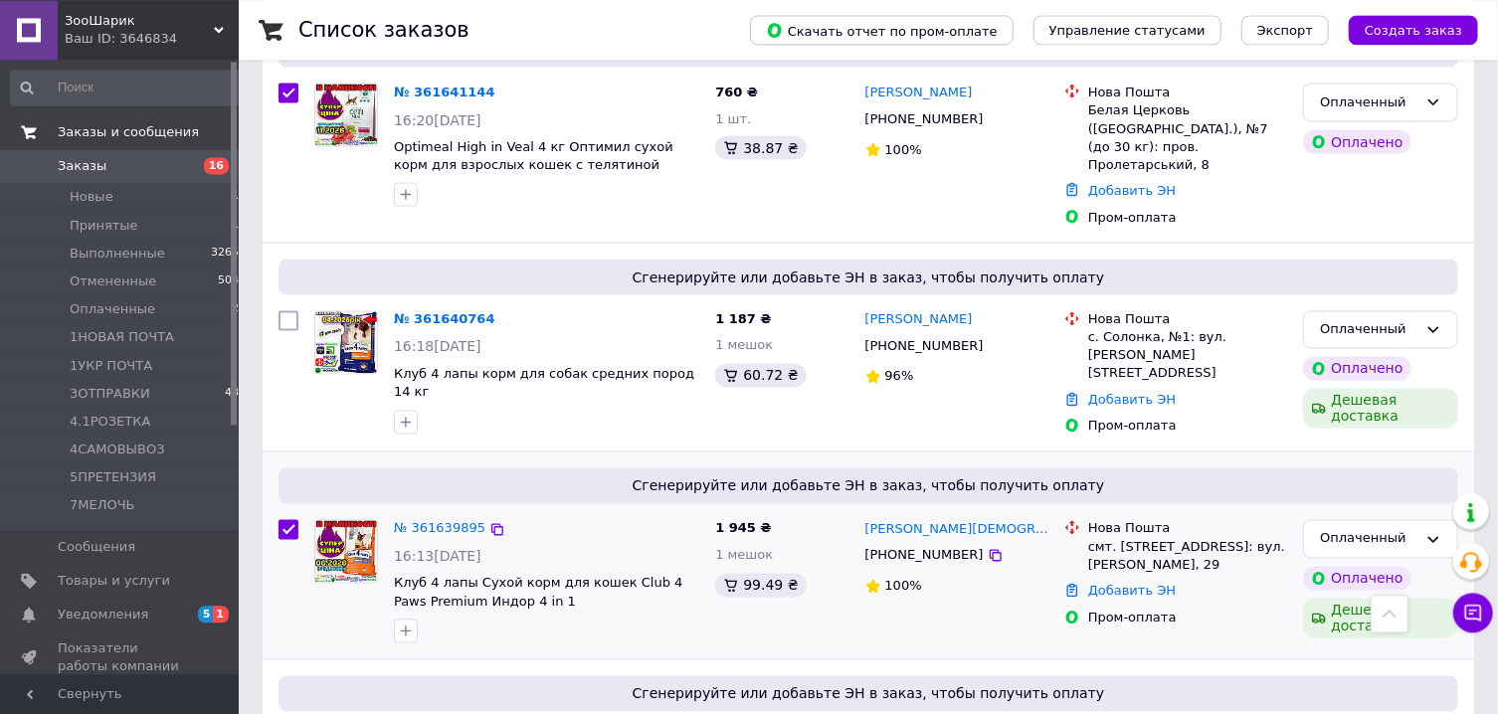
click at [293, 519] on input "checkbox" at bounding box center [289, 529] width 20 height 20
checkbox input "false"
checkbox input "true"
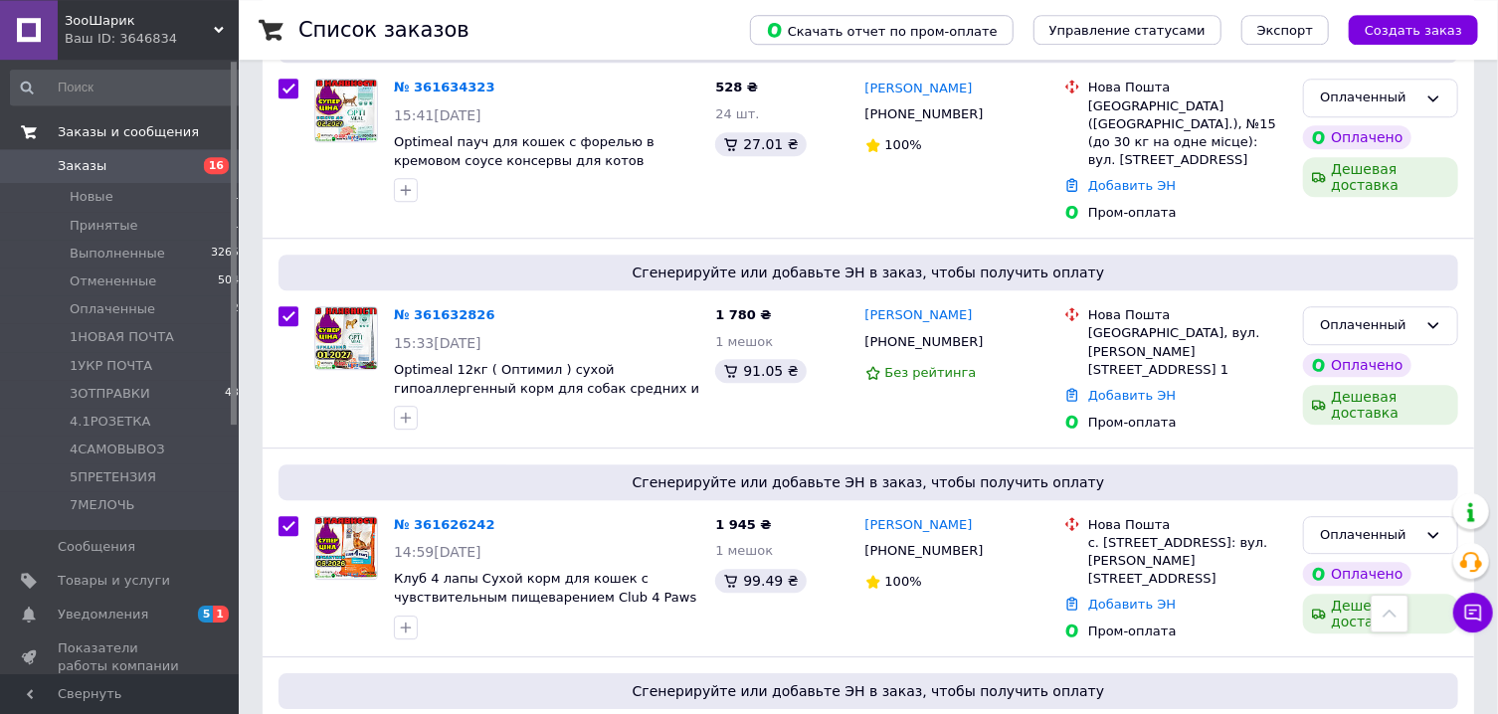
scroll to position [2765, 0]
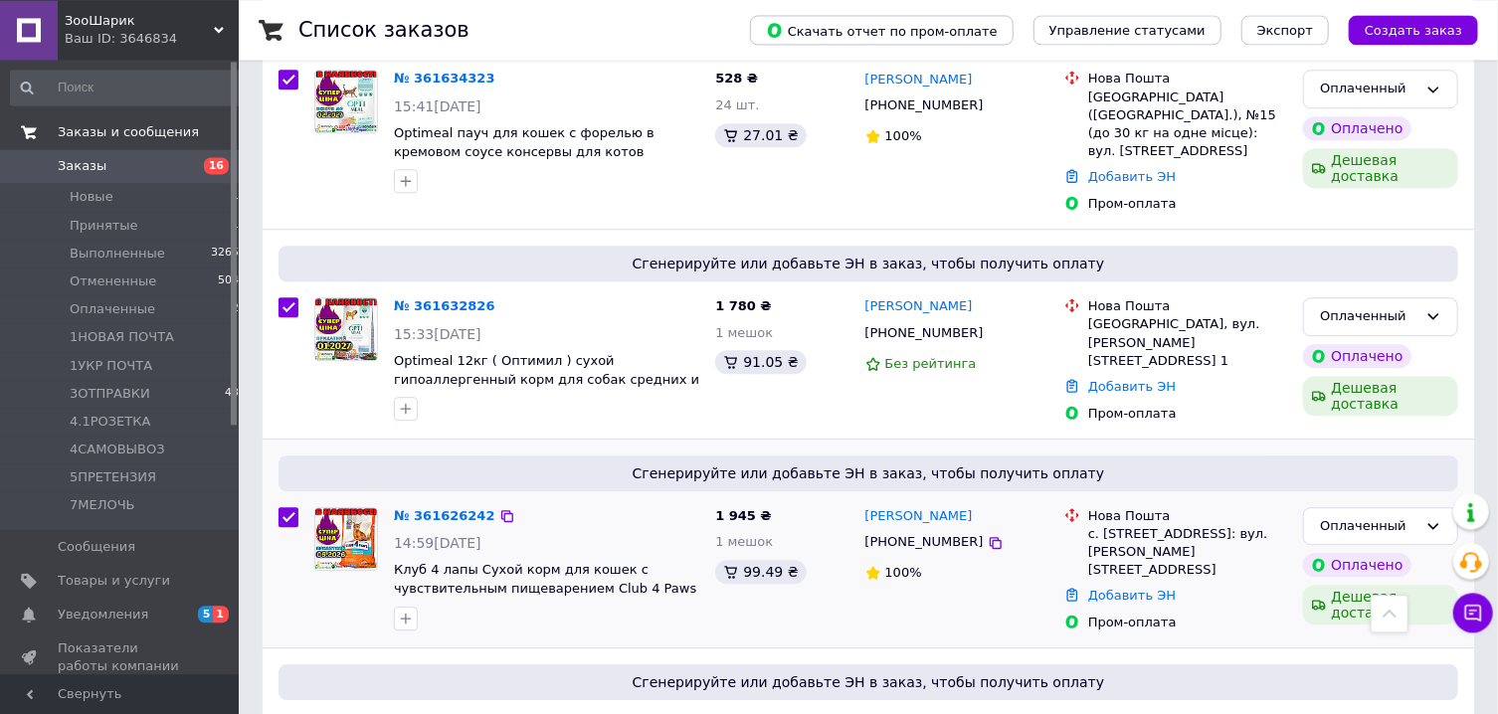
click at [288, 507] on input "checkbox" at bounding box center [289, 517] width 20 height 20
checkbox input "false"
checkbox input "true"
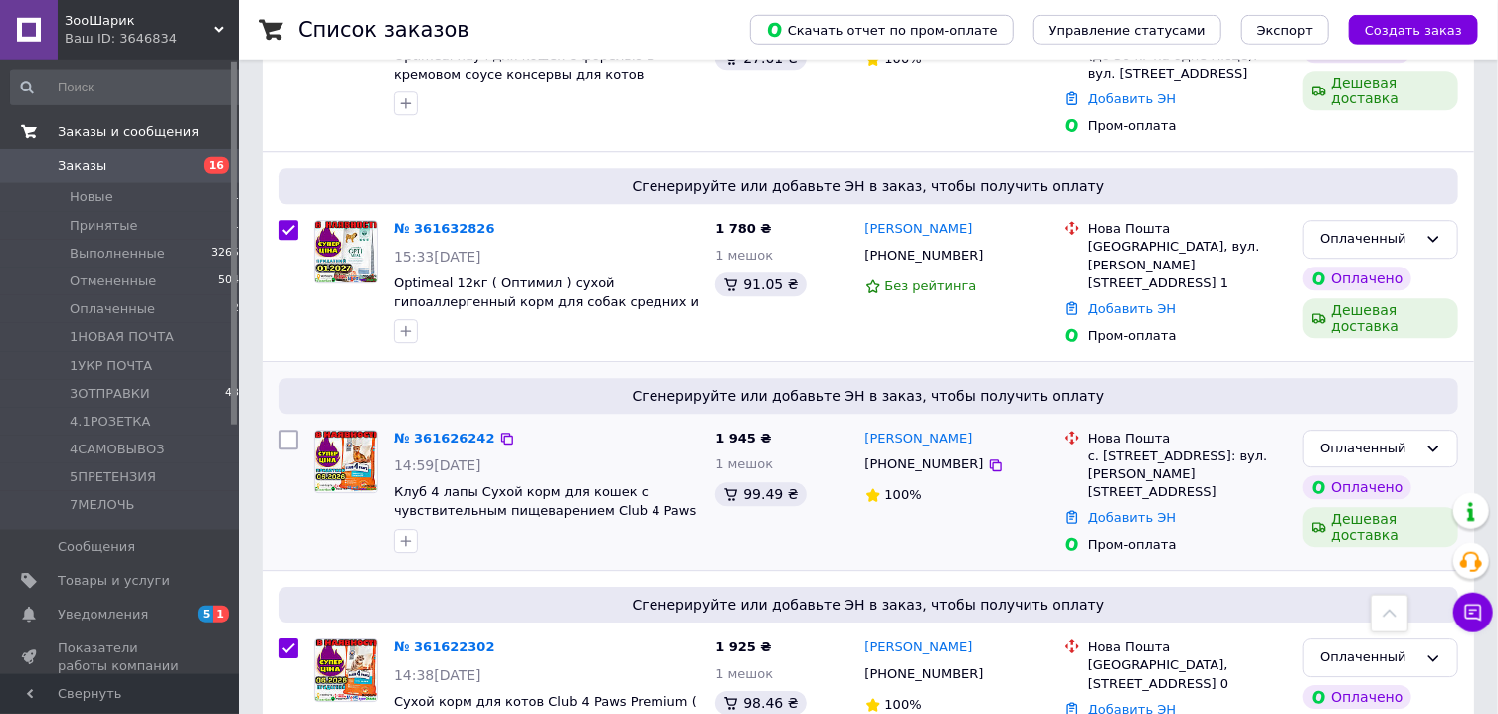
scroll to position [2916, 0]
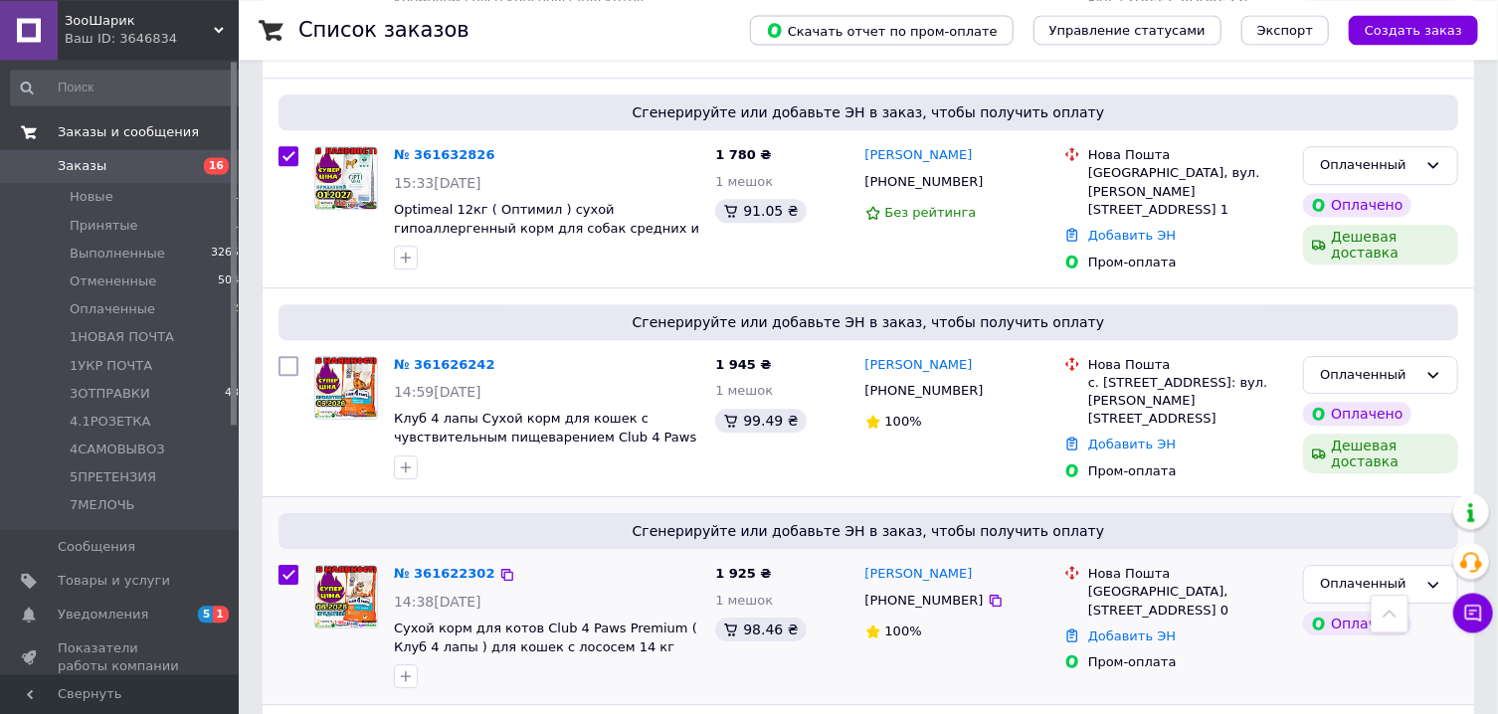
click at [287, 565] on input "checkbox" at bounding box center [289, 575] width 20 height 20
checkbox input "false"
checkbox input "true"
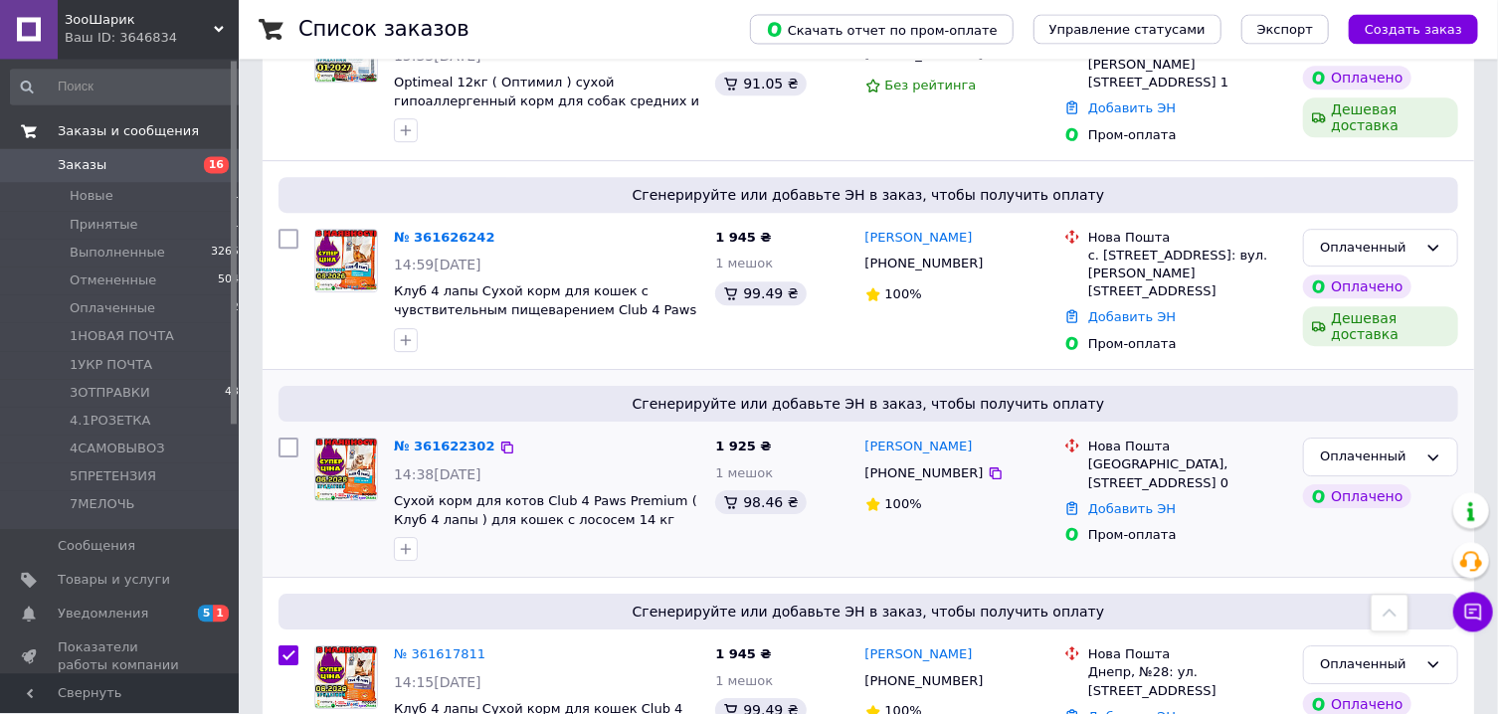
scroll to position [3061, 0]
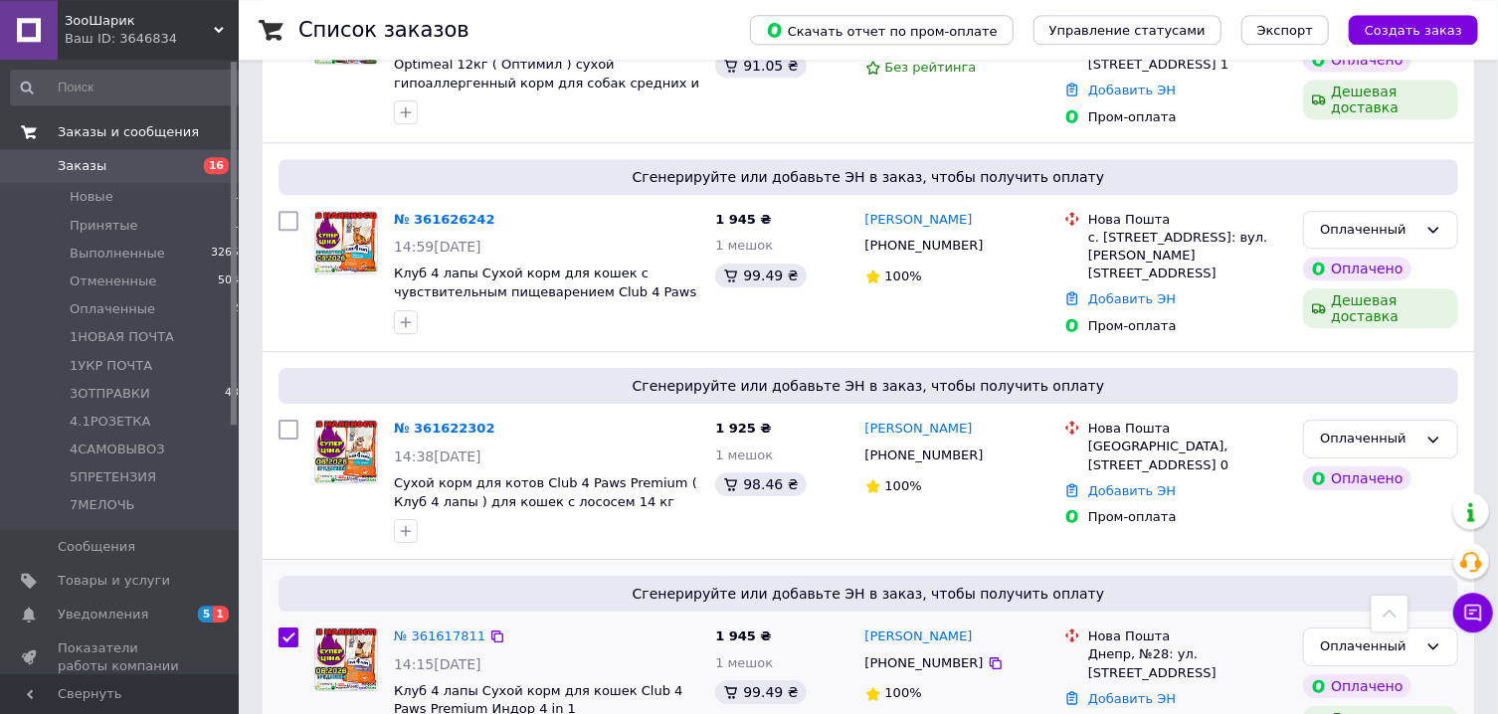
click at [295, 628] on input "checkbox" at bounding box center [289, 638] width 20 height 20
checkbox input "false"
checkbox input "true"
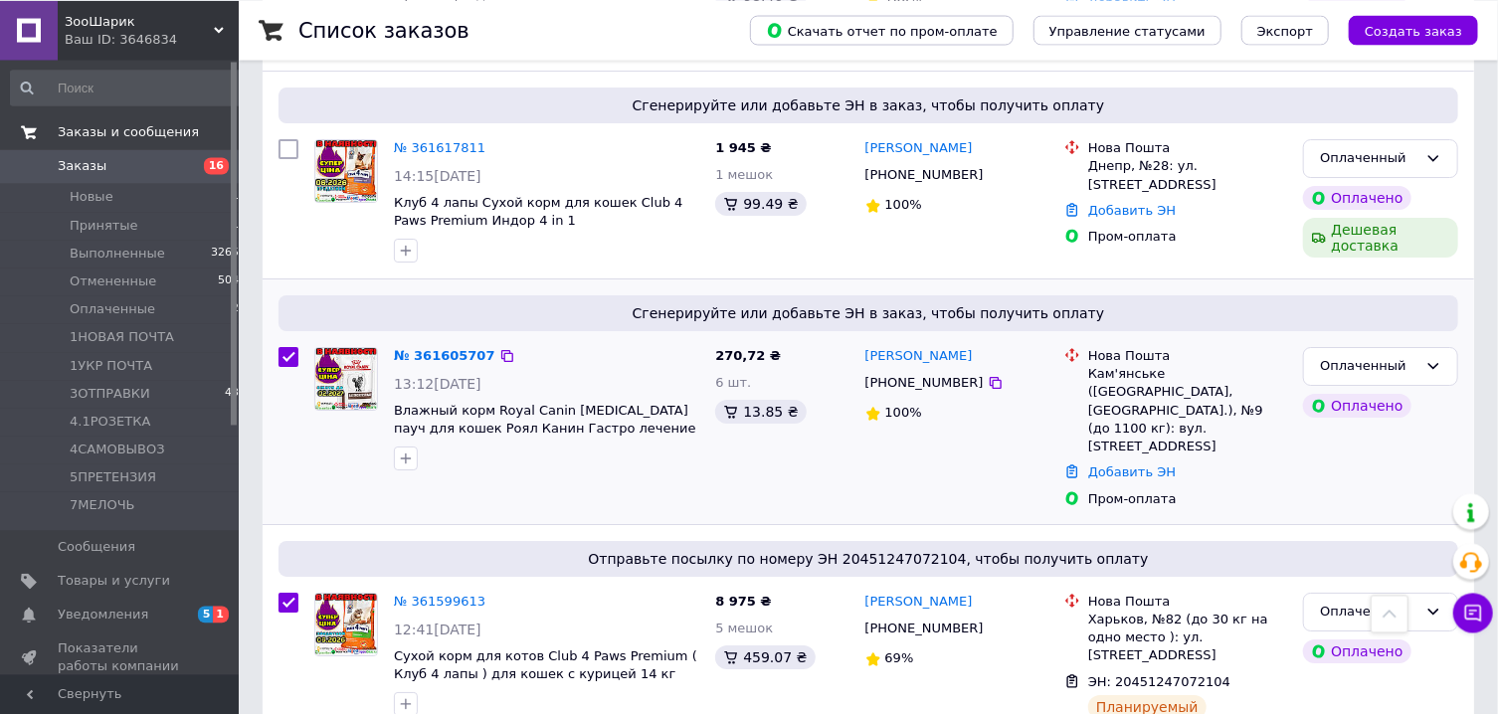
scroll to position [3551, 0]
click at [295, 346] on input "checkbox" at bounding box center [289, 356] width 20 height 20
checkbox input "false"
checkbox input "true"
click at [292, 592] on input "checkbox" at bounding box center [289, 602] width 20 height 20
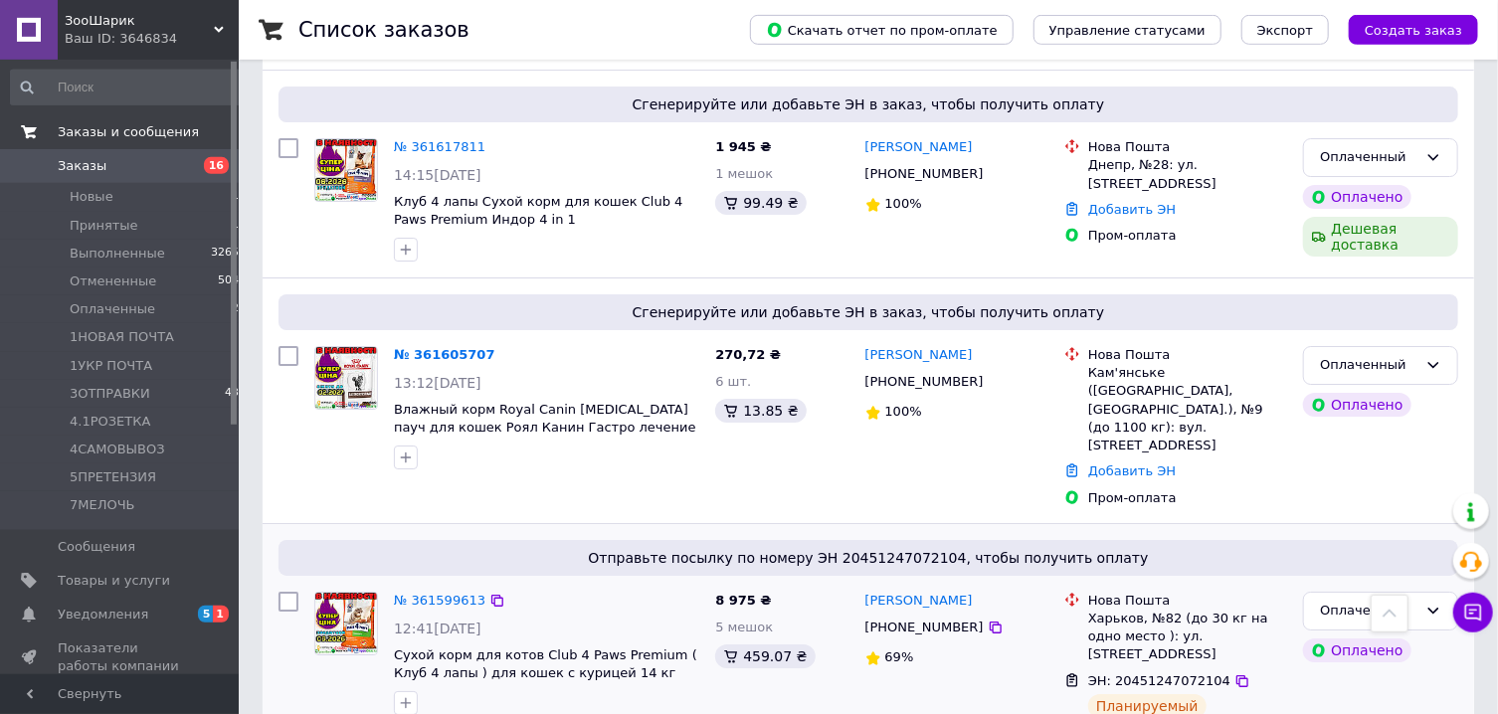
checkbox input "false"
checkbox input "true"
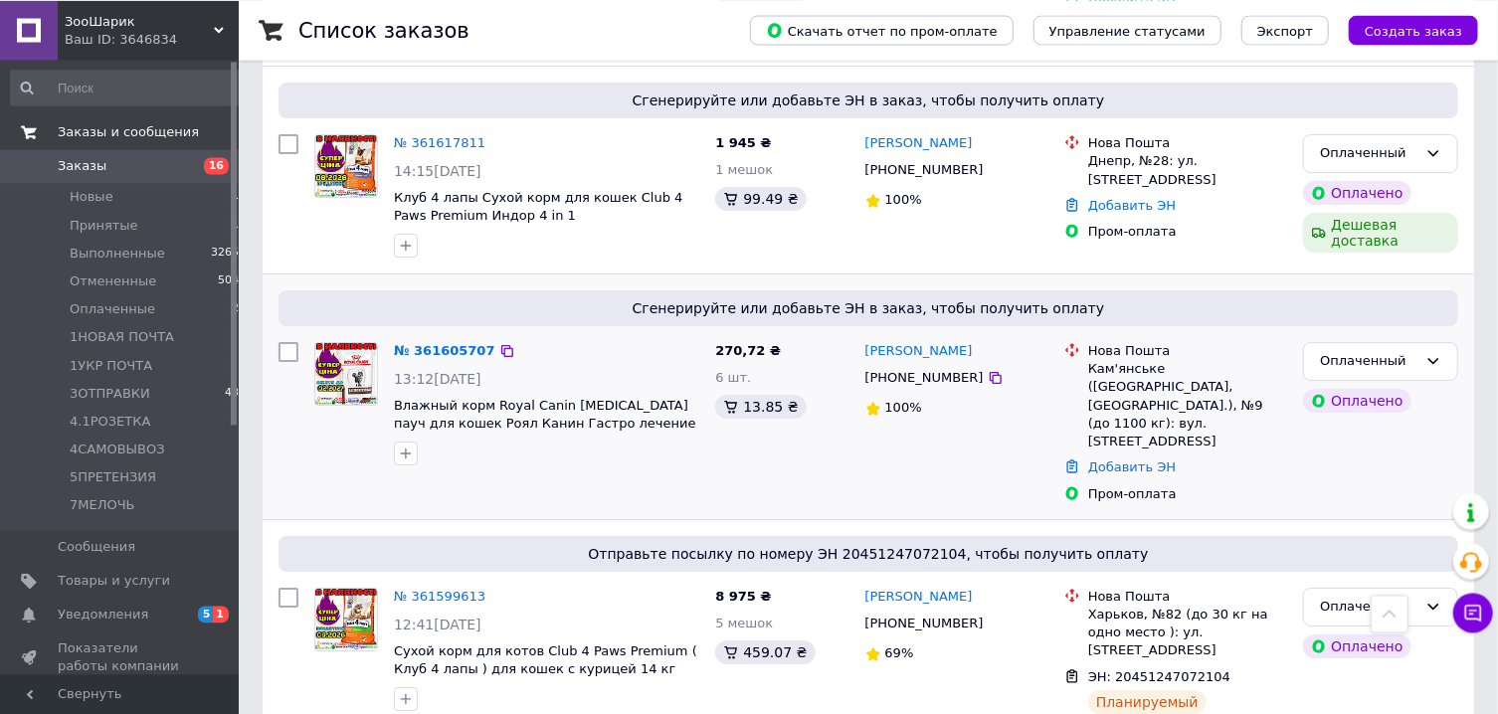
scroll to position [3618, 0]
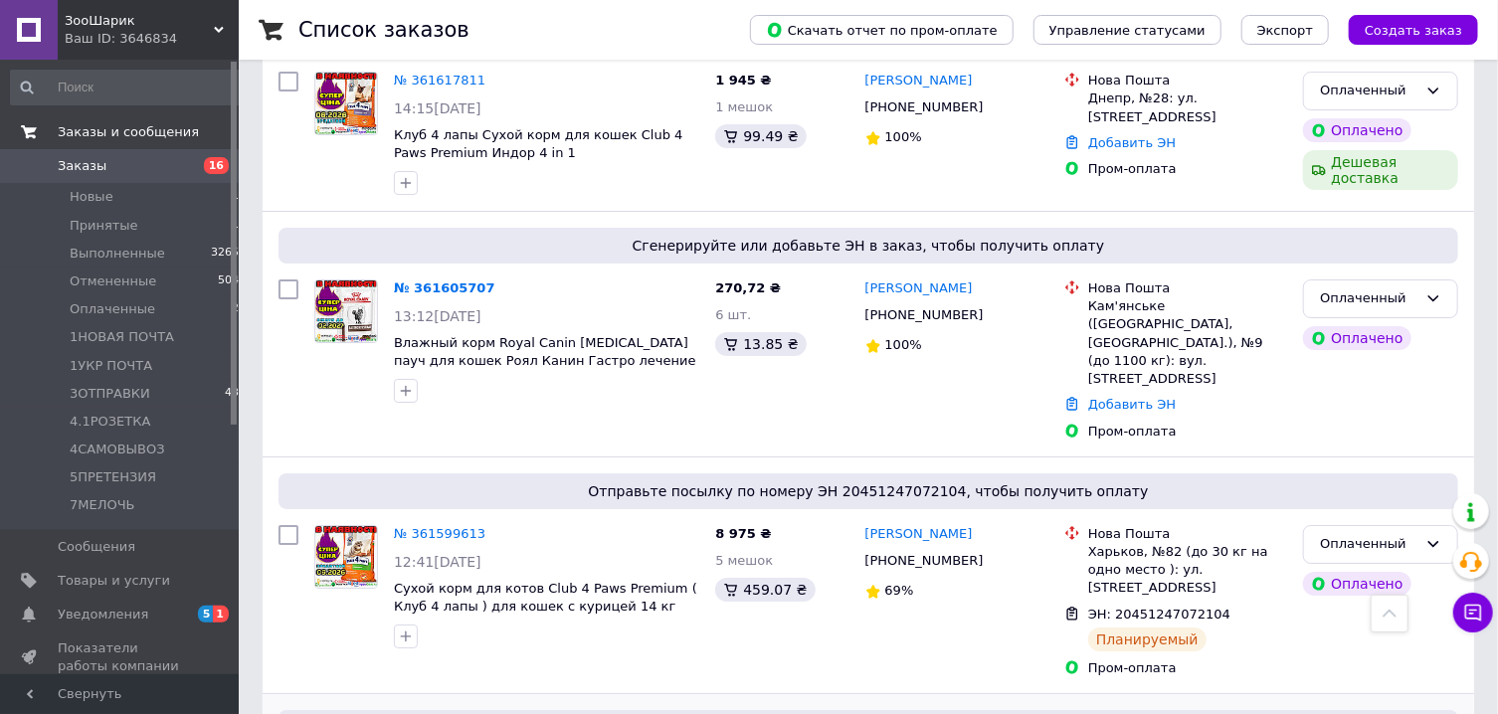
checkbox input "false"
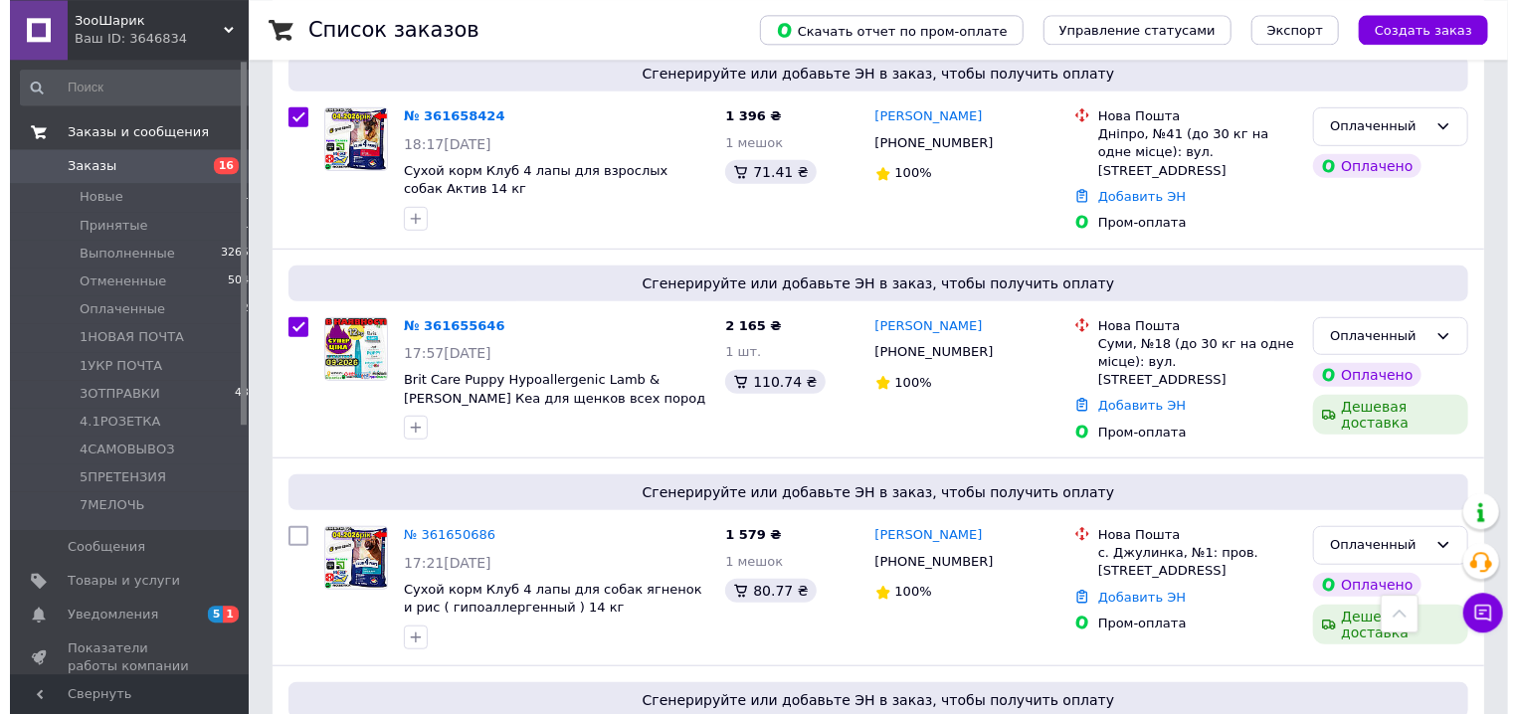
scroll to position [0, 0]
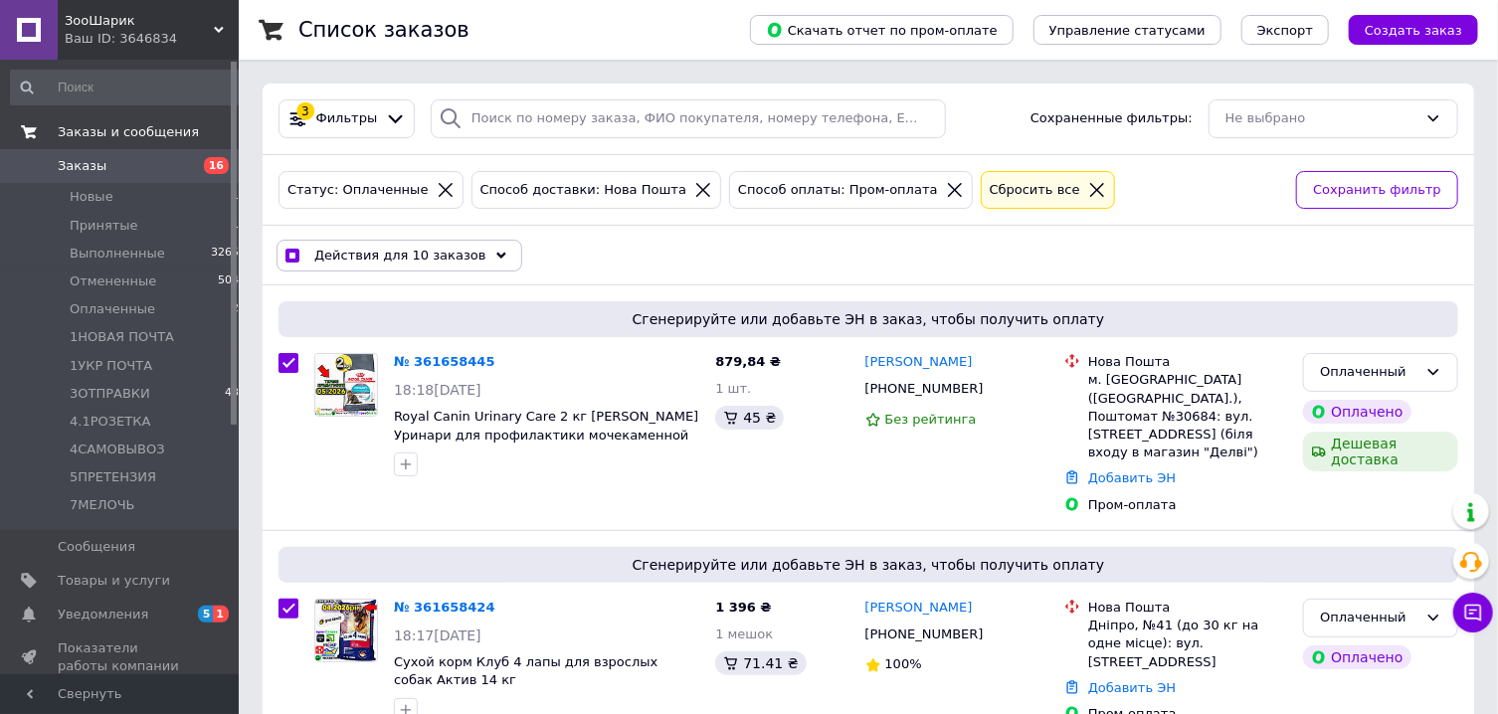
click at [474, 249] on div "Действия для 10 заказов" at bounding box center [400, 256] width 246 height 32
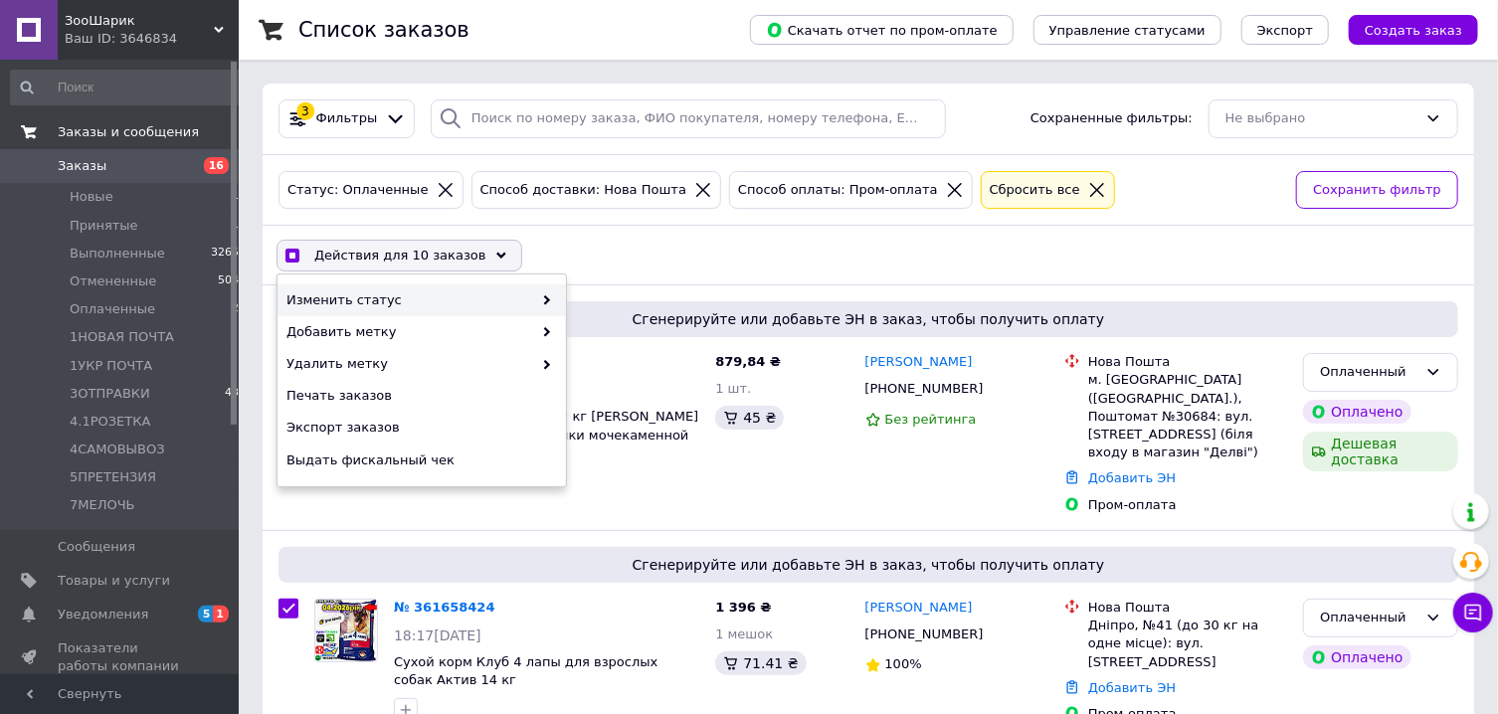
checkbox input "true"
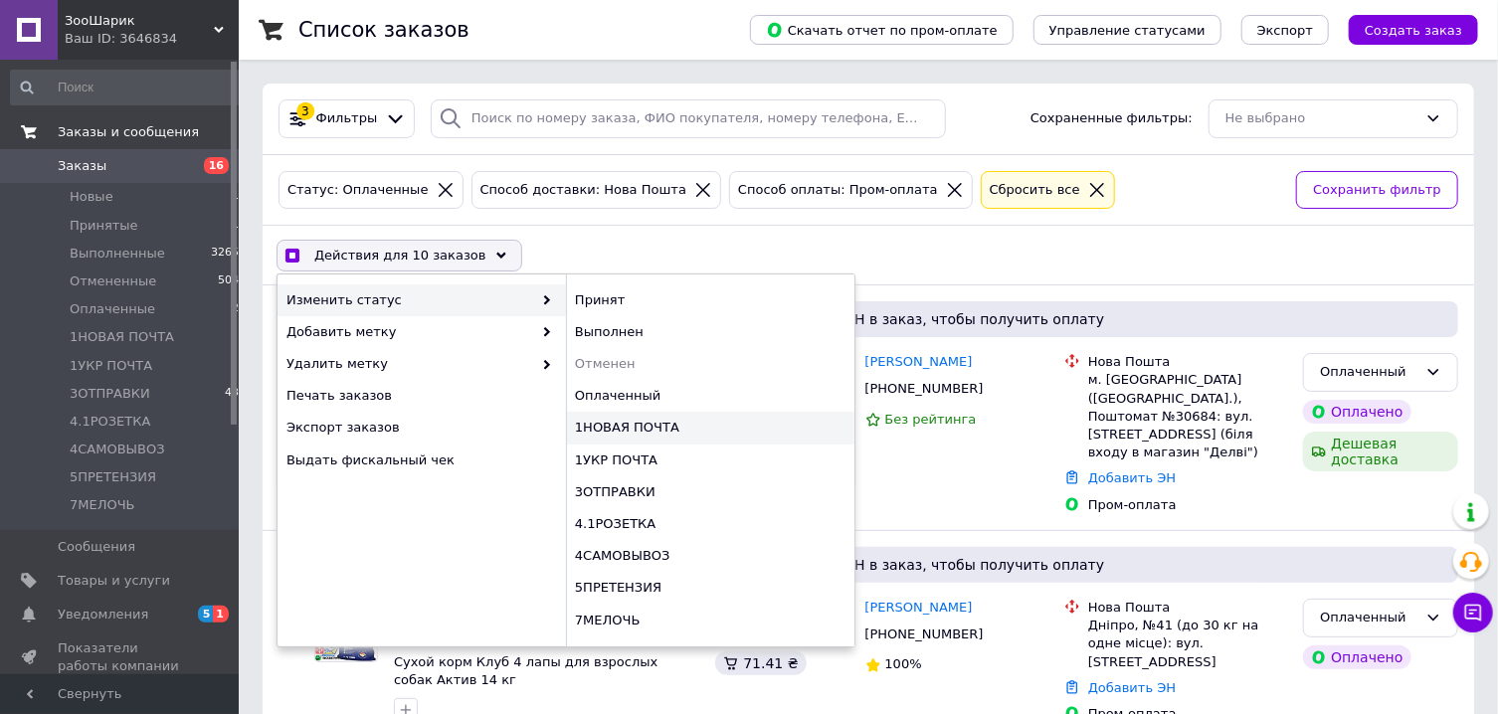
click at [642, 430] on div "1НОВАЯ ПОЧТА" at bounding box center [710, 428] width 289 height 32
checkbox input "false"
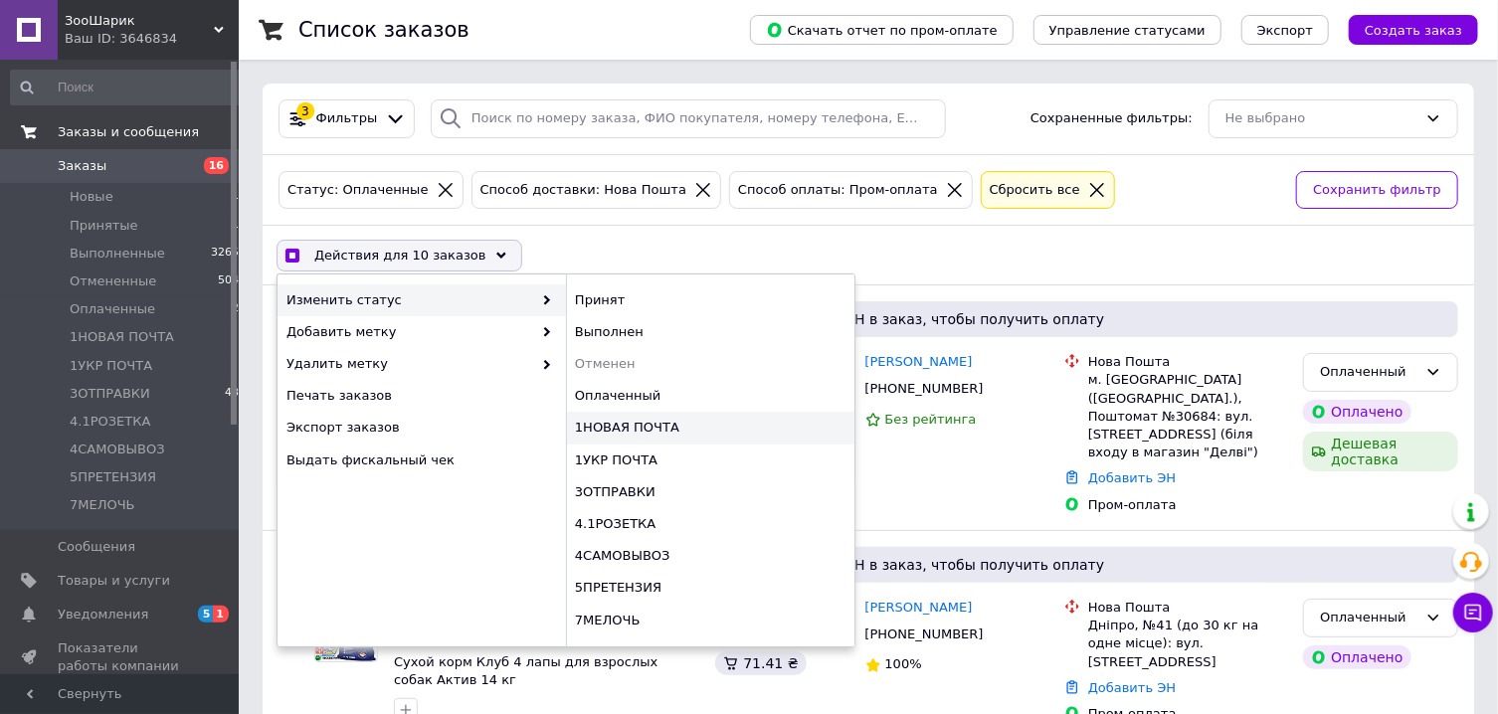
checkbox input "false"
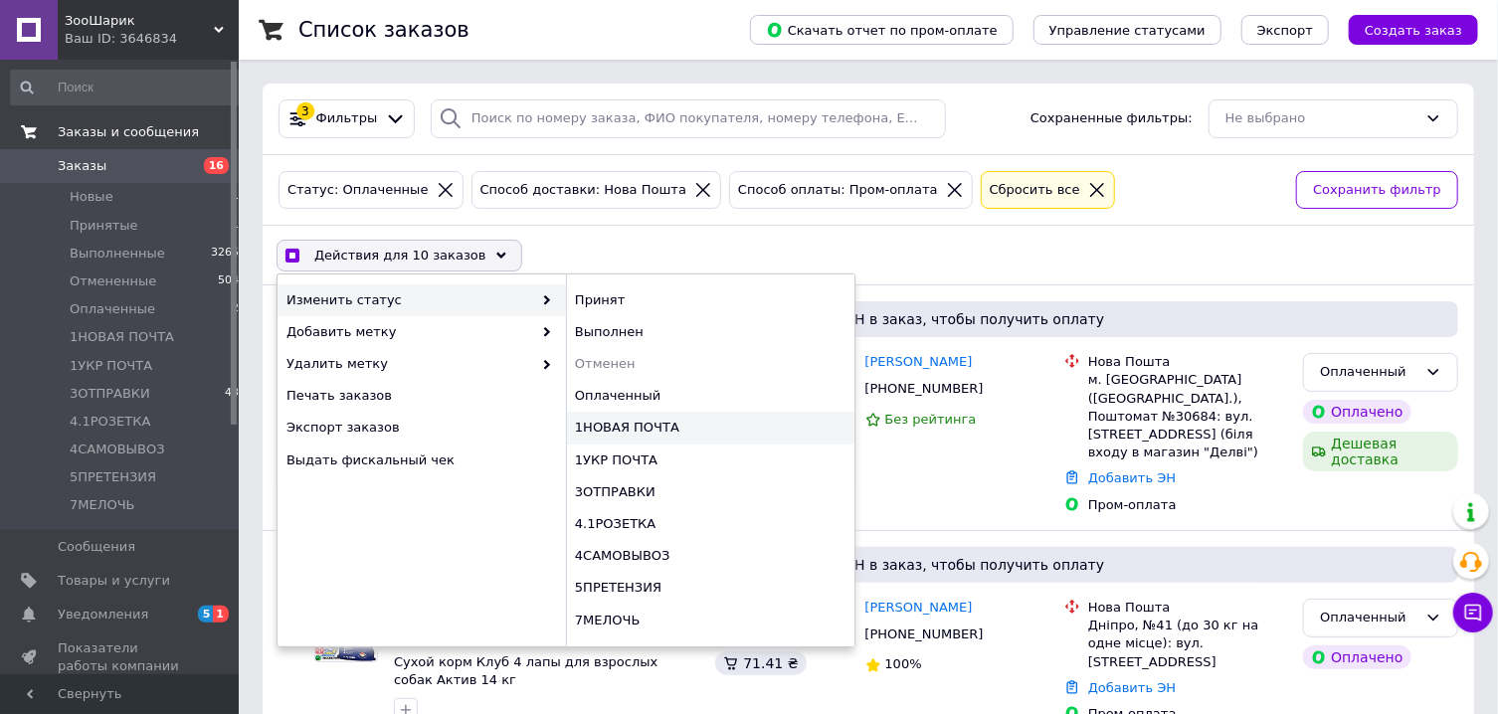
checkbox input "false"
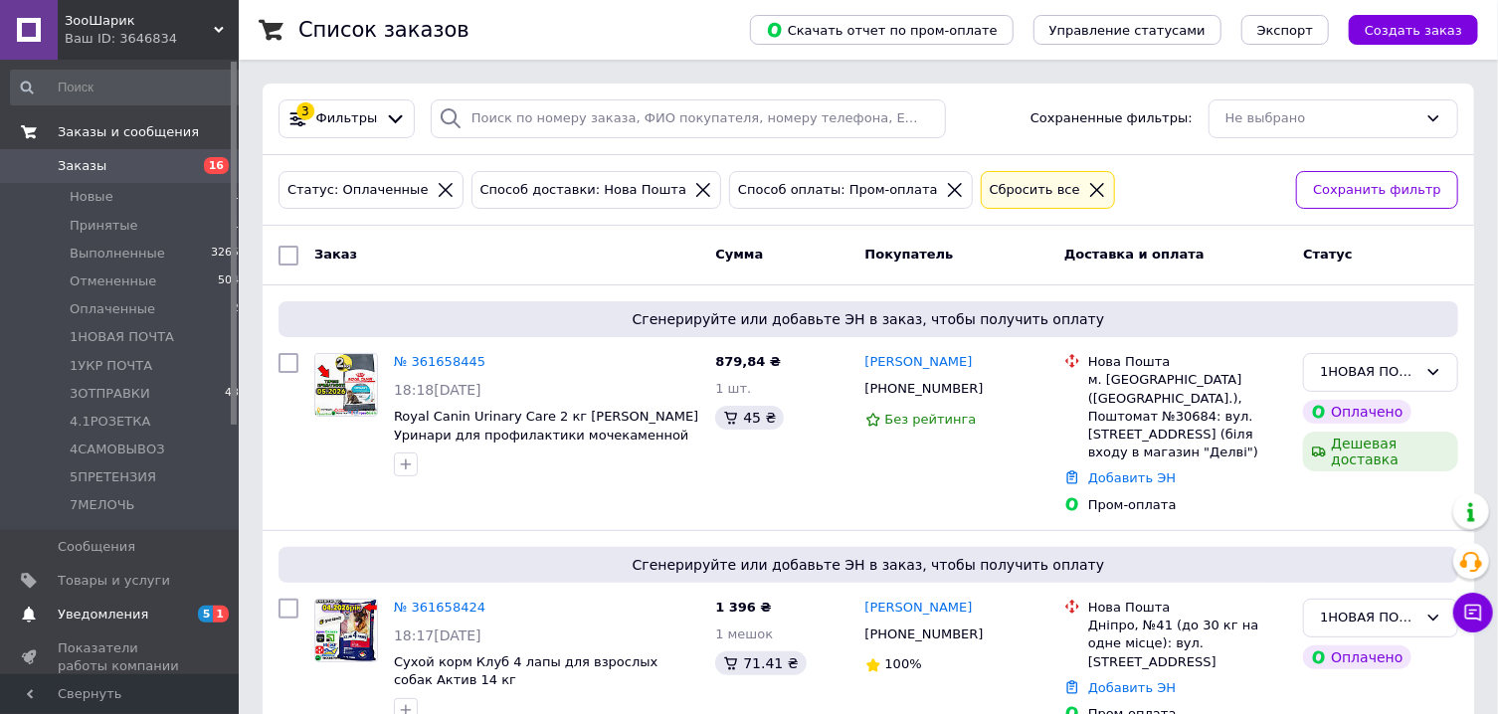
click at [162, 610] on span "Уведомления" at bounding box center [121, 615] width 126 height 18
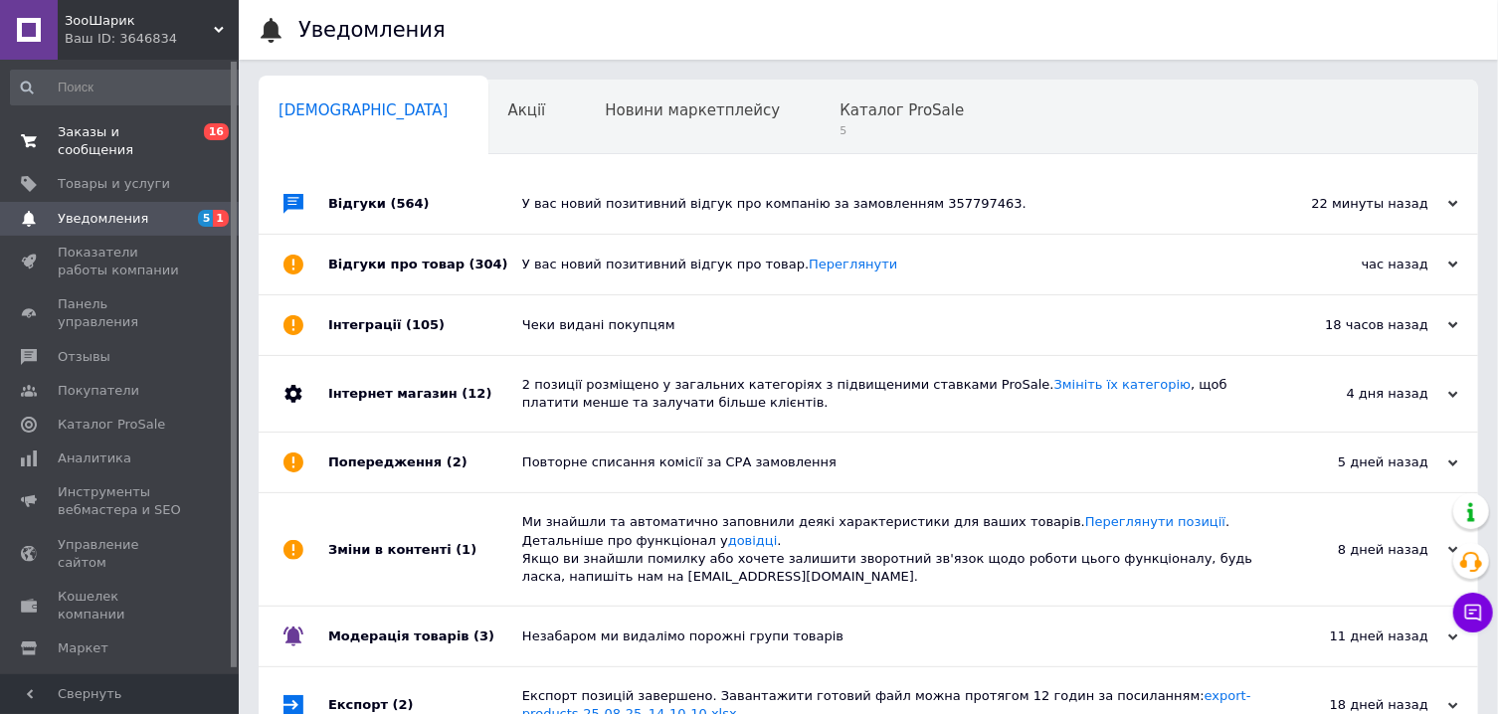
click at [118, 133] on span "Заказы и сообщения" at bounding box center [121, 141] width 126 height 36
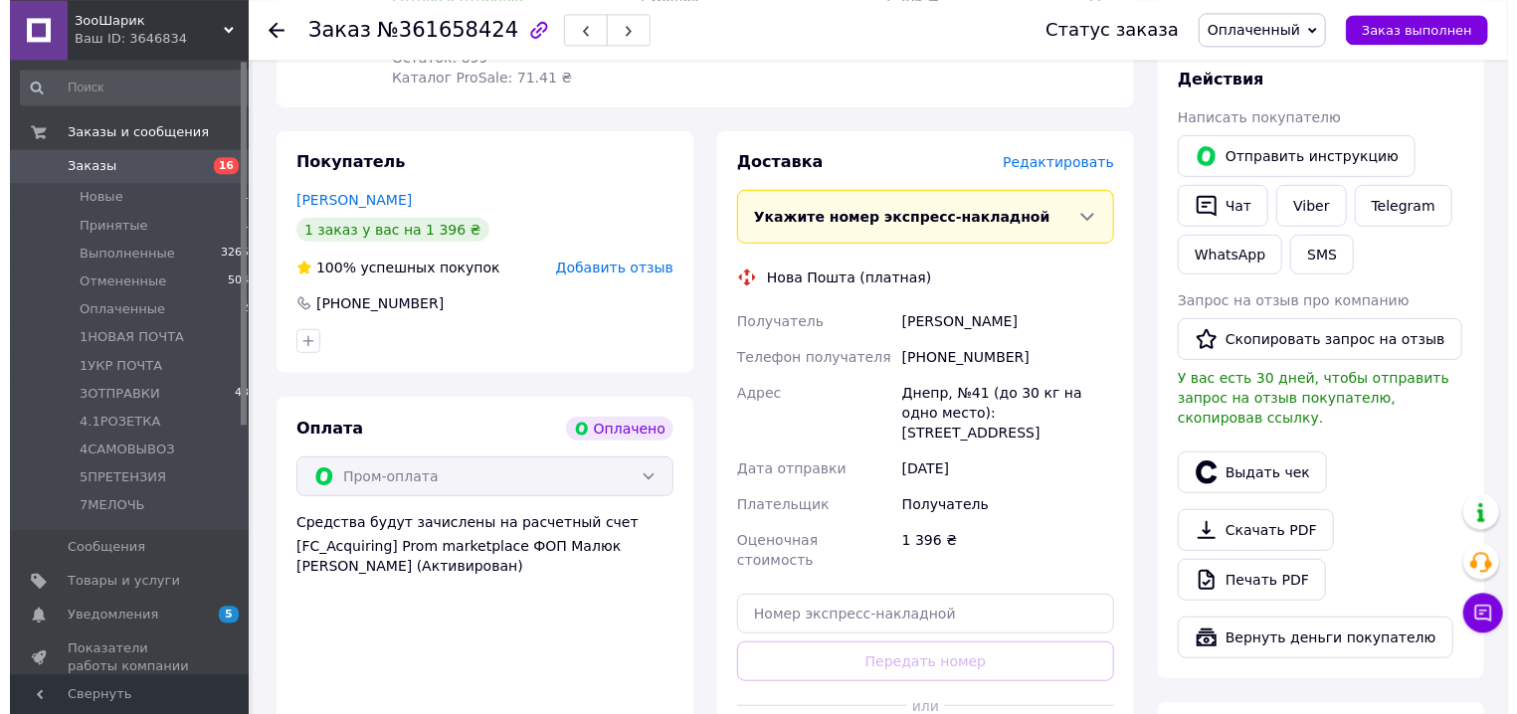
scroll to position [397, 0]
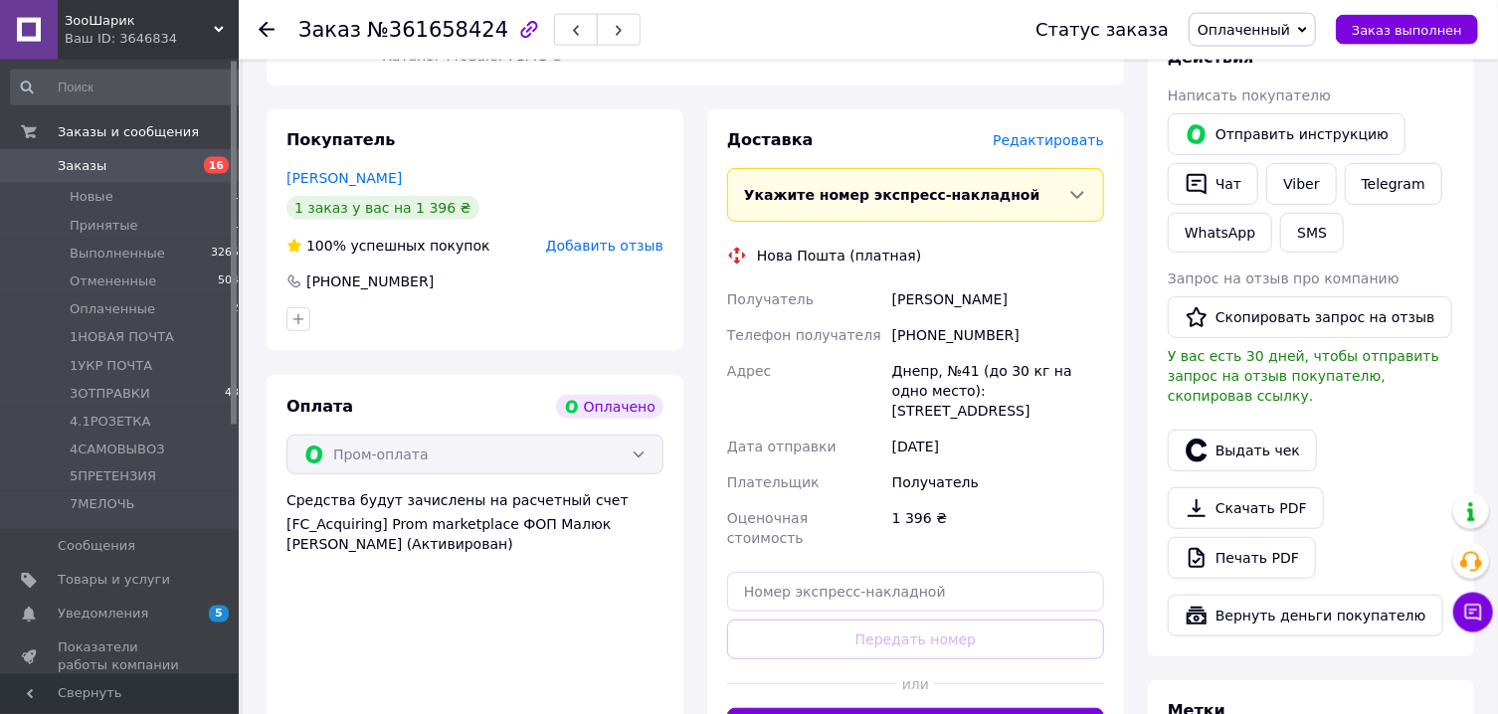
click at [1046, 150] on div "Редактировать" at bounding box center [1048, 140] width 111 height 20
click at [1065, 147] on span "Редактировать" at bounding box center [1048, 140] width 111 height 16
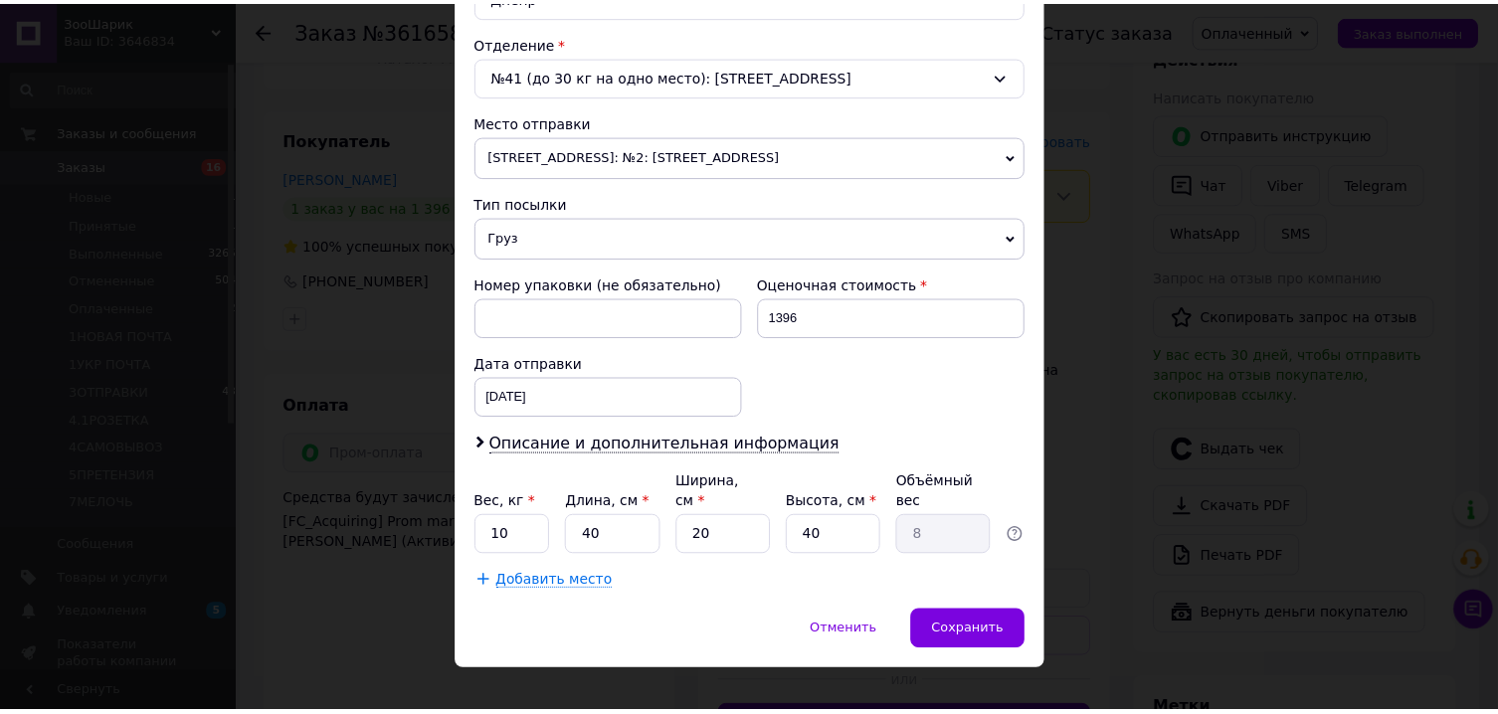
scroll to position [610, 0]
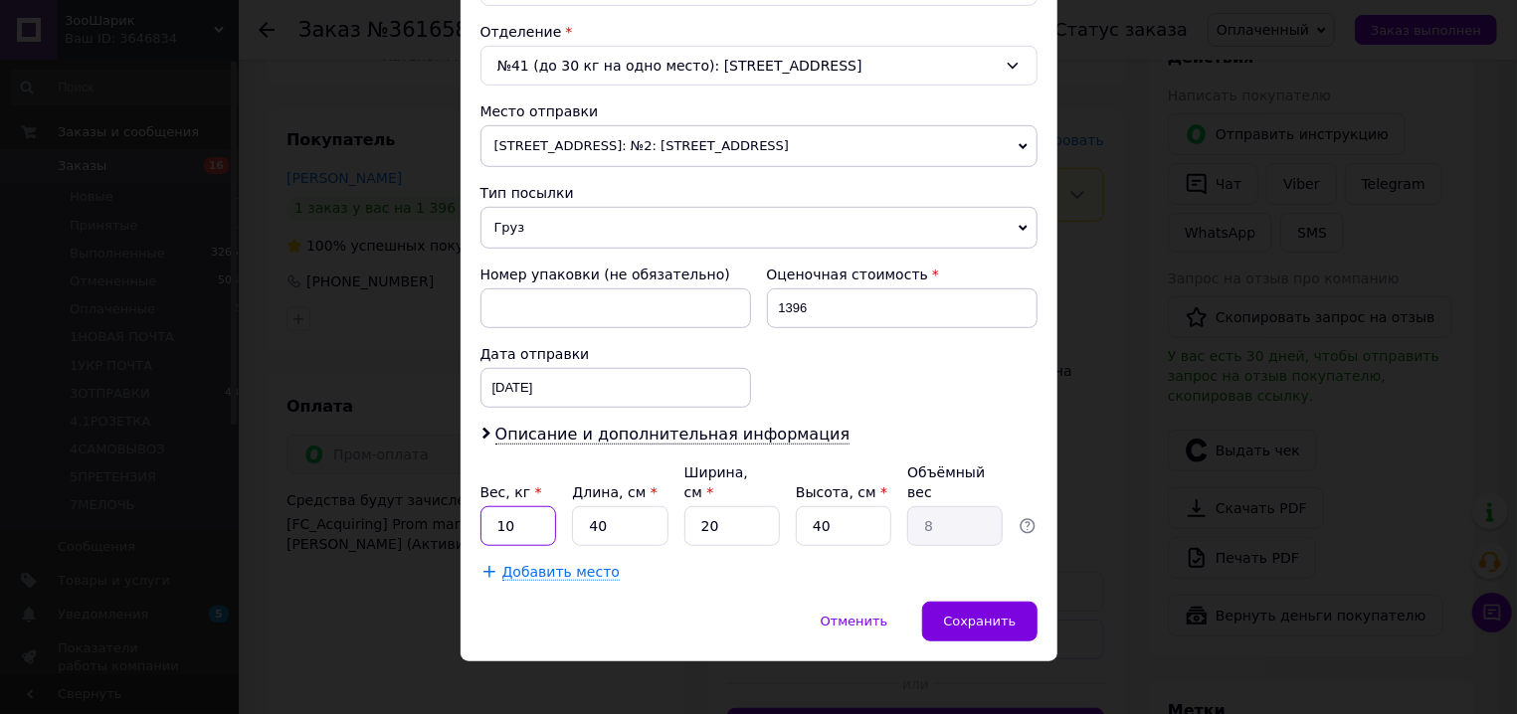
click at [539, 508] on input "10" at bounding box center [519, 526] width 77 height 40
type input "14"
click at [1000, 614] on span "Сохранить" at bounding box center [979, 621] width 73 height 15
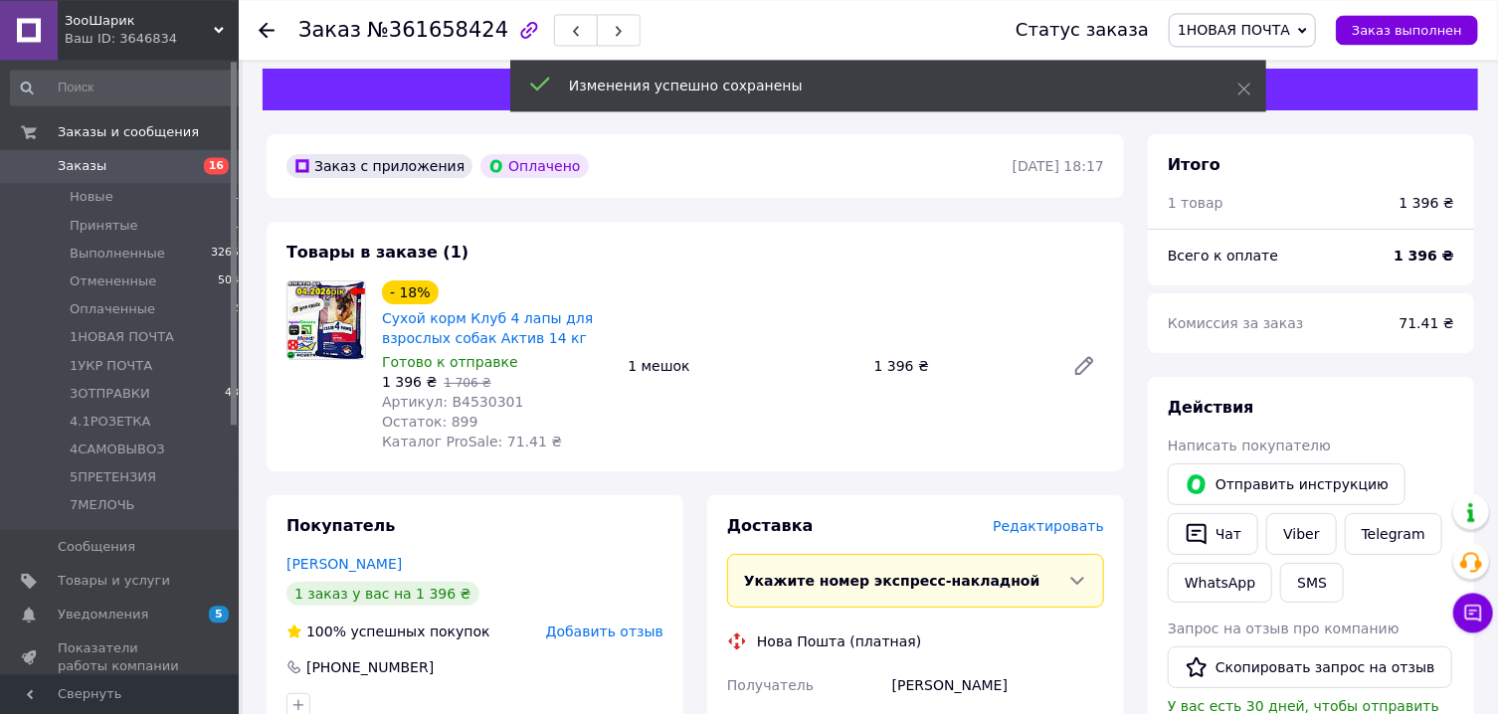
scroll to position [0, 0]
